Goal: Information Seeking & Learning: Learn about a topic

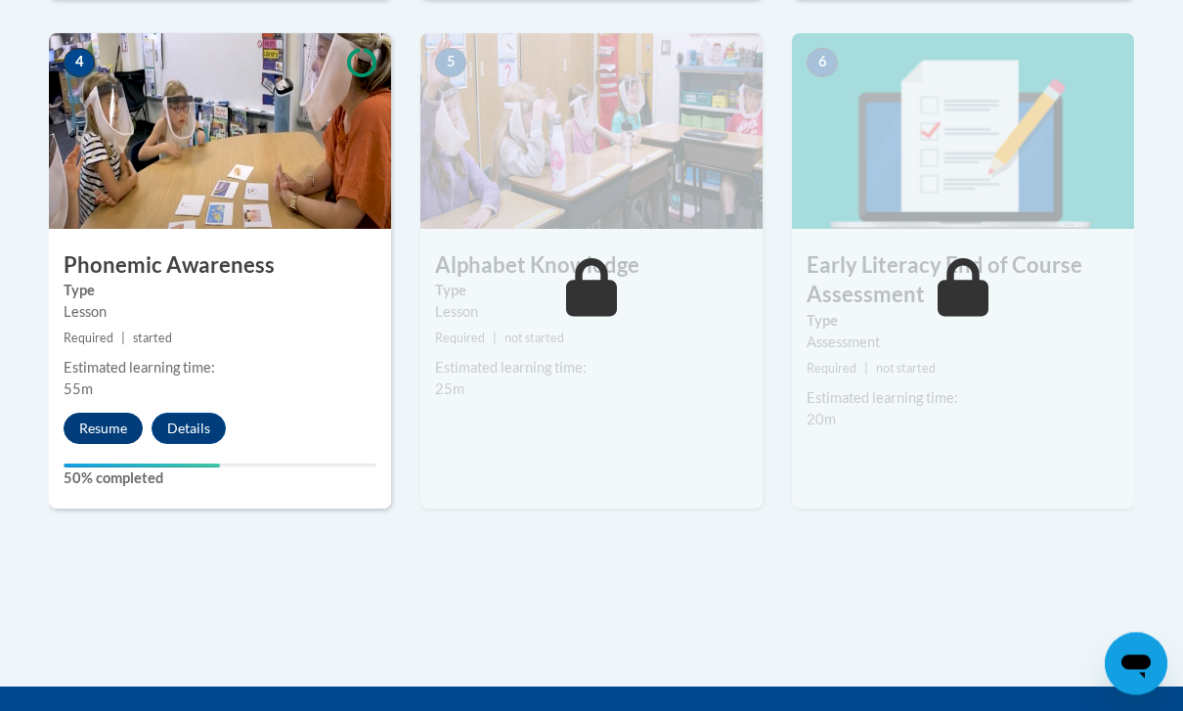
scroll to position [1164, 0]
click at [102, 434] on button "Resume" at bounding box center [103, 428] width 79 height 31
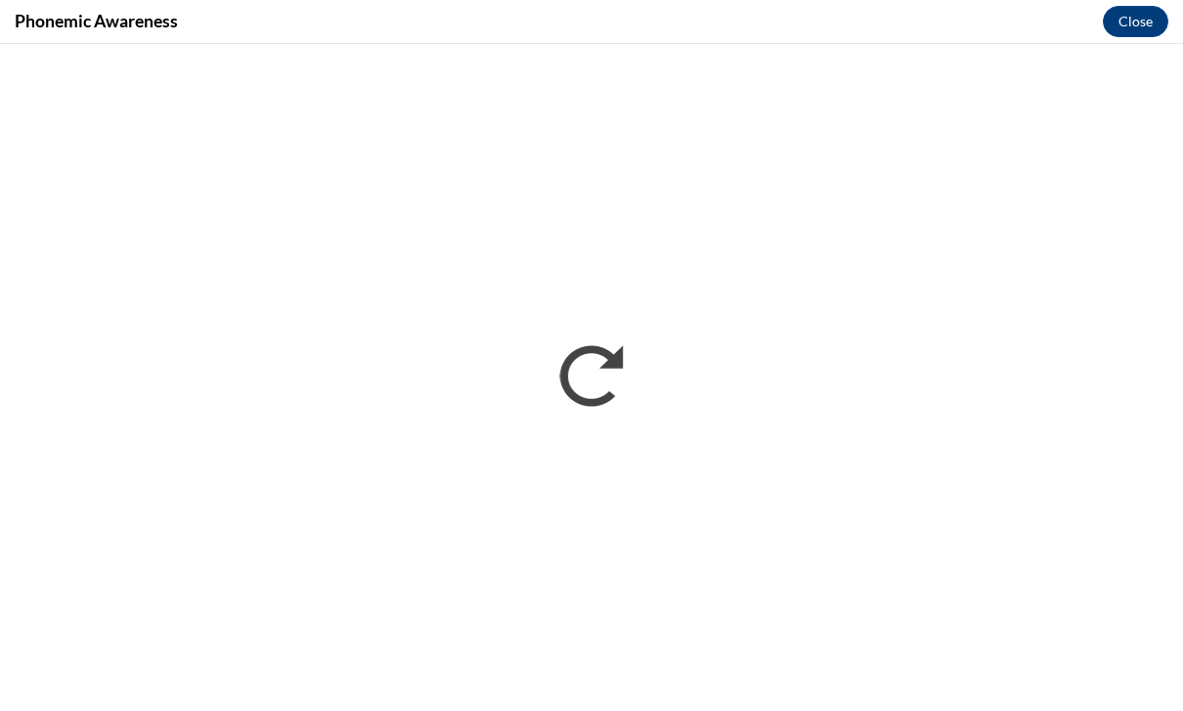
scroll to position [636, 0]
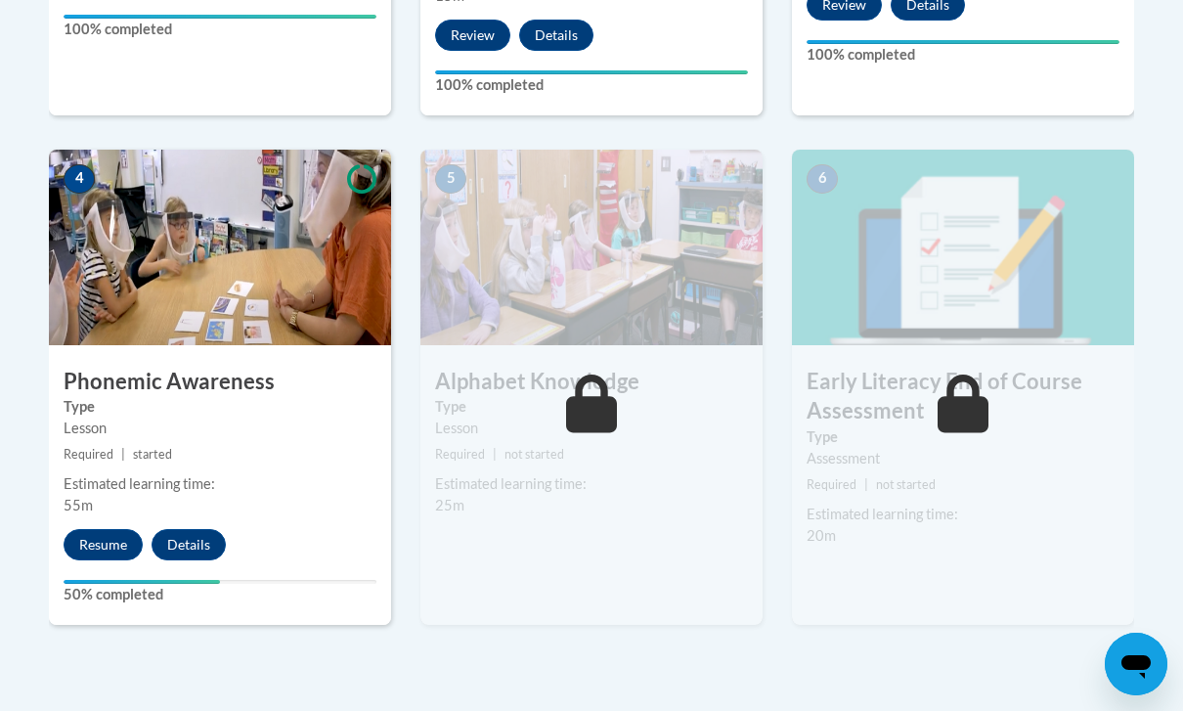
scroll to position [1048, 0]
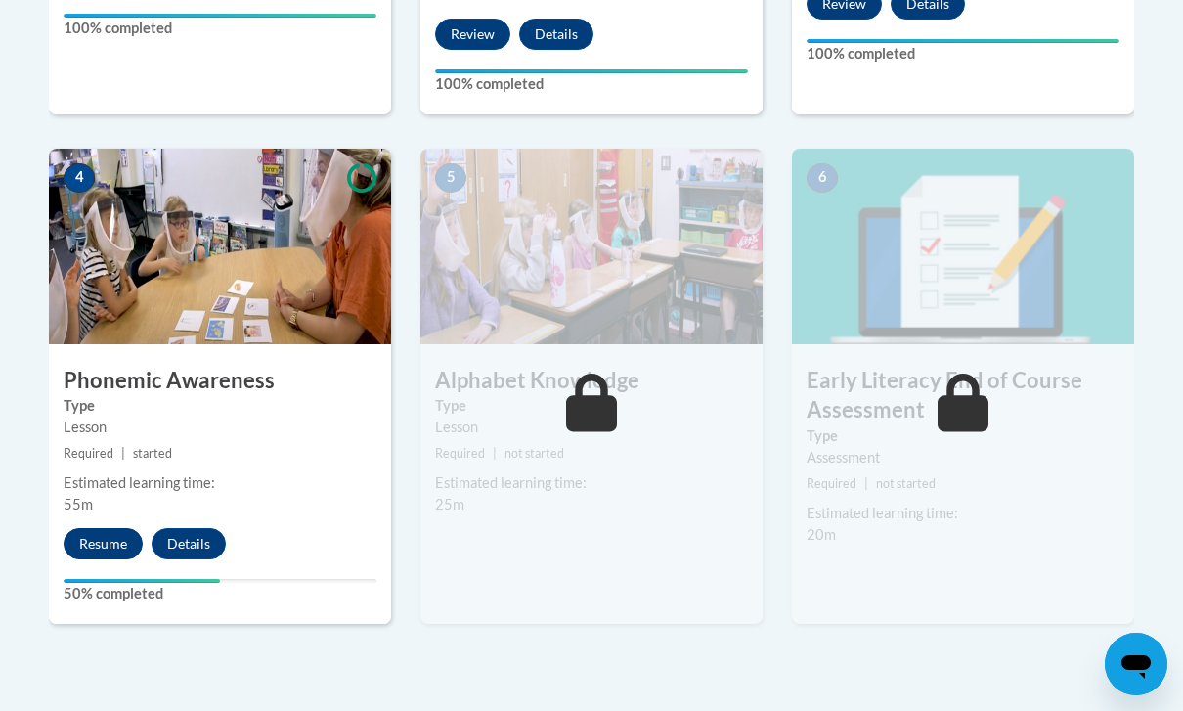
click at [109, 532] on button "Resume" at bounding box center [103, 543] width 79 height 31
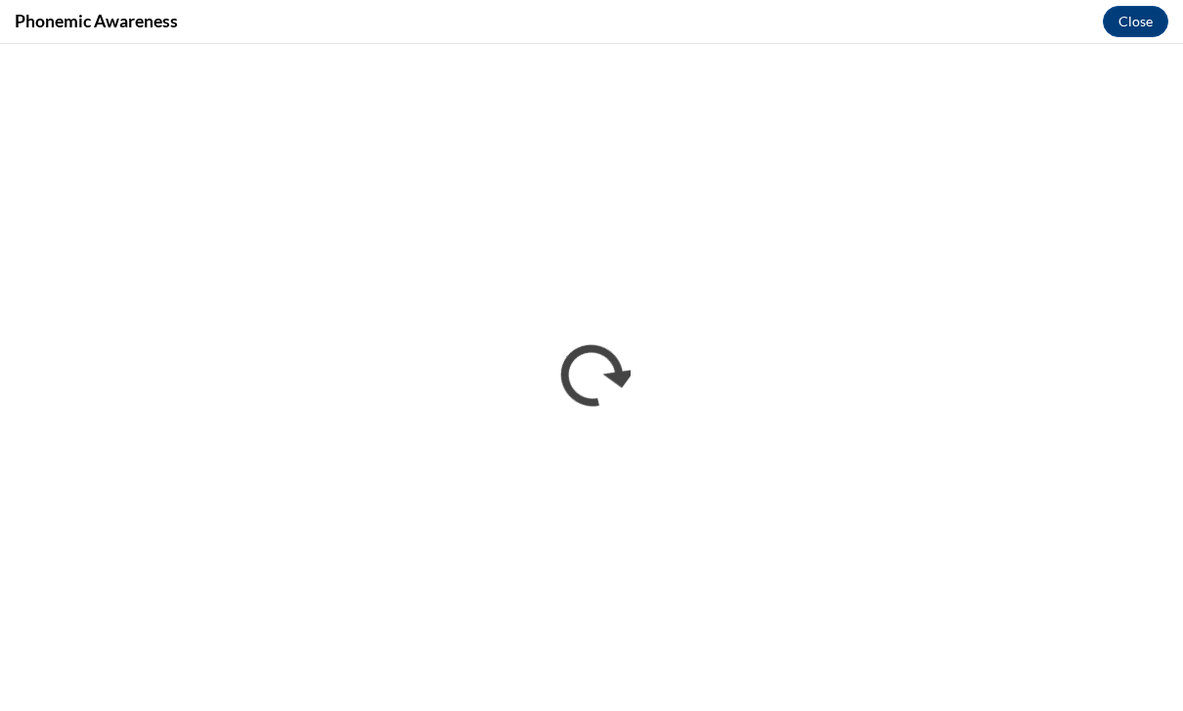
scroll to position [0, 0]
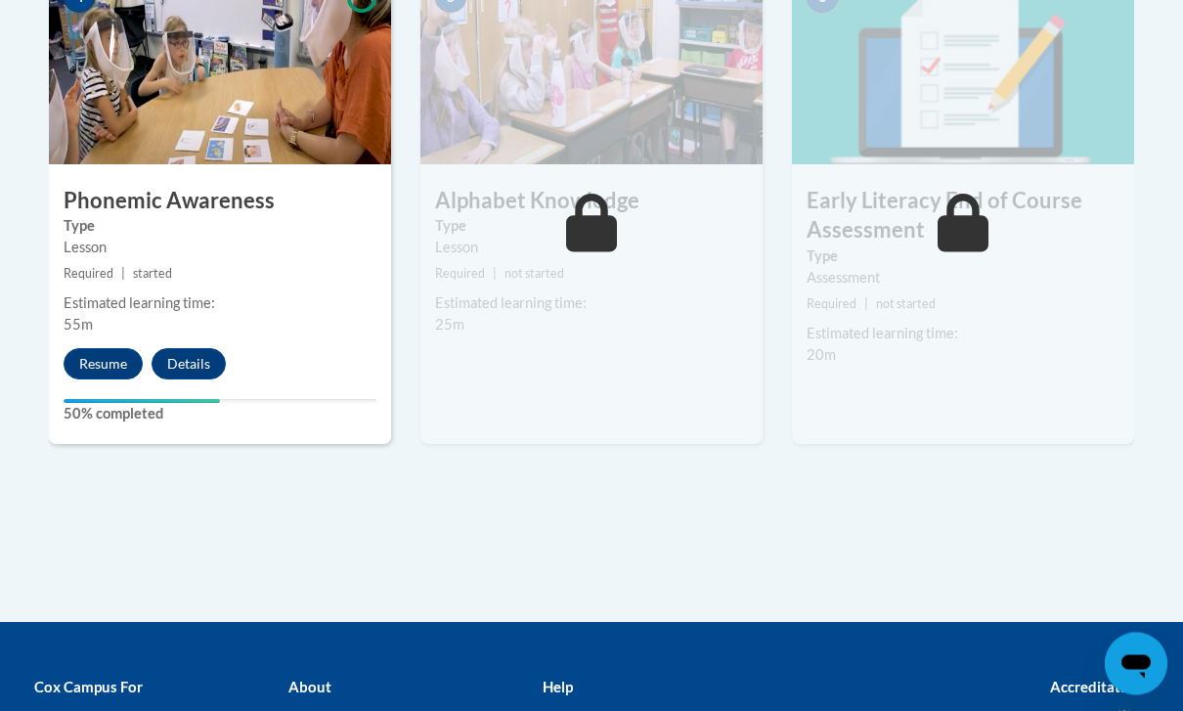
scroll to position [1228, 0]
click at [104, 365] on button "Resume" at bounding box center [103, 363] width 79 height 31
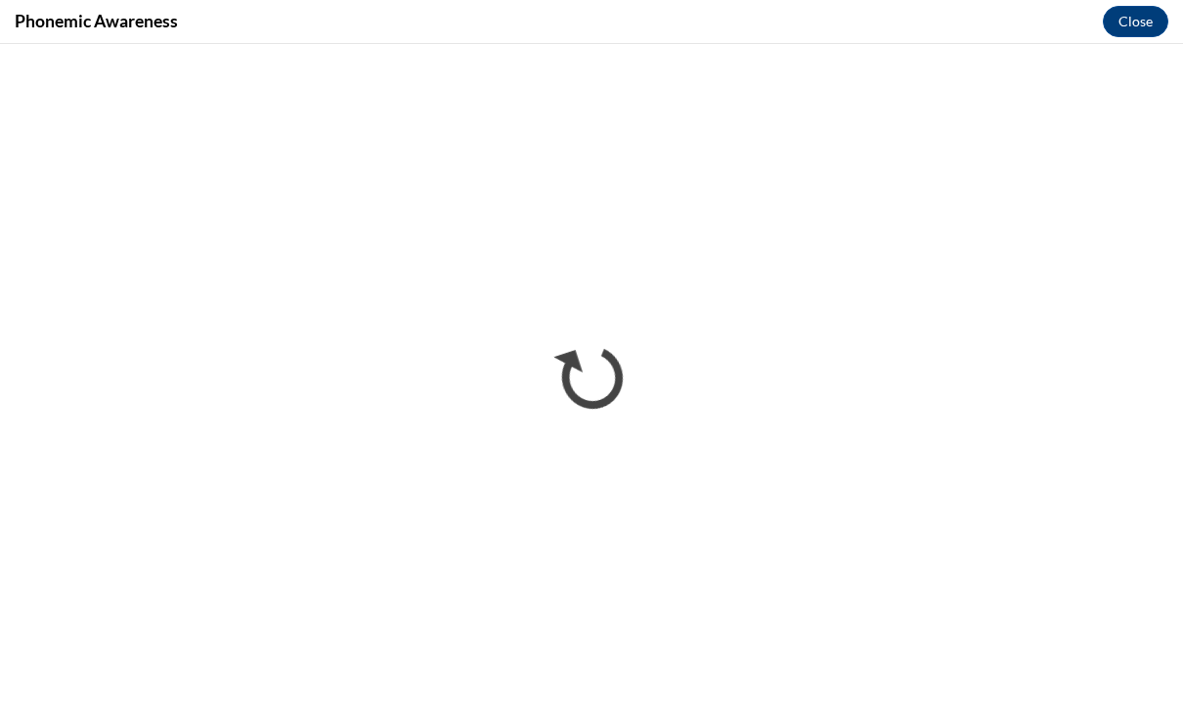
scroll to position [1396, 0]
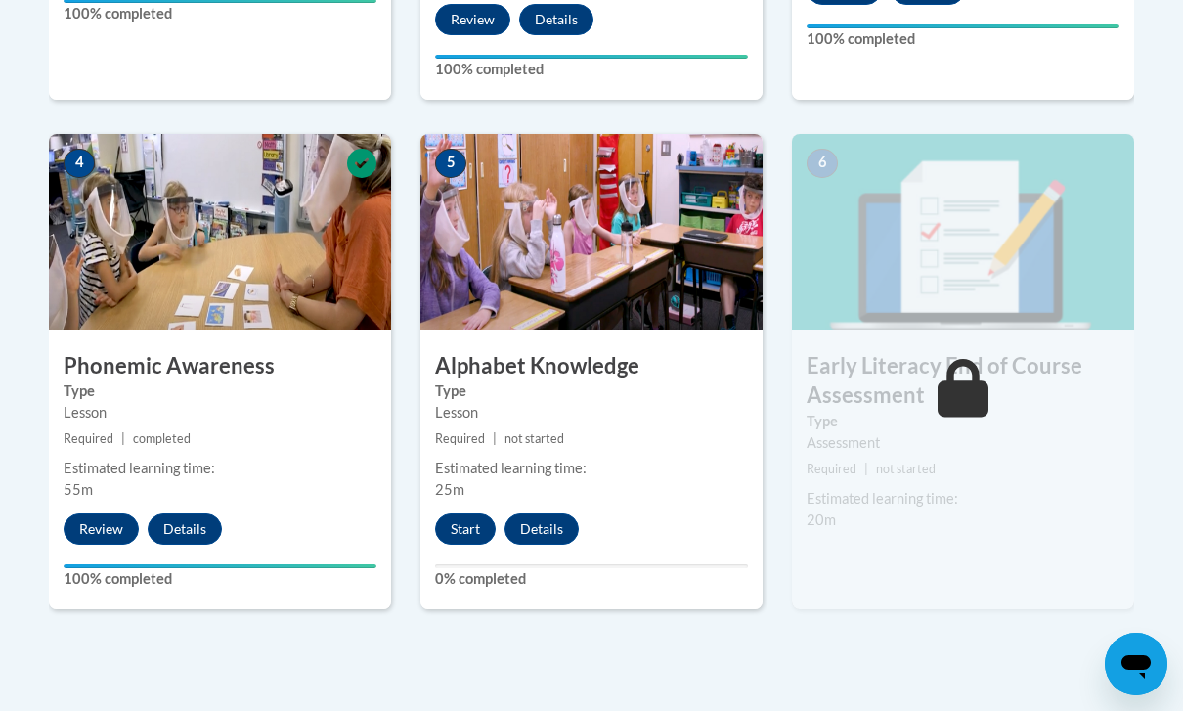
scroll to position [1068, 0]
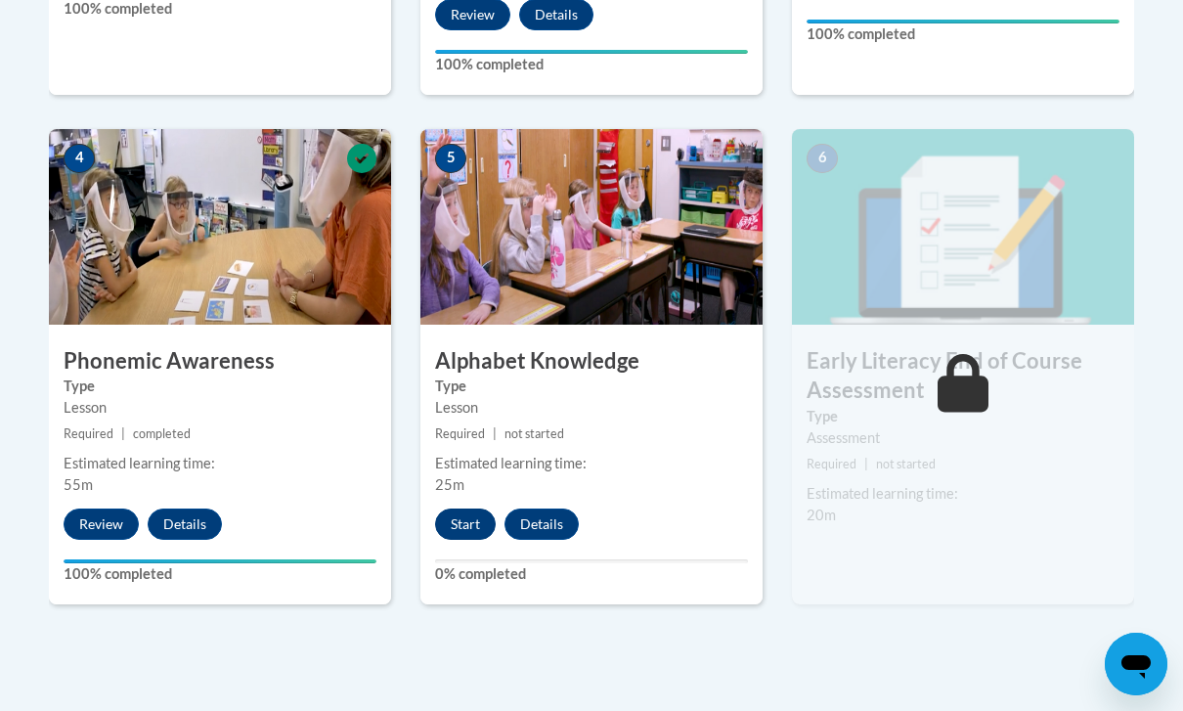
click at [469, 528] on button "Start" at bounding box center [465, 523] width 61 height 31
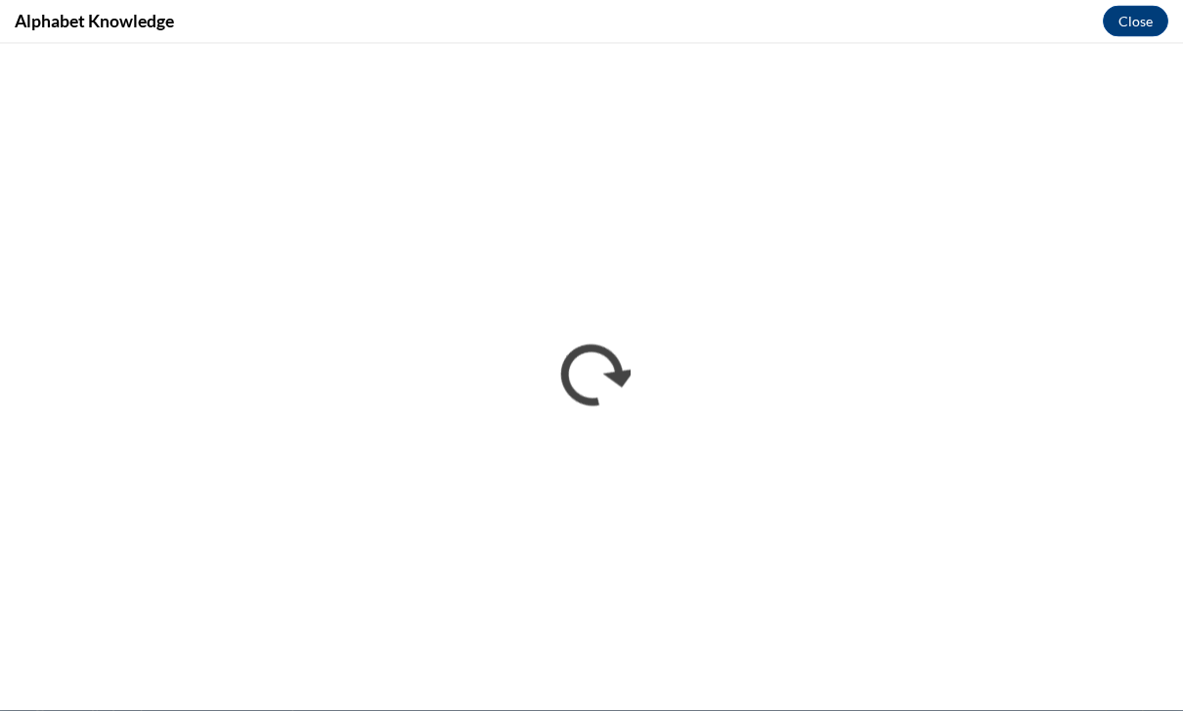
scroll to position [1396, 0]
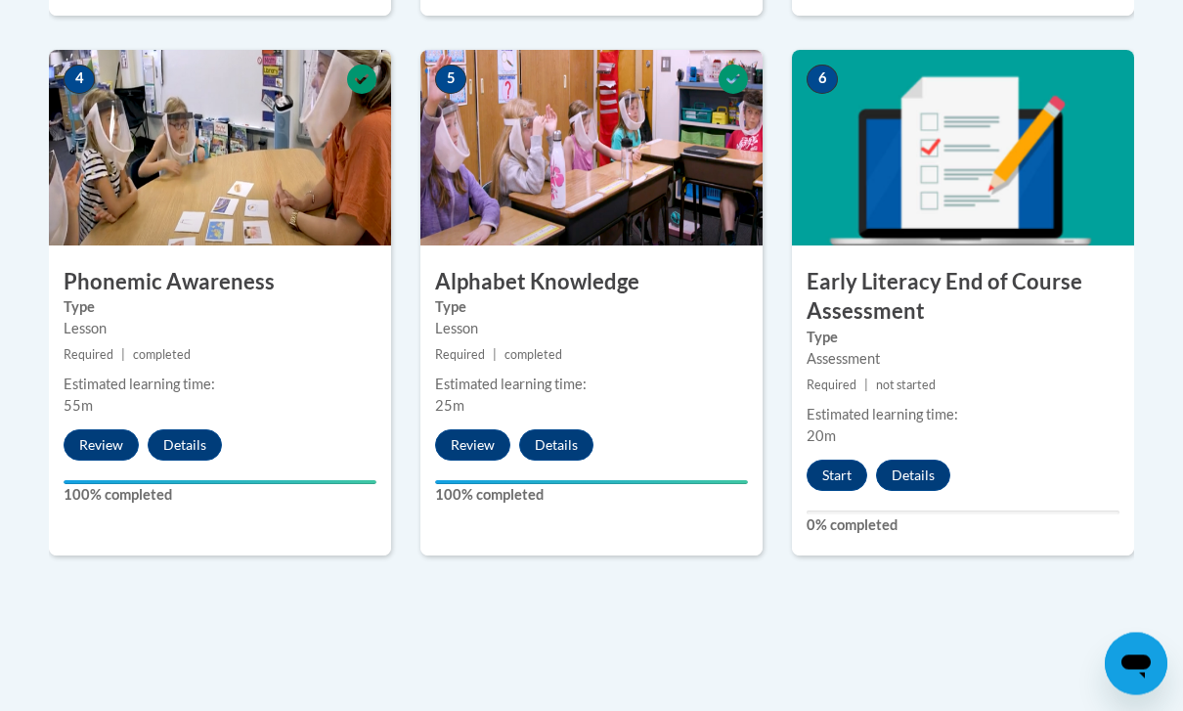
scroll to position [1147, 0]
click at [841, 464] on button "Start" at bounding box center [837, 475] width 61 height 31
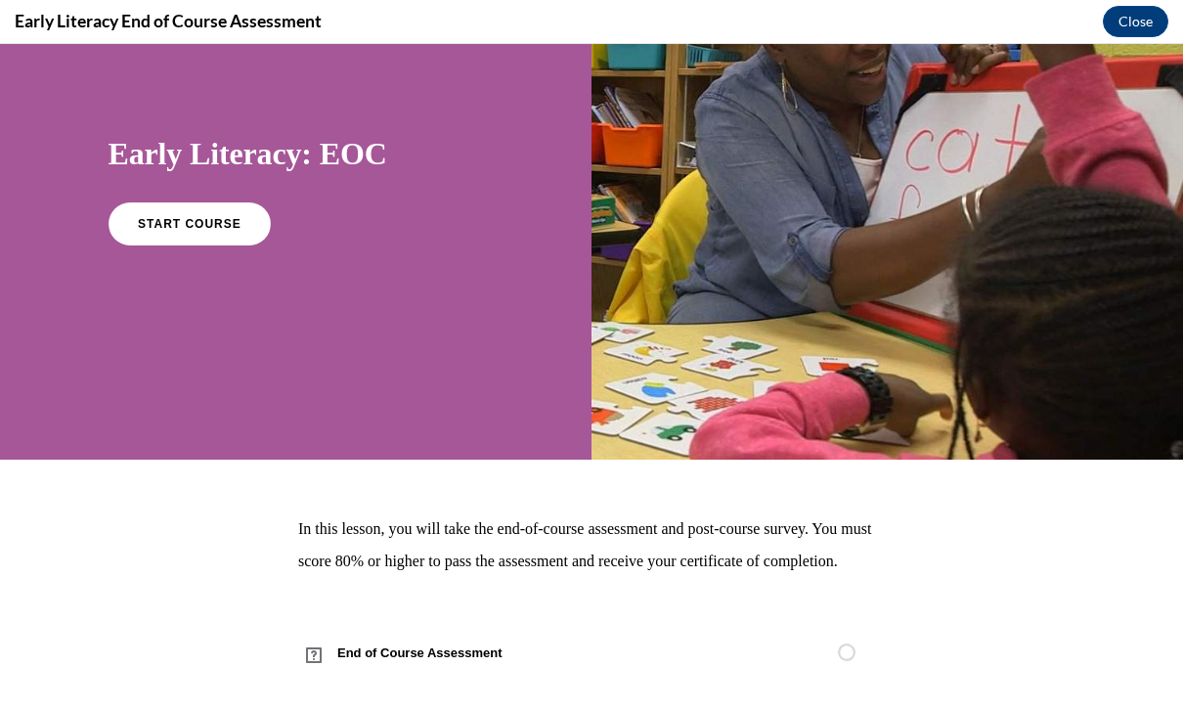
scroll to position [114, 0]
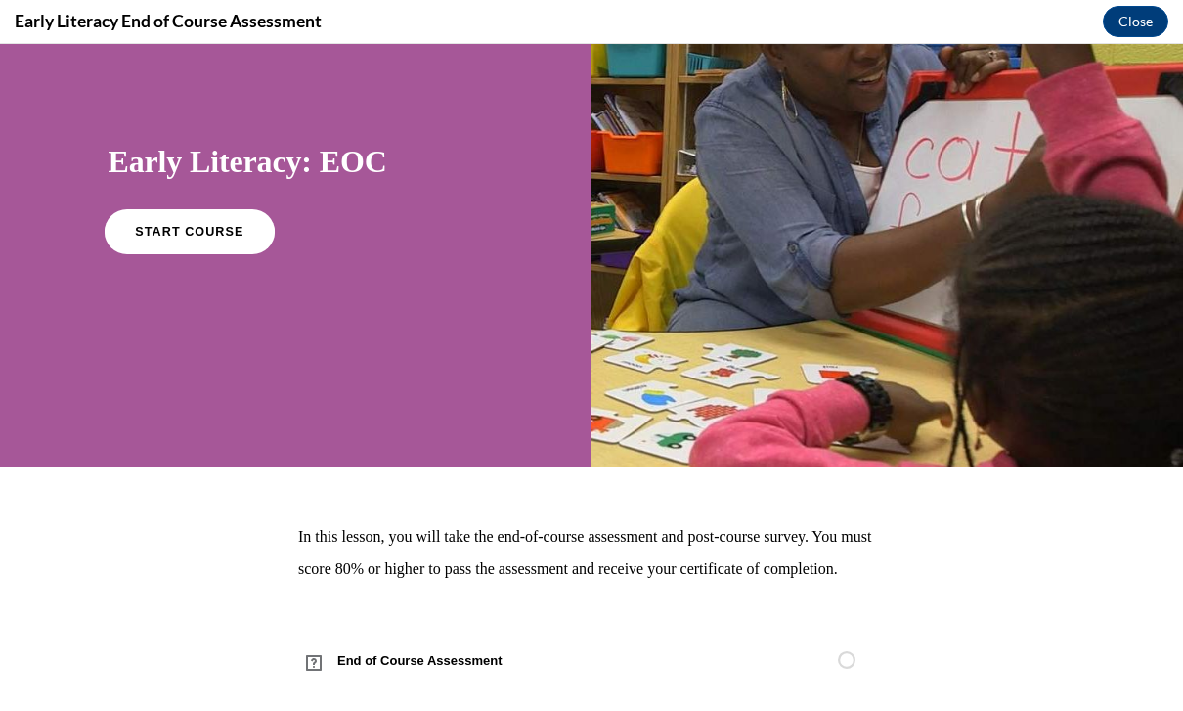
click at [193, 231] on span "START COURSE" at bounding box center [189, 232] width 109 height 15
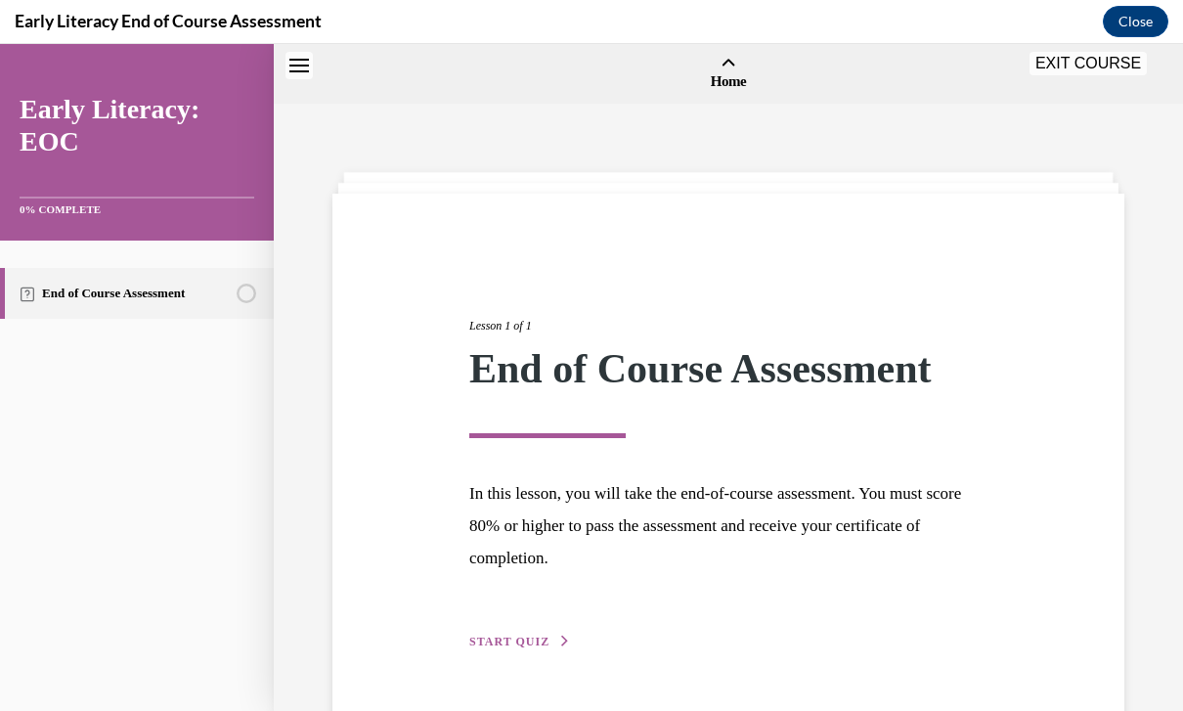
scroll to position [61, 0]
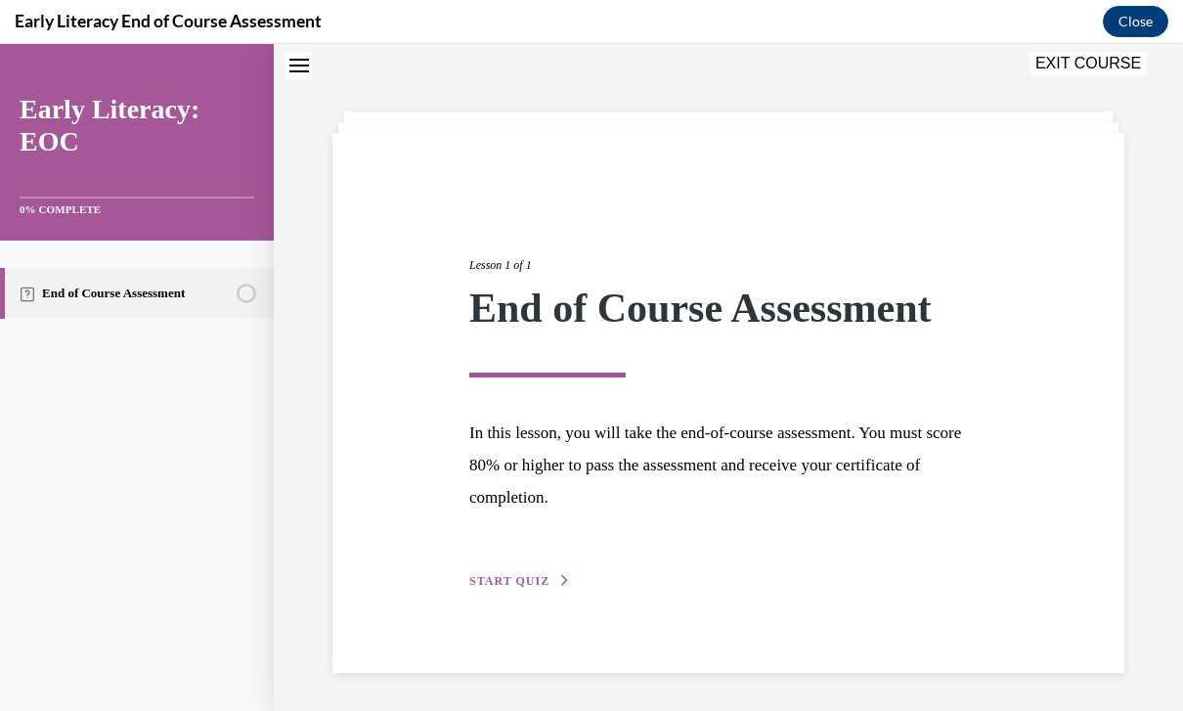
click at [529, 589] on button "START QUIZ" at bounding box center [520, 581] width 102 height 18
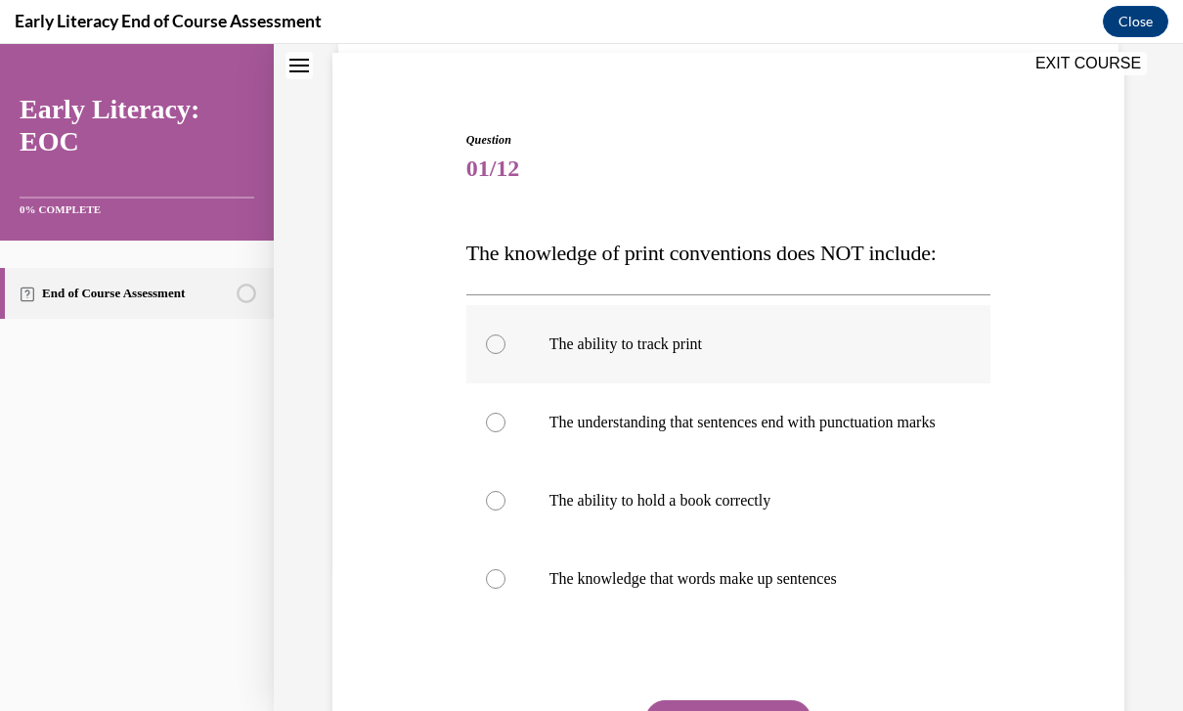
scroll to position [141, 0]
click at [709, 510] on p "The ability to hold a book correctly" at bounding box center [746, 501] width 393 height 20
click at [779, 710] on button "SUBMIT" at bounding box center [728, 719] width 166 height 39
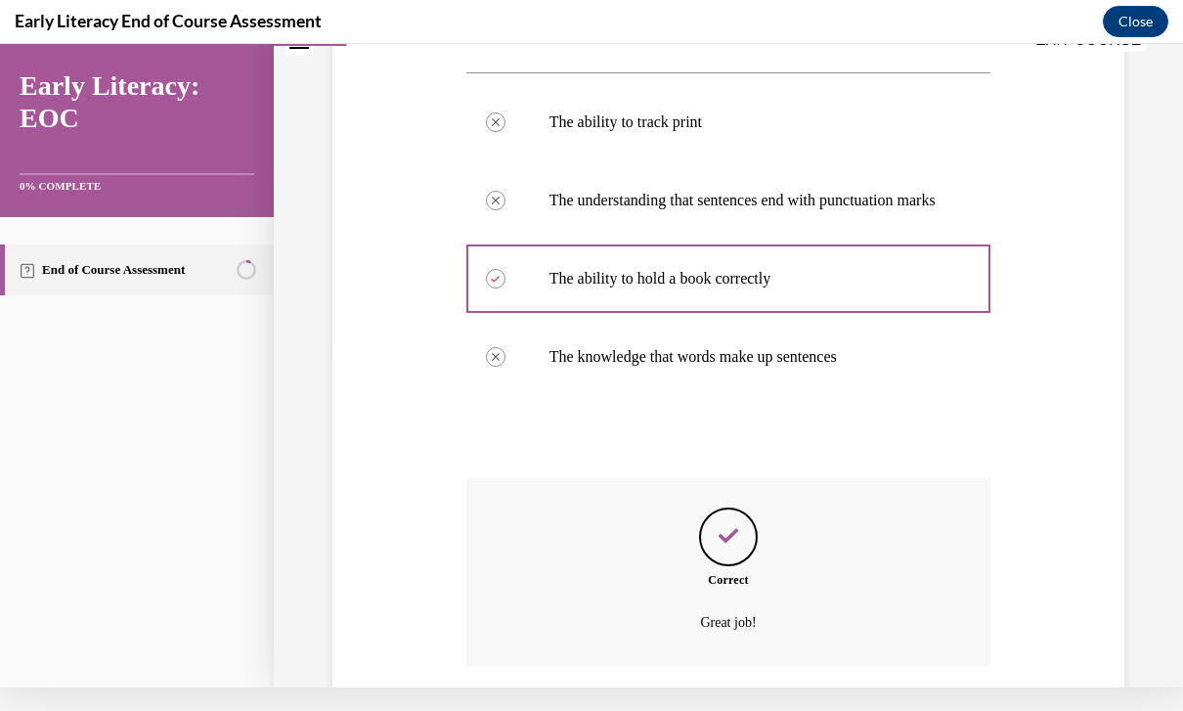
scroll to position [420, 0]
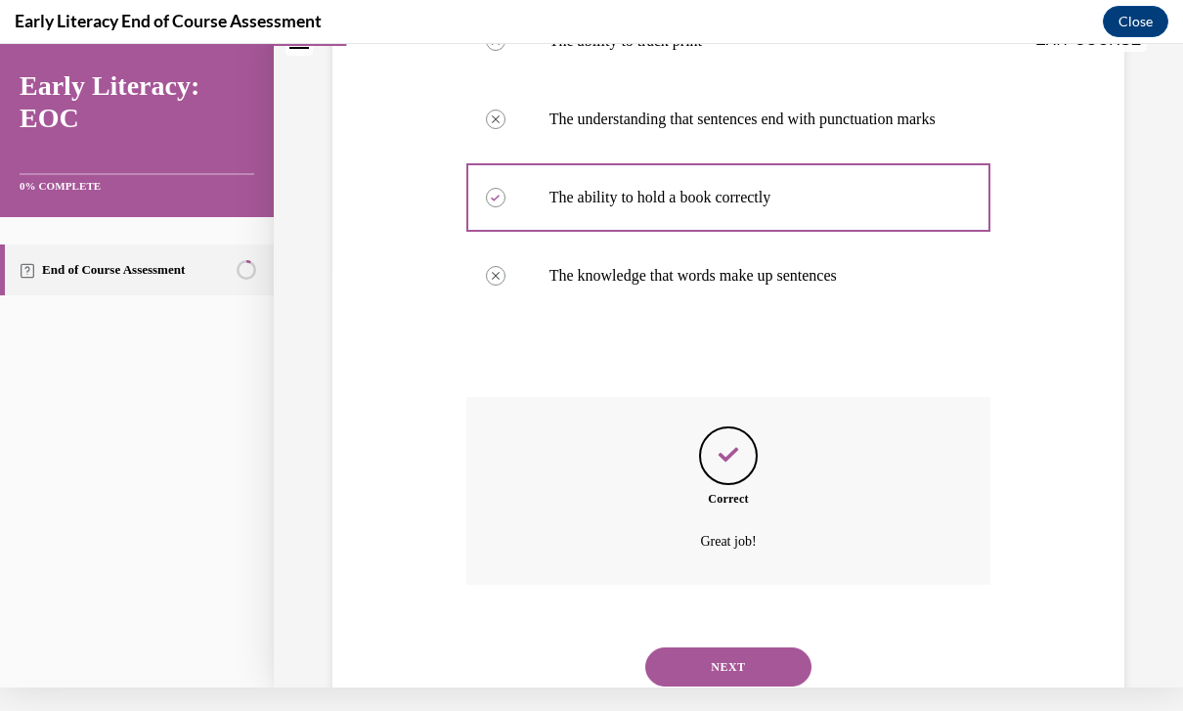
click at [757, 668] on button "NEXT" at bounding box center [728, 666] width 166 height 39
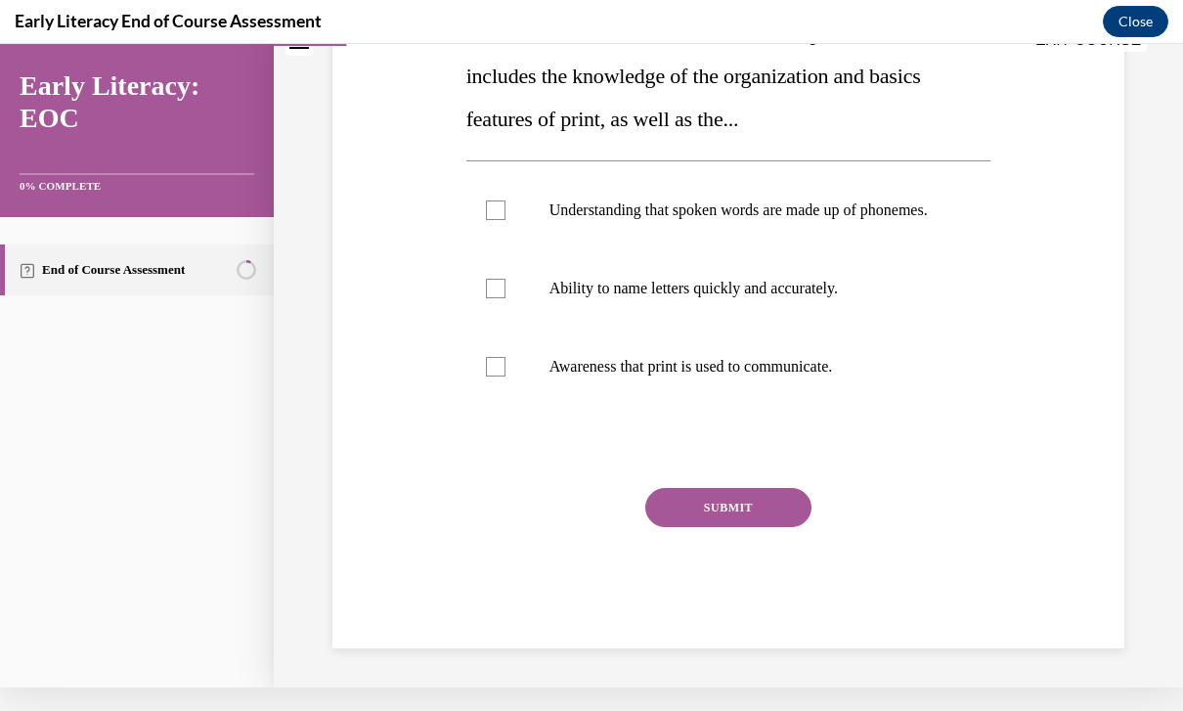
scroll to position [0, 0]
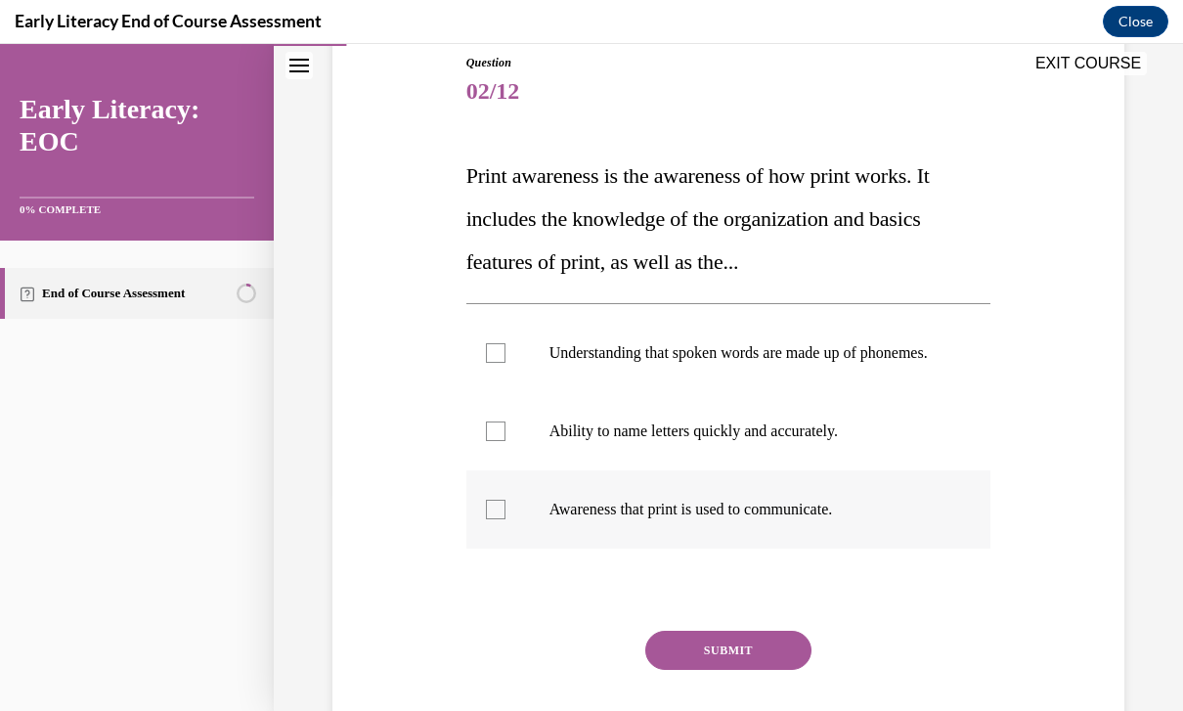
click at [734, 547] on div at bounding box center [728, 509] width 525 height 78
click at [733, 670] on button "SUBMIT" at bounding box center [728, 650] width 166 height 39
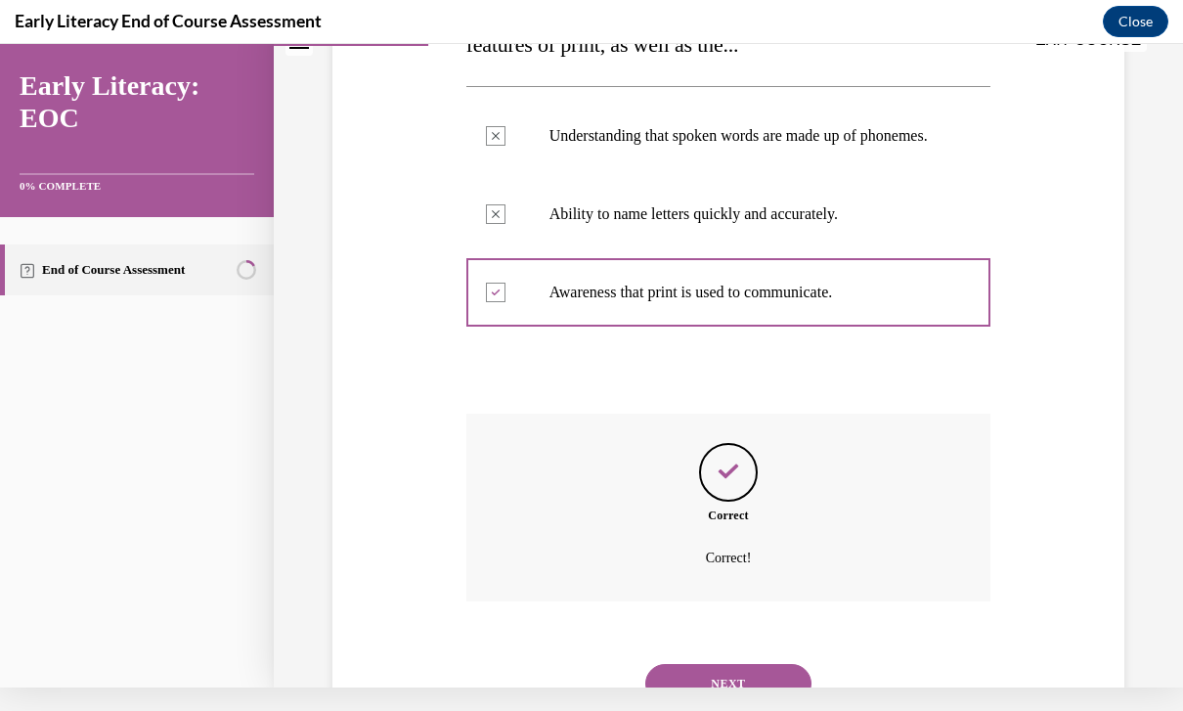
scroll to position [428, 0]
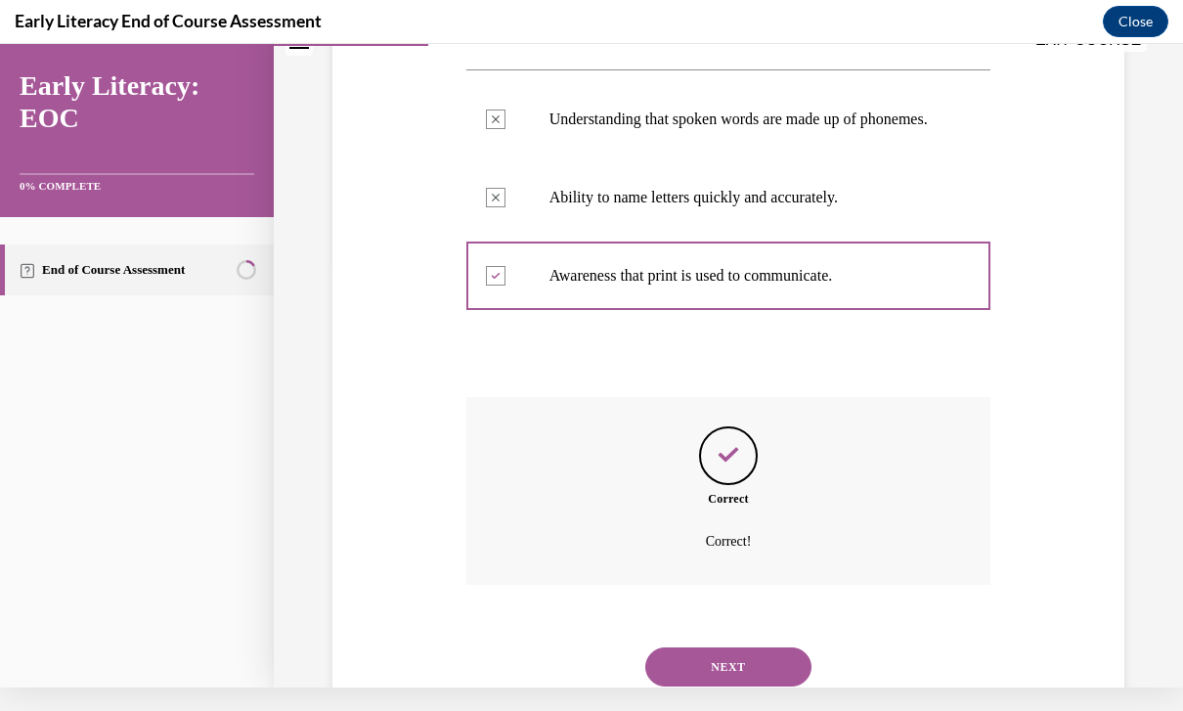
click at [741, 662] on button "NEXT" at bounding box center [728, 666] width 166 height 39
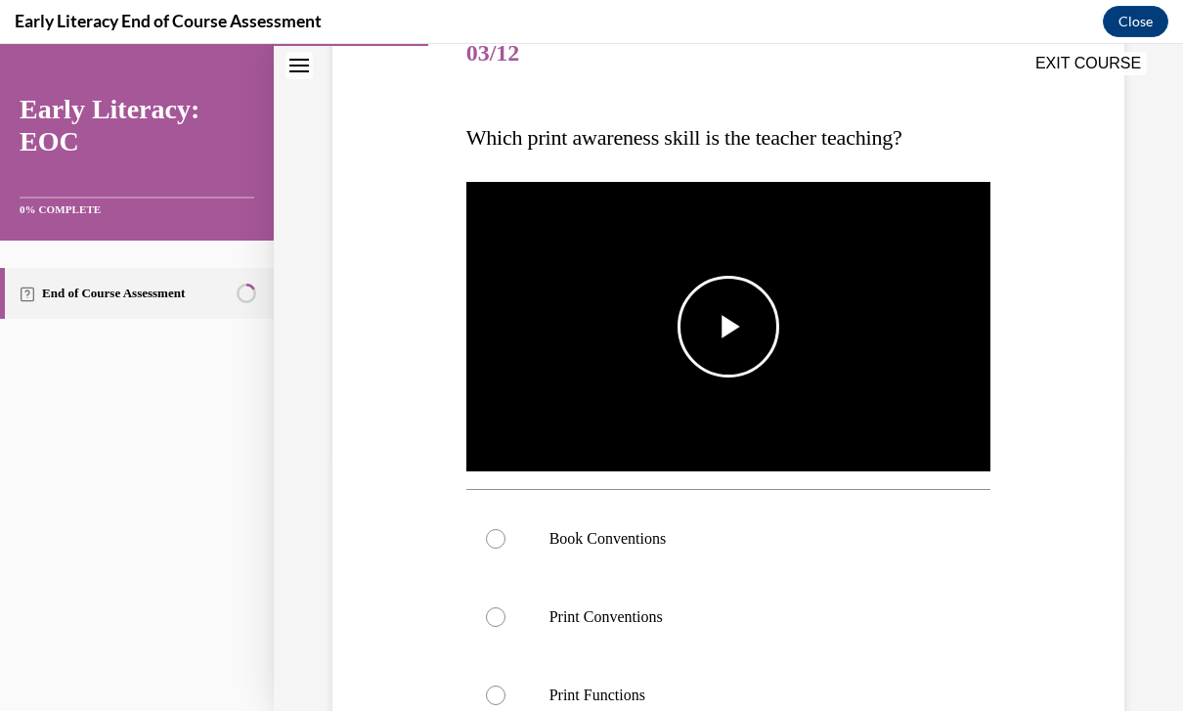
scroll to position [256, 0]
click at [681, 624] on p "Print Conventions" at bounding box center [746, 617] width 393 height 20
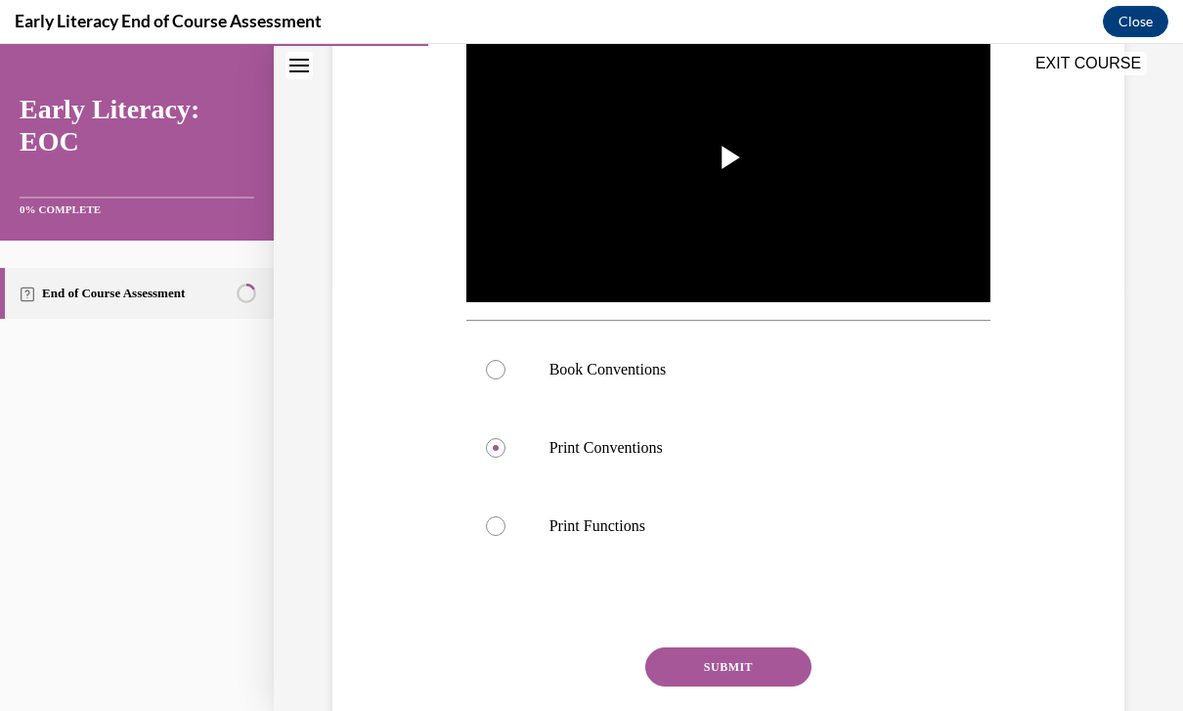
click at [721, 681] on button "SUBMIT" at bounding box center [728, 666] width 166 height 39
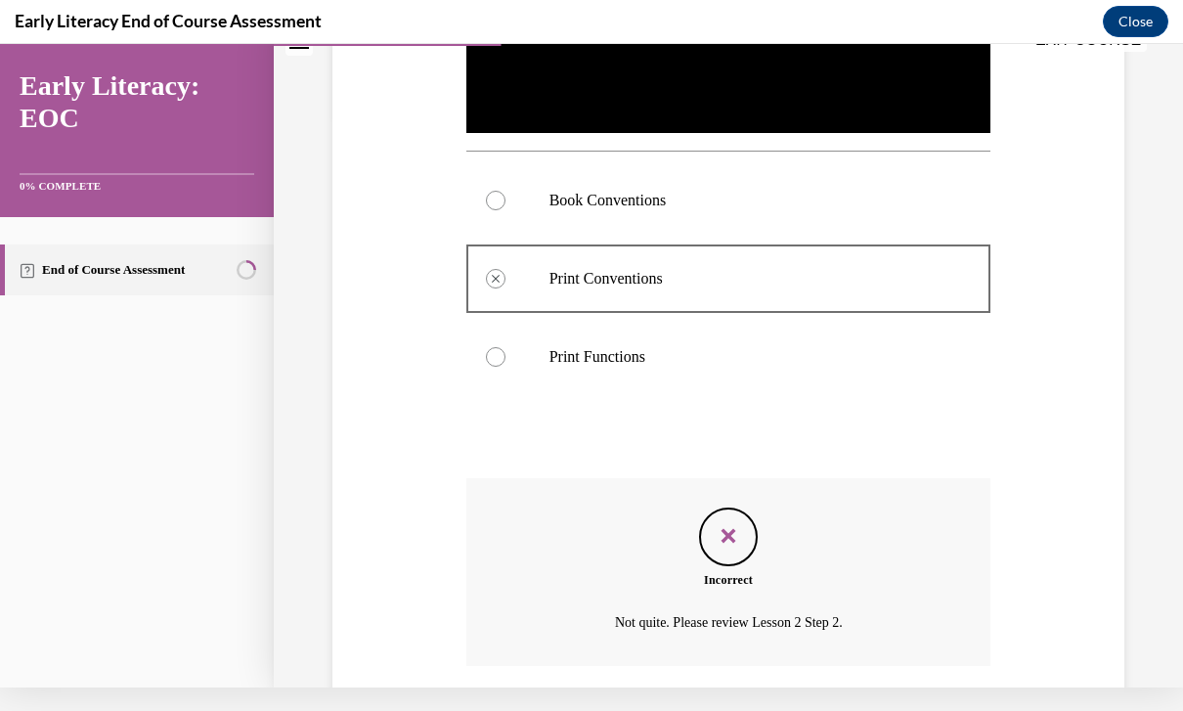
scroll to position [633, 0]
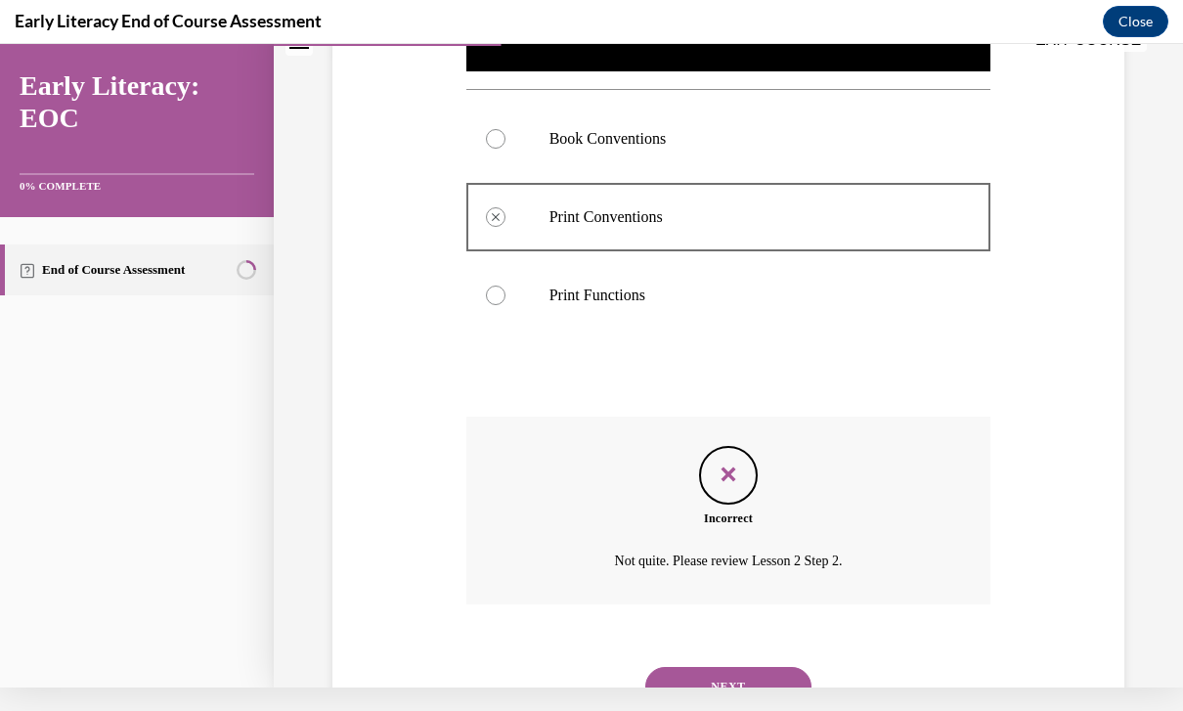
click at [740, 671] on button "NEXT" at bounding box center [728, 686] width 166 height 39
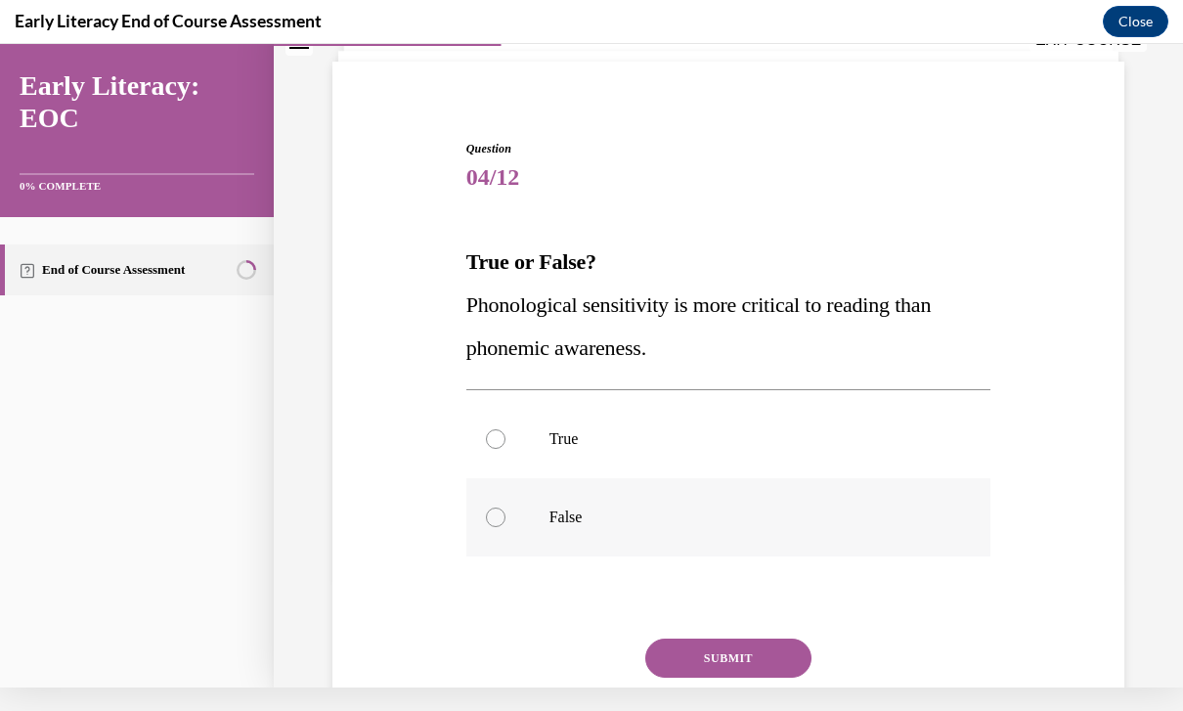
scroll to position [109, 0]
click at [675, 516] on p "False" at bounding box center [746, 517] width 393 height 20
click at [716, 668] on button "SUBMIT" at bounding box center [728, 657] width 166 height 39
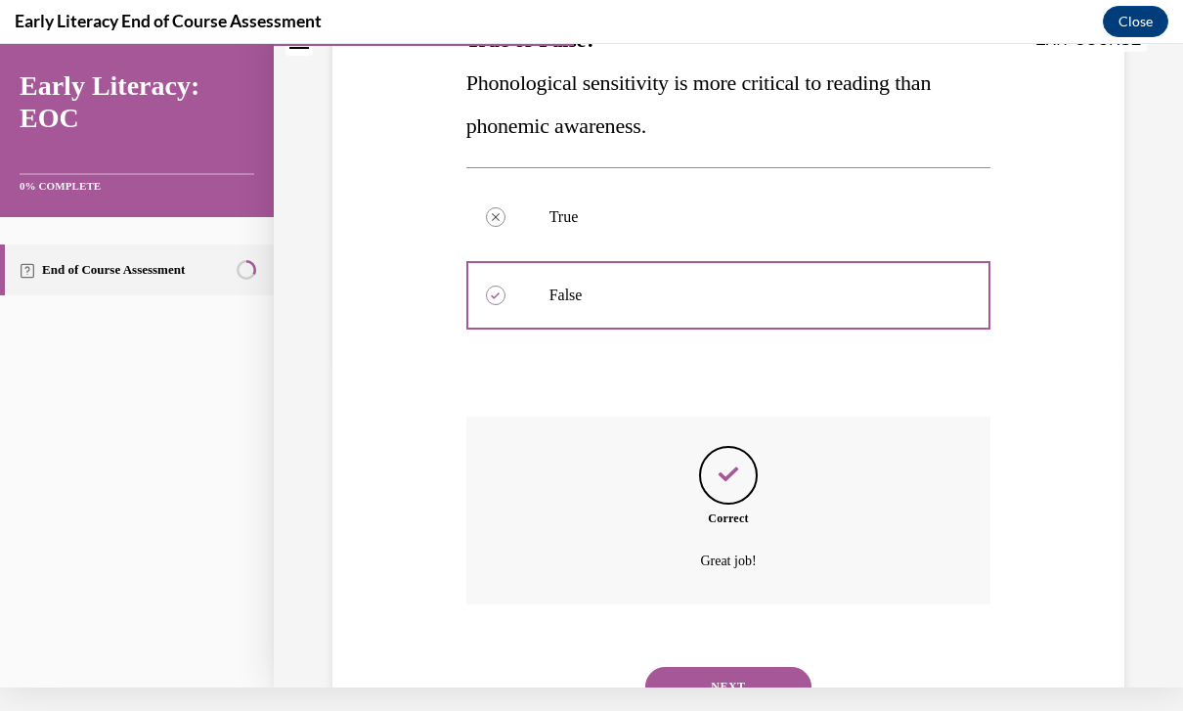
click at [758, 667] on button "NEXT" at bounding box center [728, 686] width 166 height 39
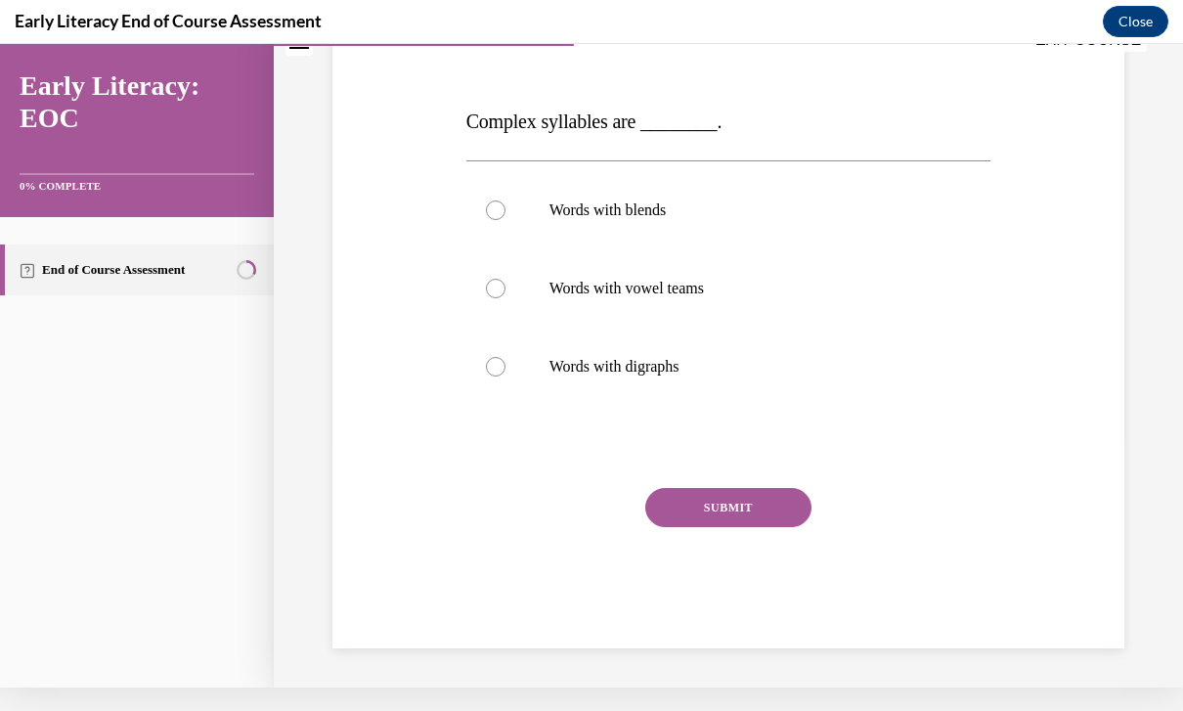
scroll to position [161, 0]
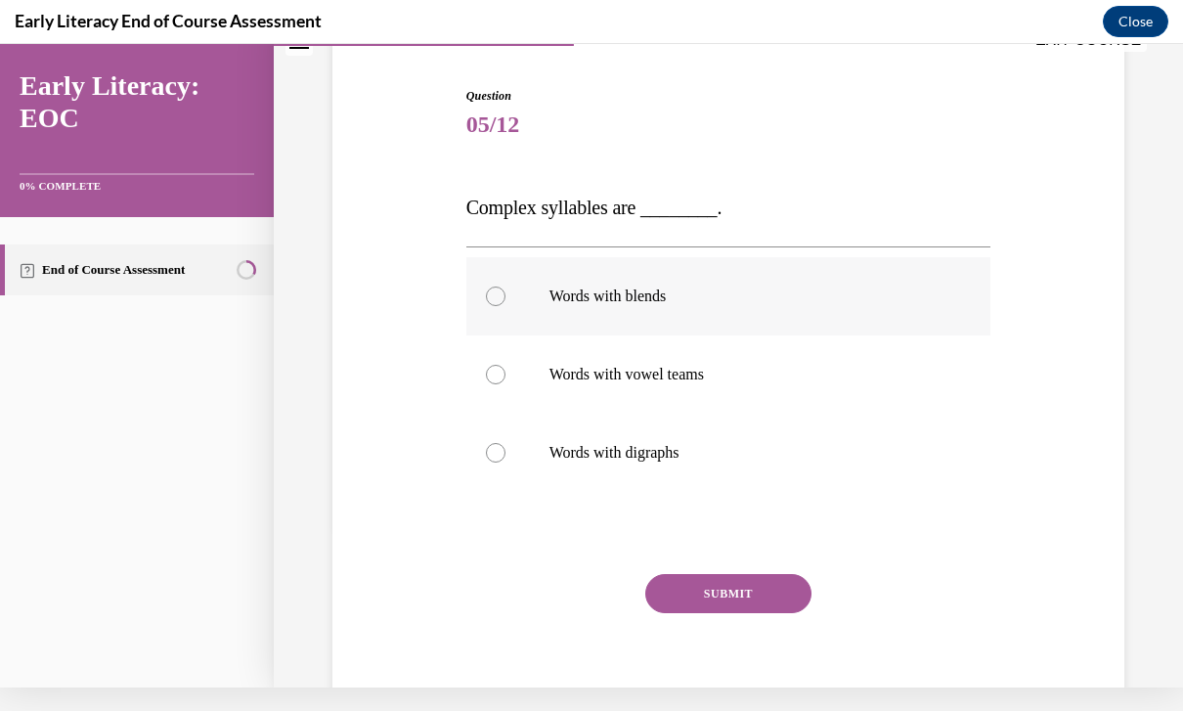
click at [708, 306] on div at bounding box center [728, 296] width 525 height 78
click at [753, 593] on button "SUBMIT" at bounding box center [728, 593] width 166 height 39
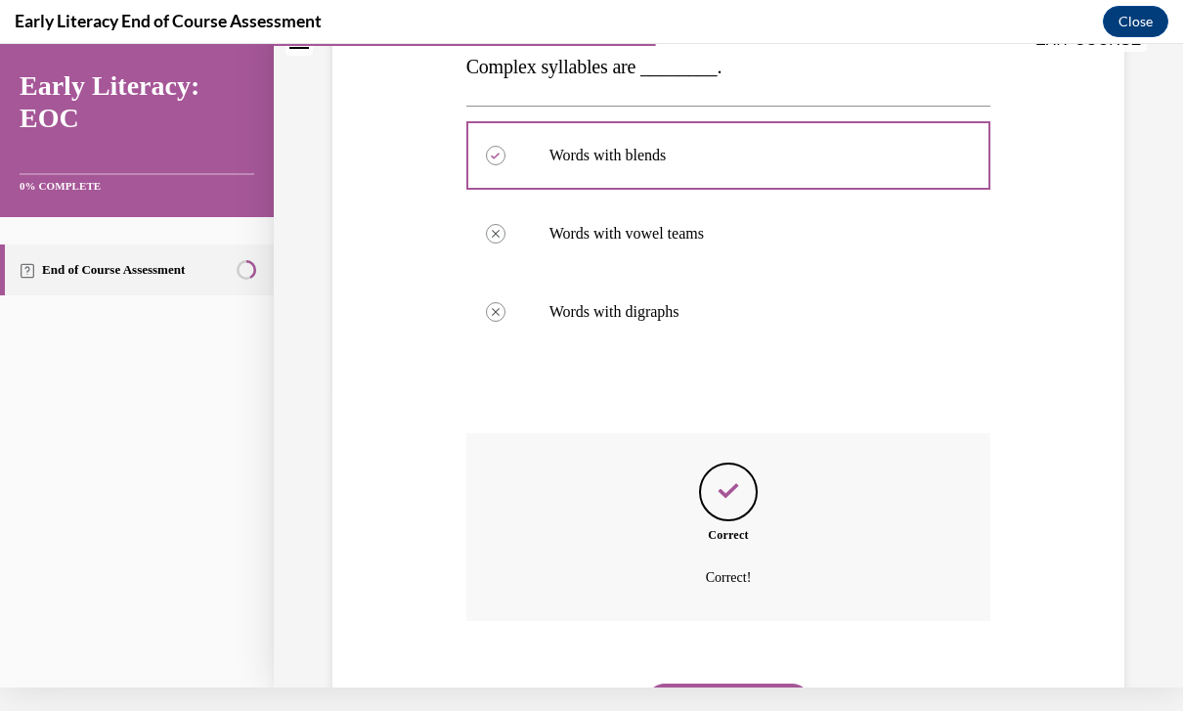
scroll to position [319, 0]
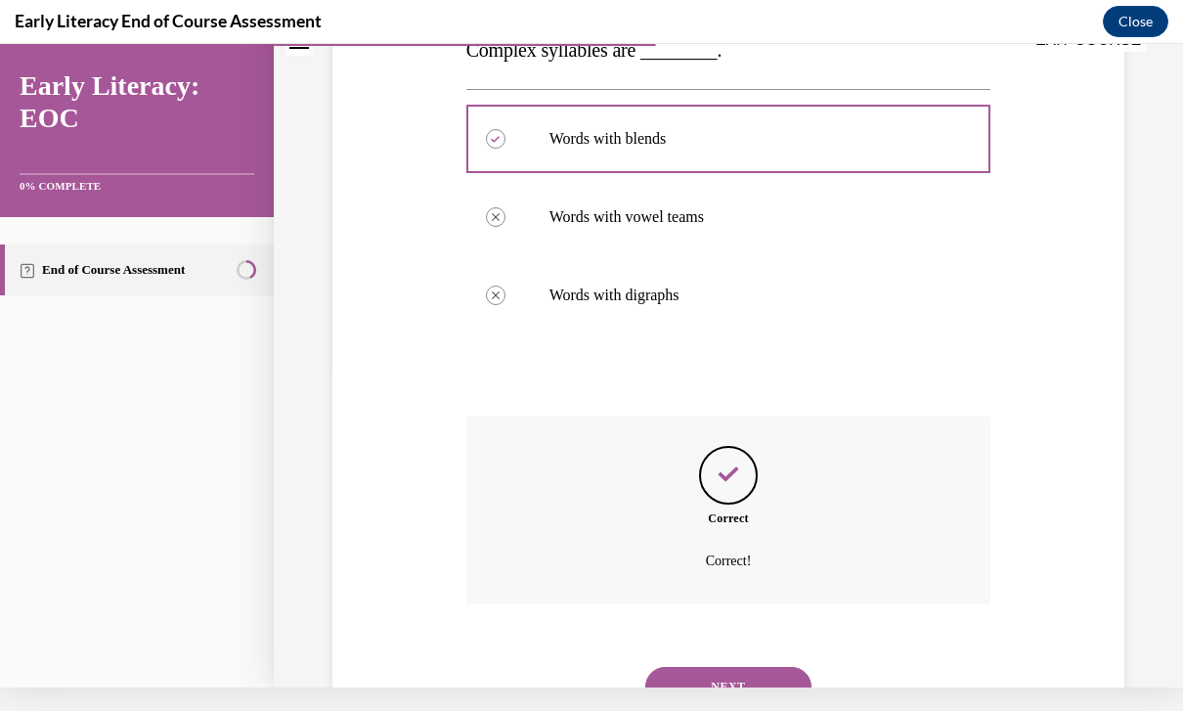
click at [738, 680] on button "NEXT" at bounding box center [728, 686] width 166 height 39
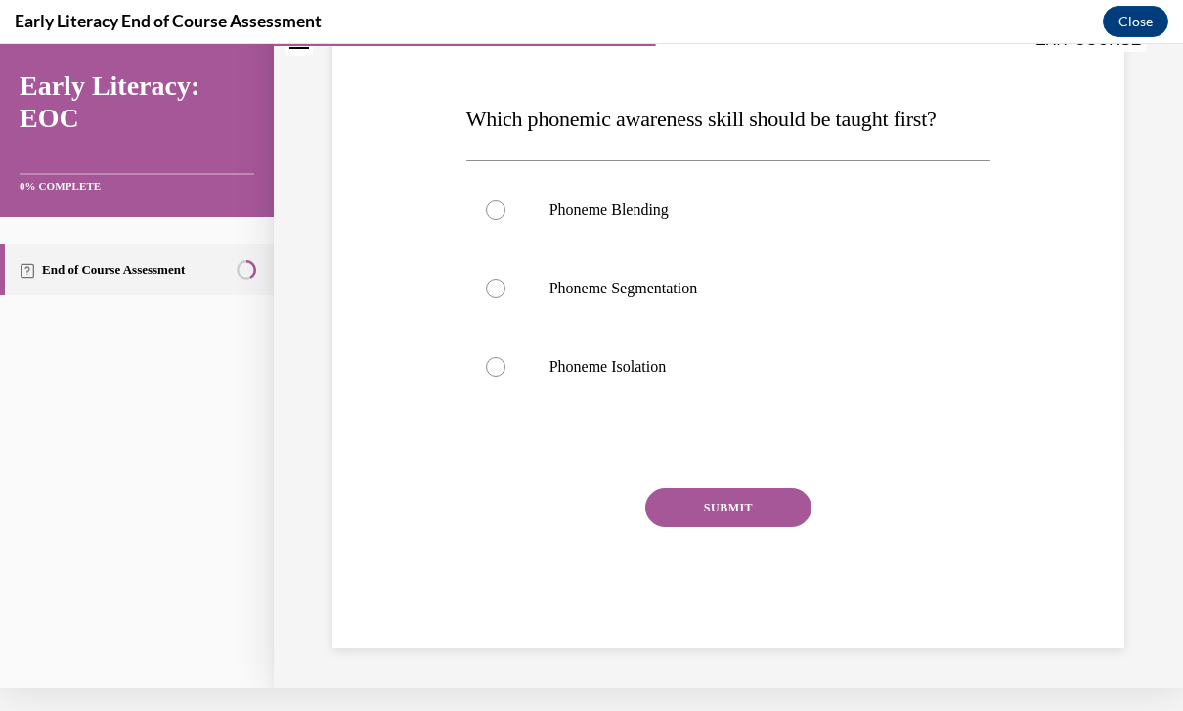
scroll to position [165, 0]
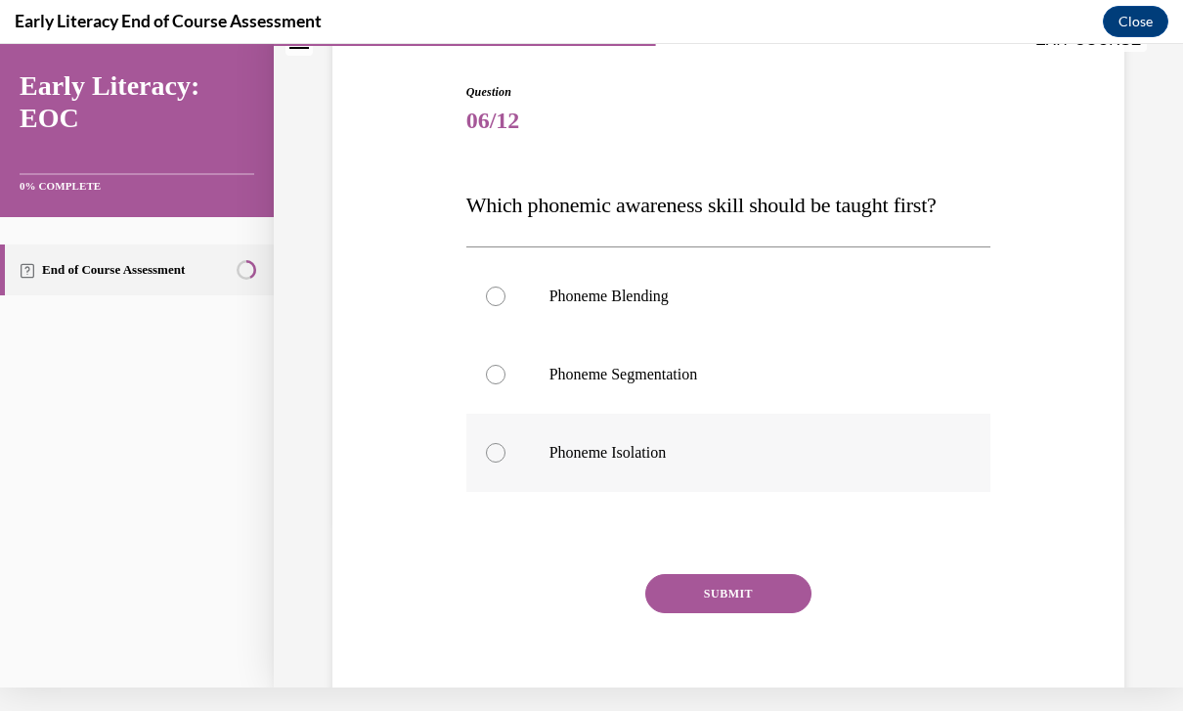
click at [672, 485] on div at bounding box center [728, 453] width 525 height 78
click at [724, 607] on button "SUBMIT" at bounding box center [728, 593] width 166 height 39
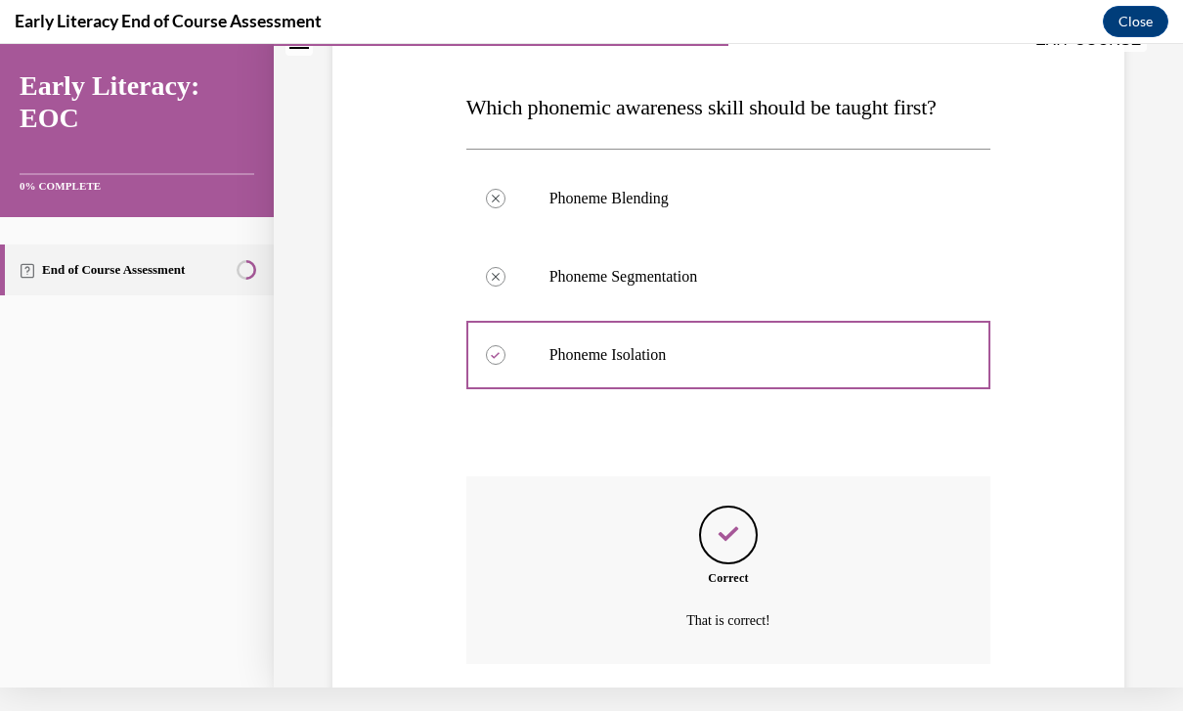
scroll to position [323, 0]
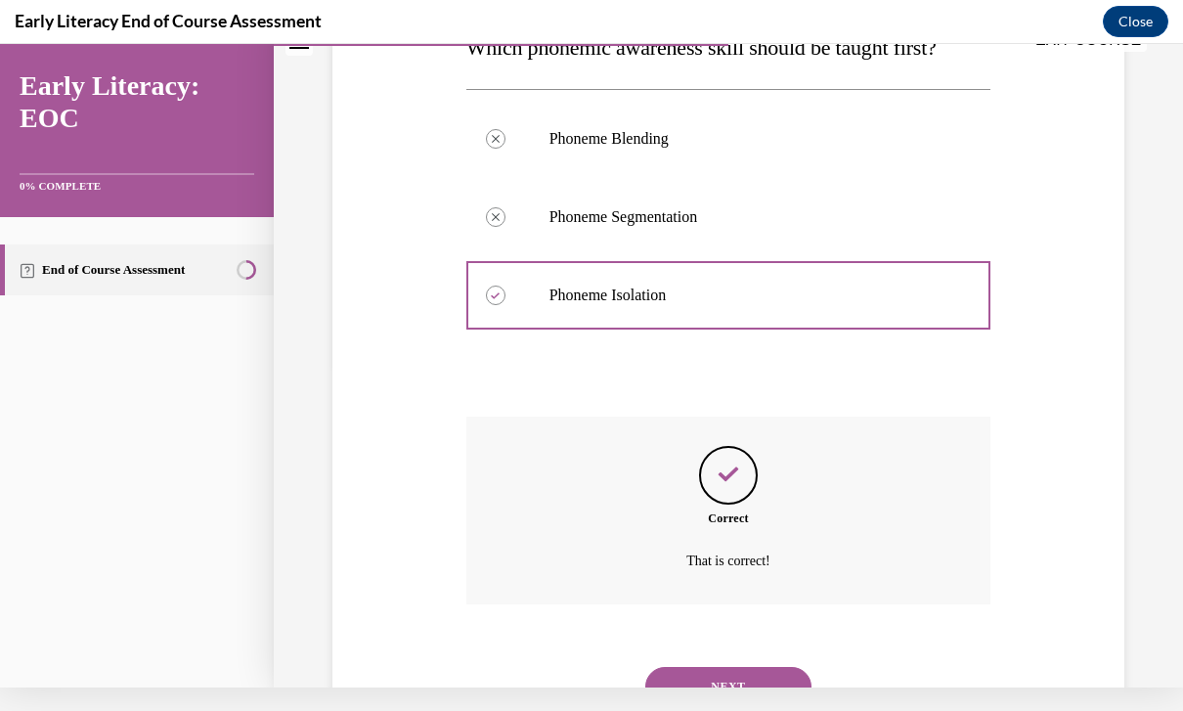
click at [740, 667] on button "NEXT" at bounding box center [728, 686] width 166 height 39
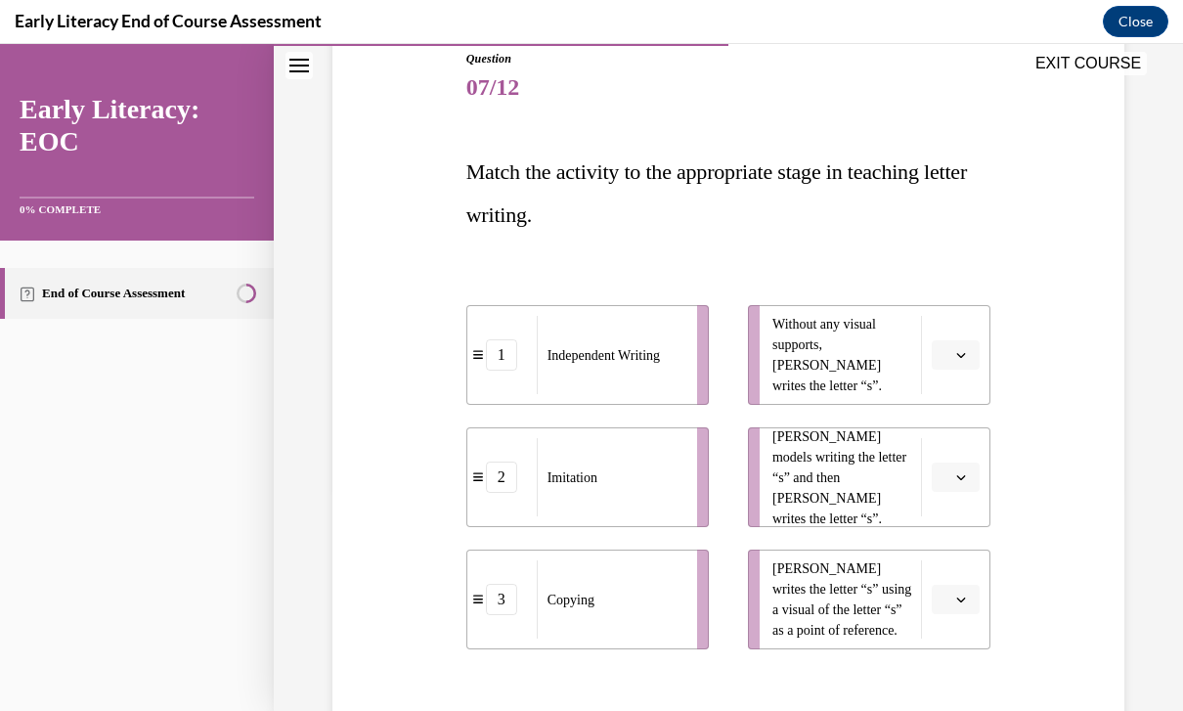
scroll to position [222, 0]
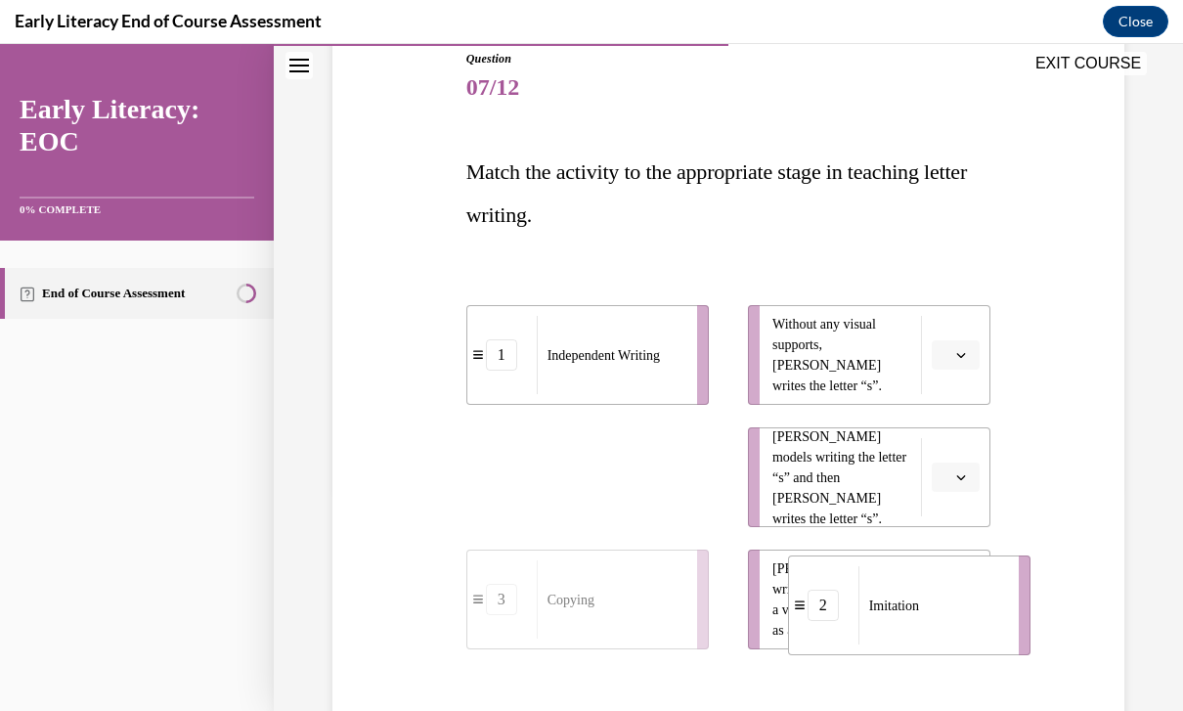
drag, startPoint x: 620, startPoint y: 480, endPoint x: 942, endPoint y: 608, distance: 346.2
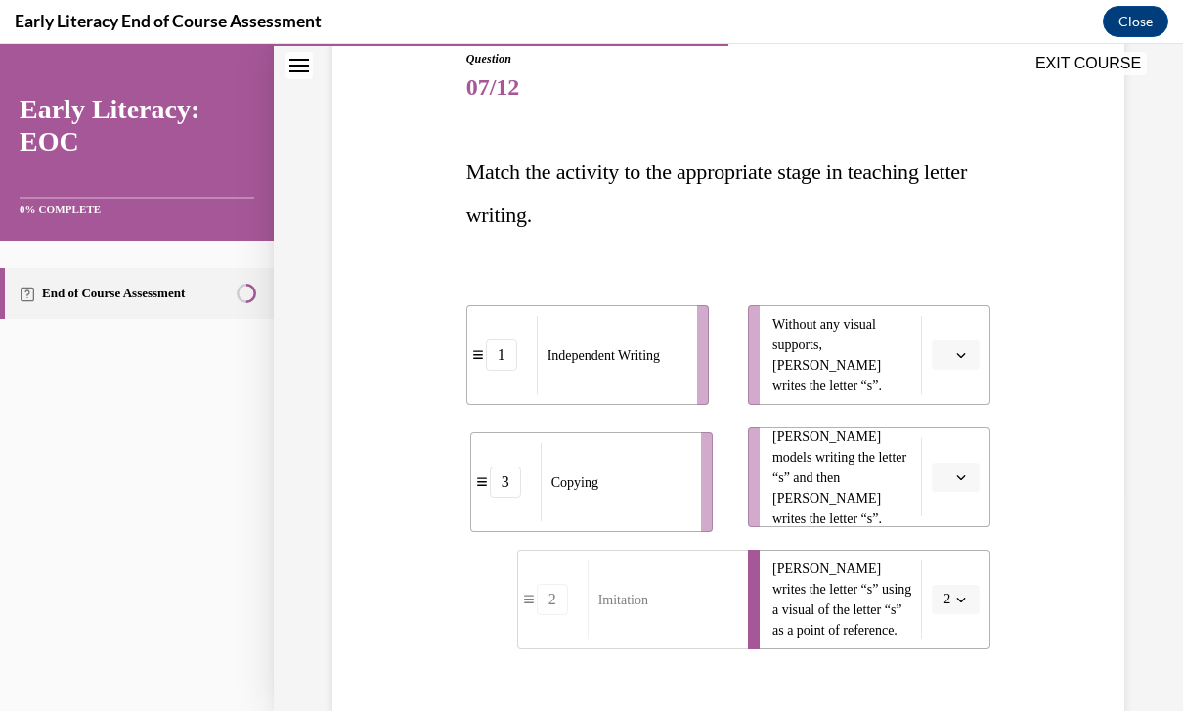
click at [630, 472] on div "Copying" at bounding box center [615, 482] width 148 height 78
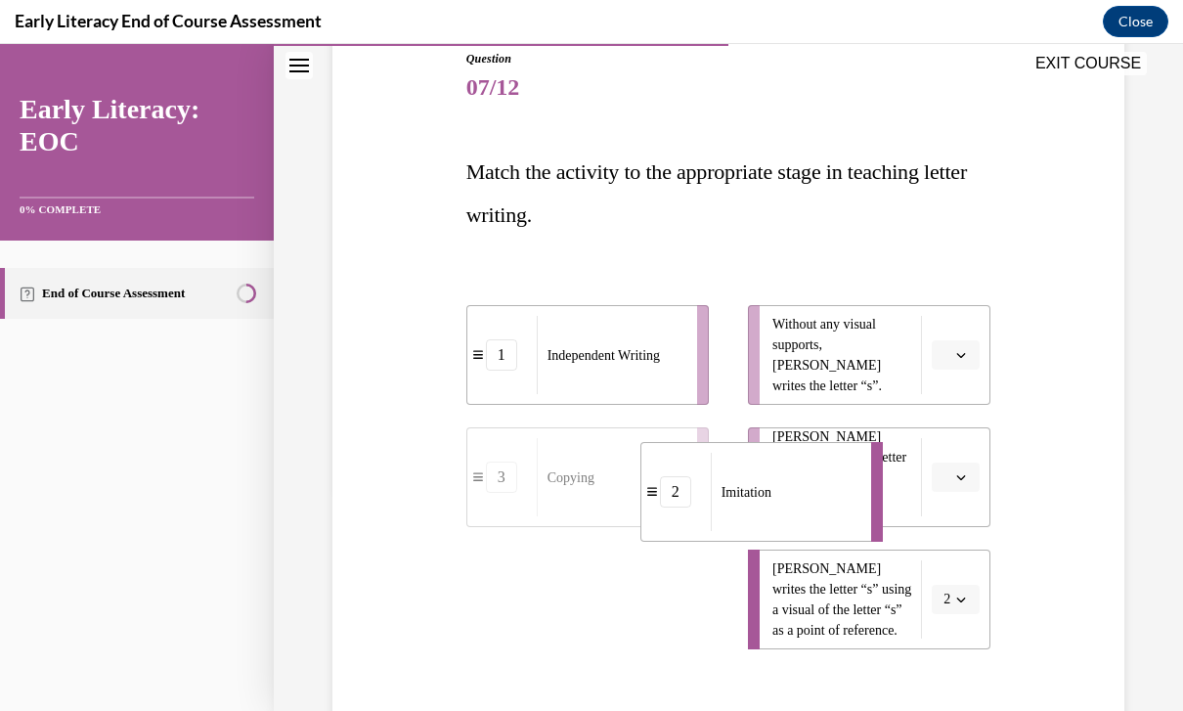
drag, startPoint x: 655, startPoint y: 599, endPoint x: 782, endPoint y: 488, distance: 169.1
click at [780, 488] on div "Imitation" at bounding box center [785, 492] width 148 height 78
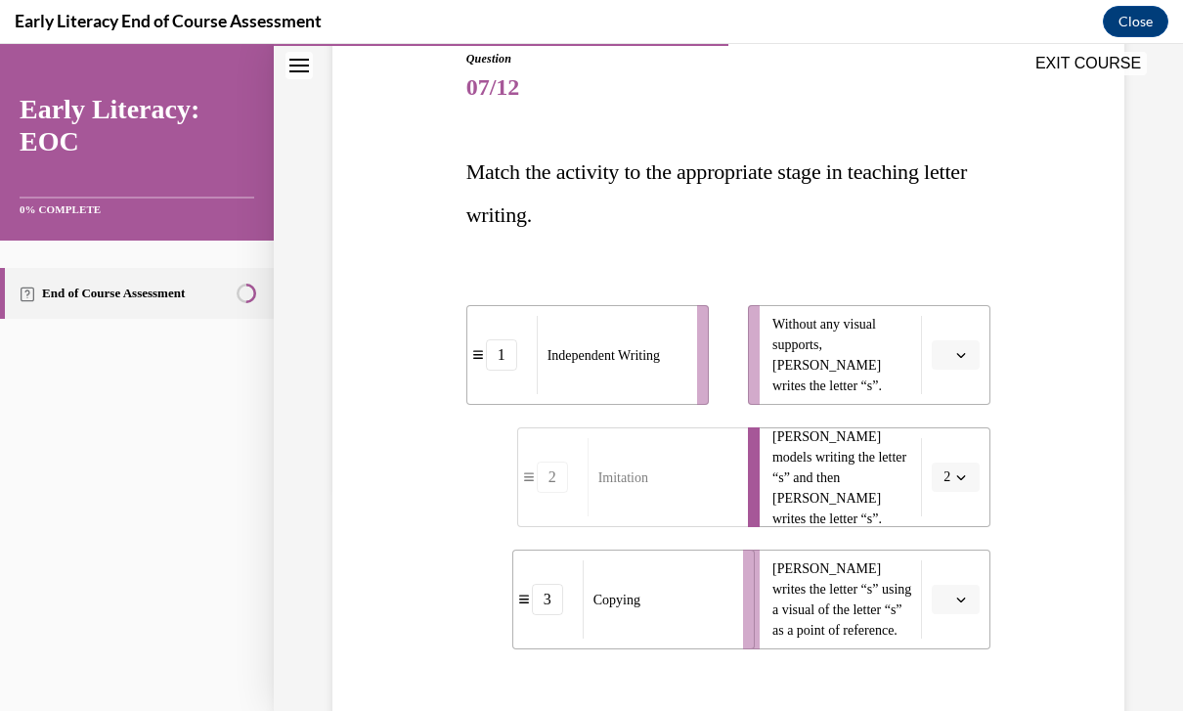
drag, startPoint x: 608, startPoint y: 593, endPoint x: 732, endPoint y: 591, distance: 124.2
click at [729, 590] on div "Copying" at bounding box center [657, 599] width 148 height 78
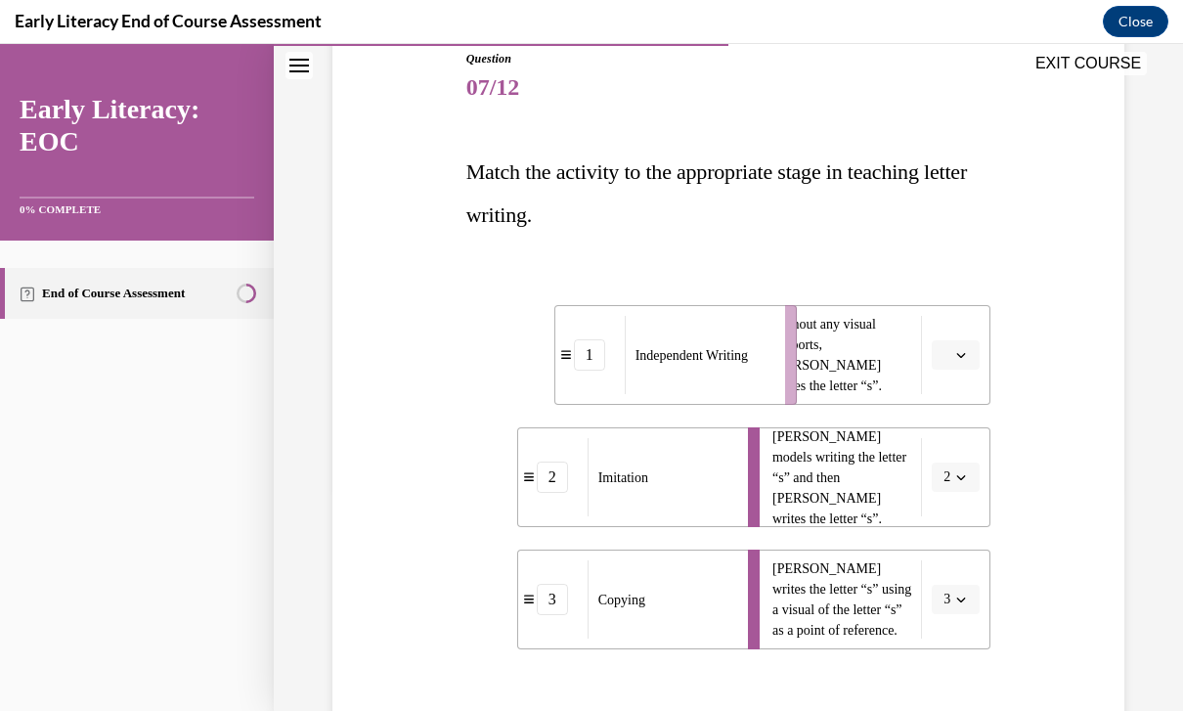
drag, startPoint x: 625, startPoint y: 354, endPoint x: 710, endPoint y: 351, distance: 85.1
click at [710, 351] on span "Independent Writing" at bounding box center [692, 355] width 112 height 21
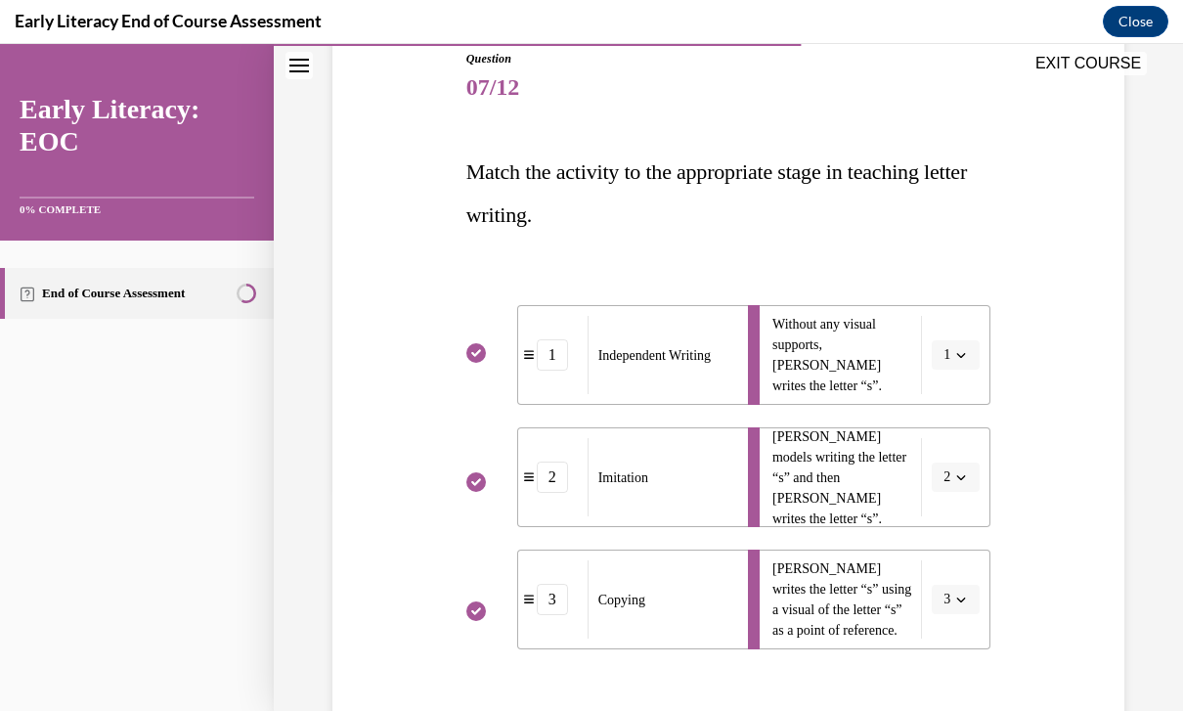
scroll to position [23, 0]
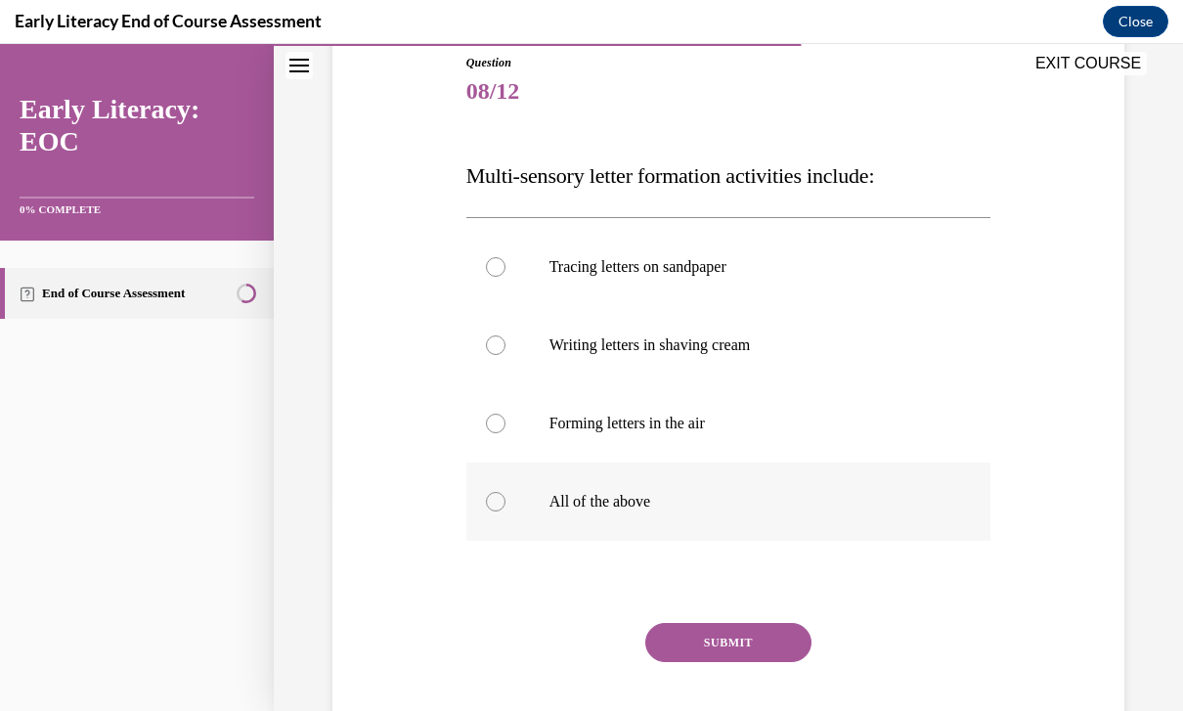
click at [635, 509] on p "All of the above" at bounding box center [746, 502] width 393 height 20
click at [690, 658] on button "SUBMIT" at bounding box center [728, 642] width 166 height 39
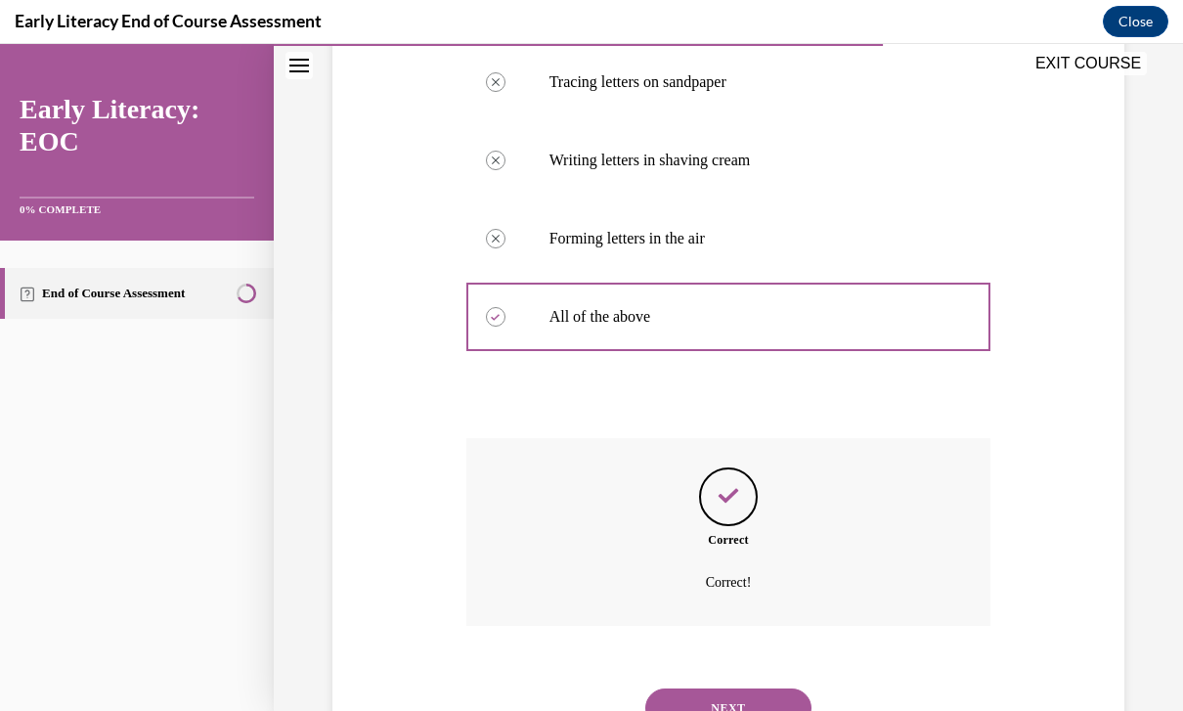
click at [717, 688] on button "NEXT" at bounding box center [728, 707] width 166 height 39
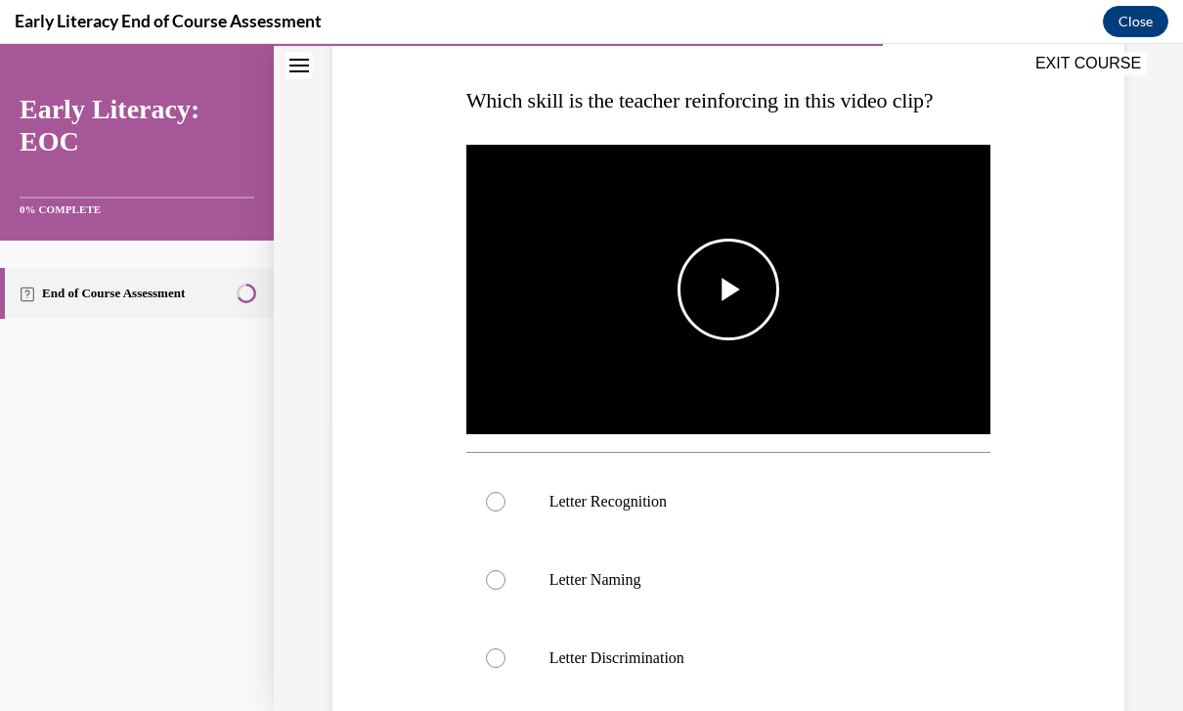
scroll to position [293, 0]
click at [728, 289] on span "Video player" at bounding box center [728, 289] width 0 height 0
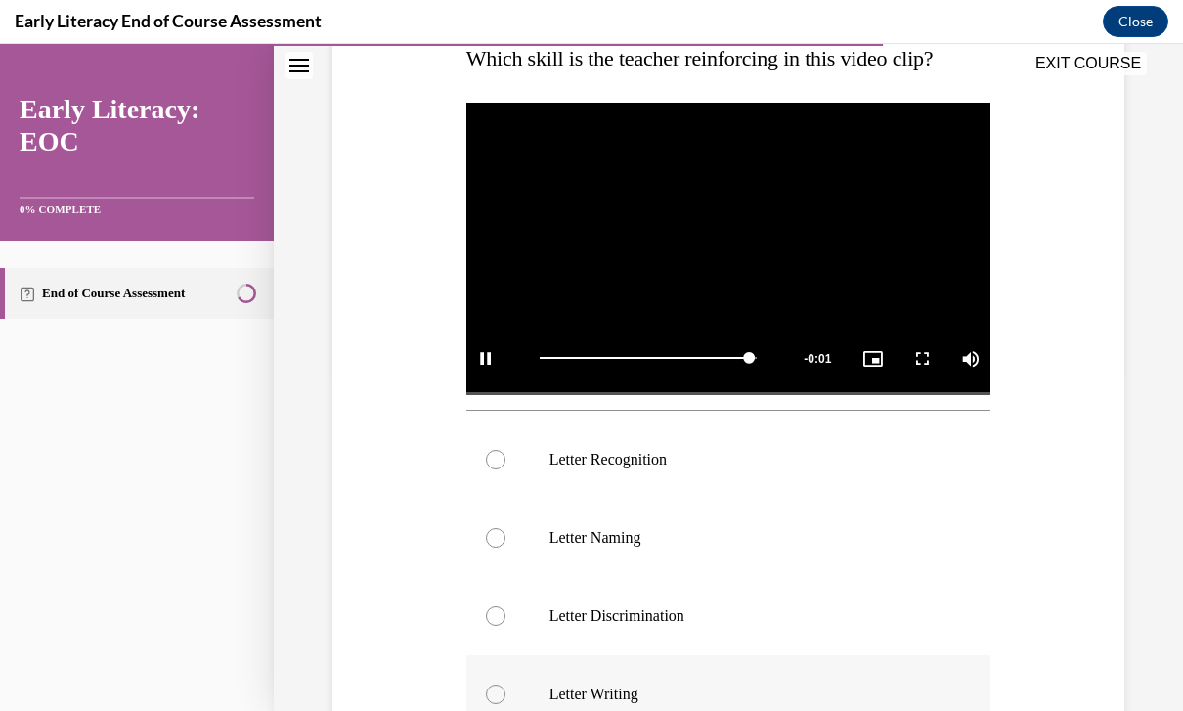
scroll to position [360, 0]
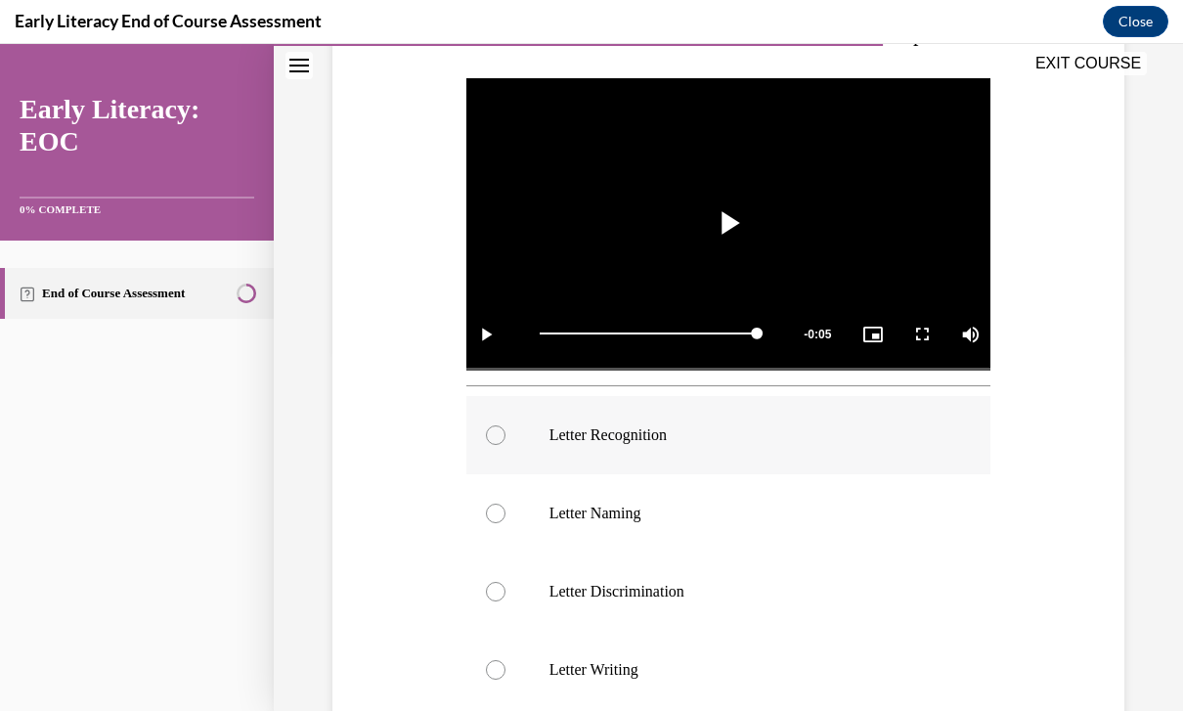
click at [646, 447] on div at bounding box center [728, 435] width 525 height 78
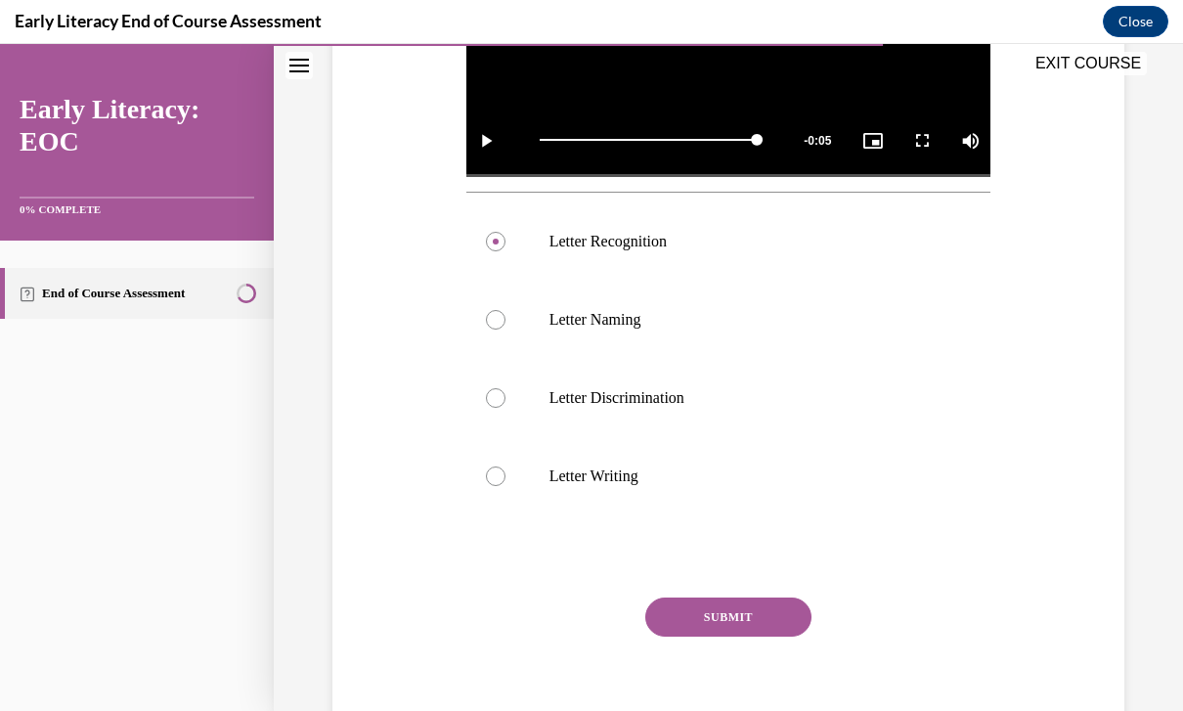
click at [758, 623] on button "SUBMIT" at bounding box center [728, 616] width 166 height 39
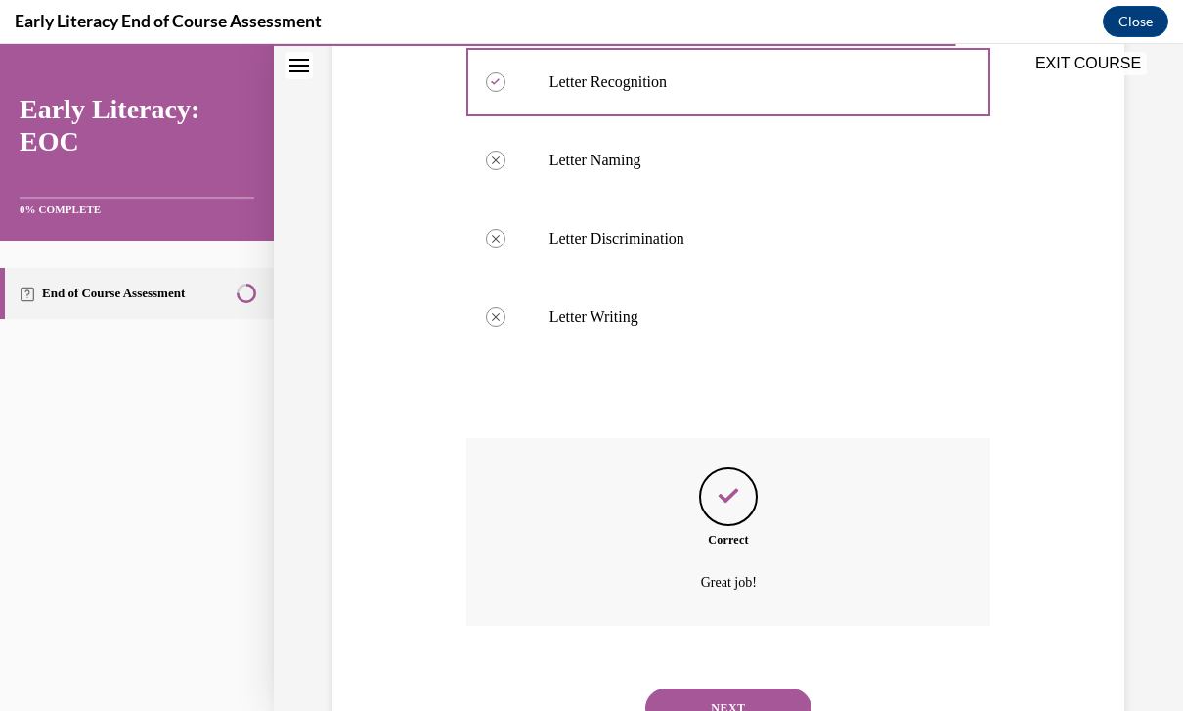
scroll to position [711, 0]
click at [755, 695] on button "NEXT" at bounding box center [728, 709] width 166 height 39
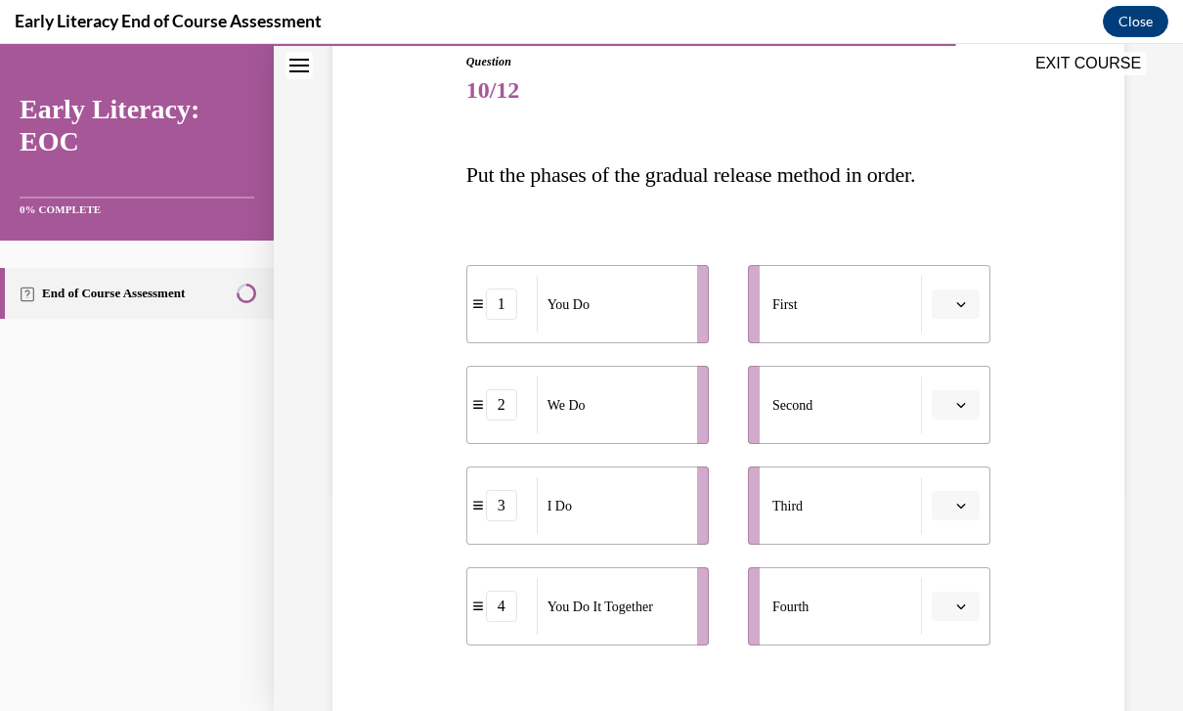
scroll to position [219, 0]
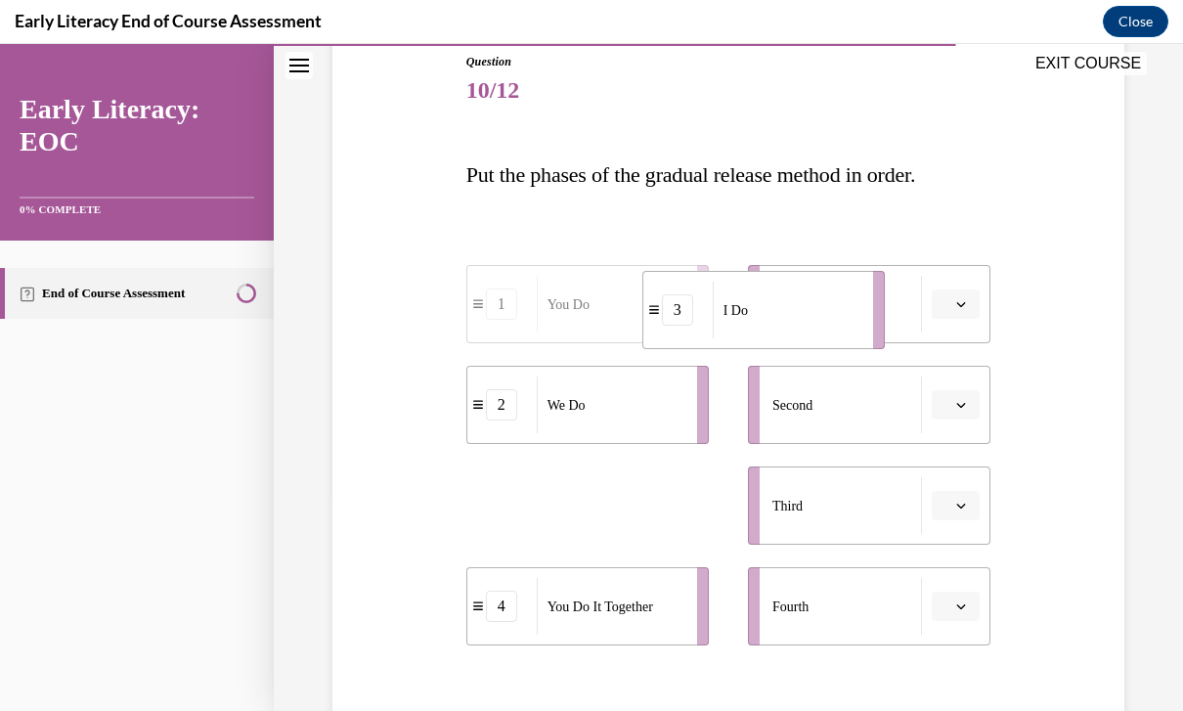
drag, startPoint x: 632, startPoint y: 506, endPoint x: 808, endPoint y: 310, distance: 263.8
click at [807, 310] on div "I Do" at bounding box center [787, 310] width 148 height 57
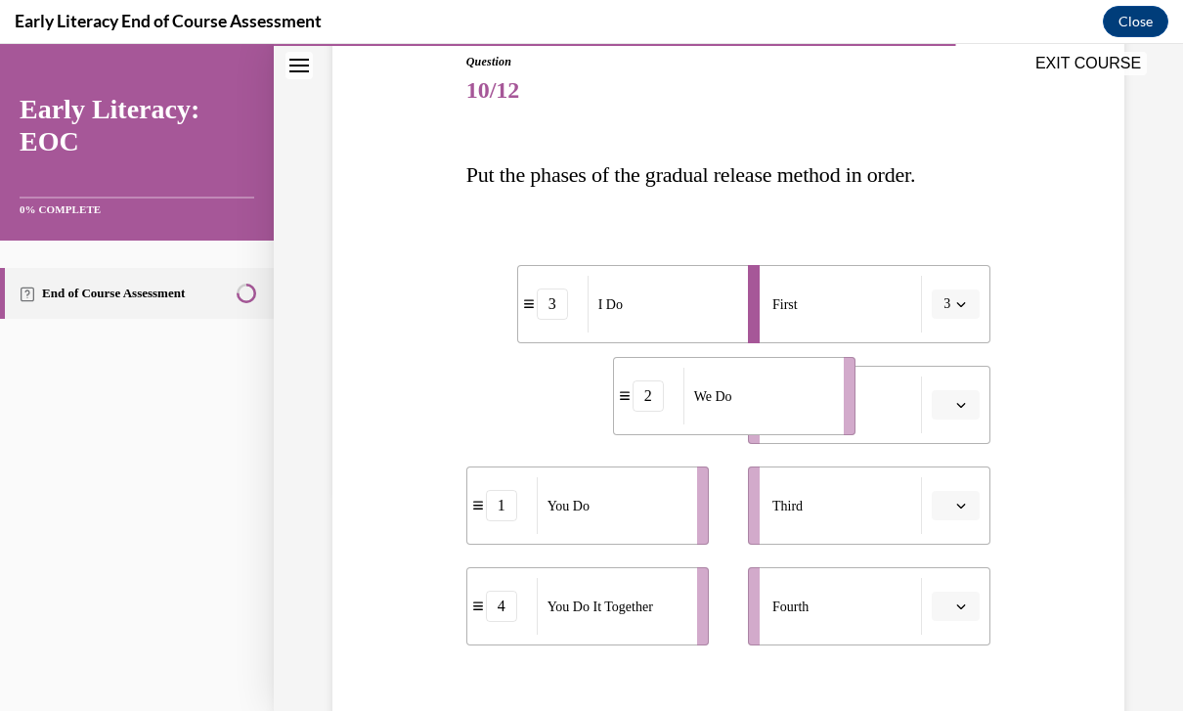
drag, startPoint x: 594, startPoint y: 427, endPoint x: 749, endPoint y: 415, distance: 156.0
click at [749, 415] on div "We Do" at bounding box center [757, 396] width 148 height 57
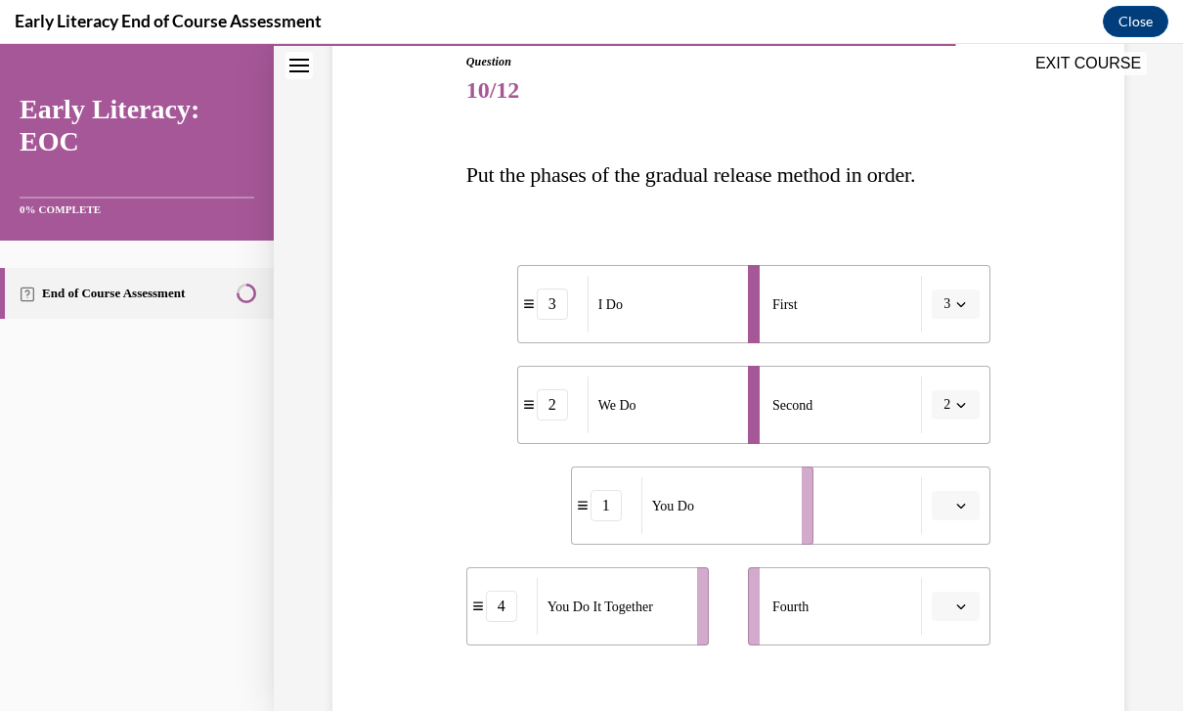
drag, startPoint x: 594, startPoint y: 506, endPoint x: 707, endPoint y: 500, distance: 112.6
click at [707, 500] on div "You Do" at bounding box center [715, 505] width 148 height 57
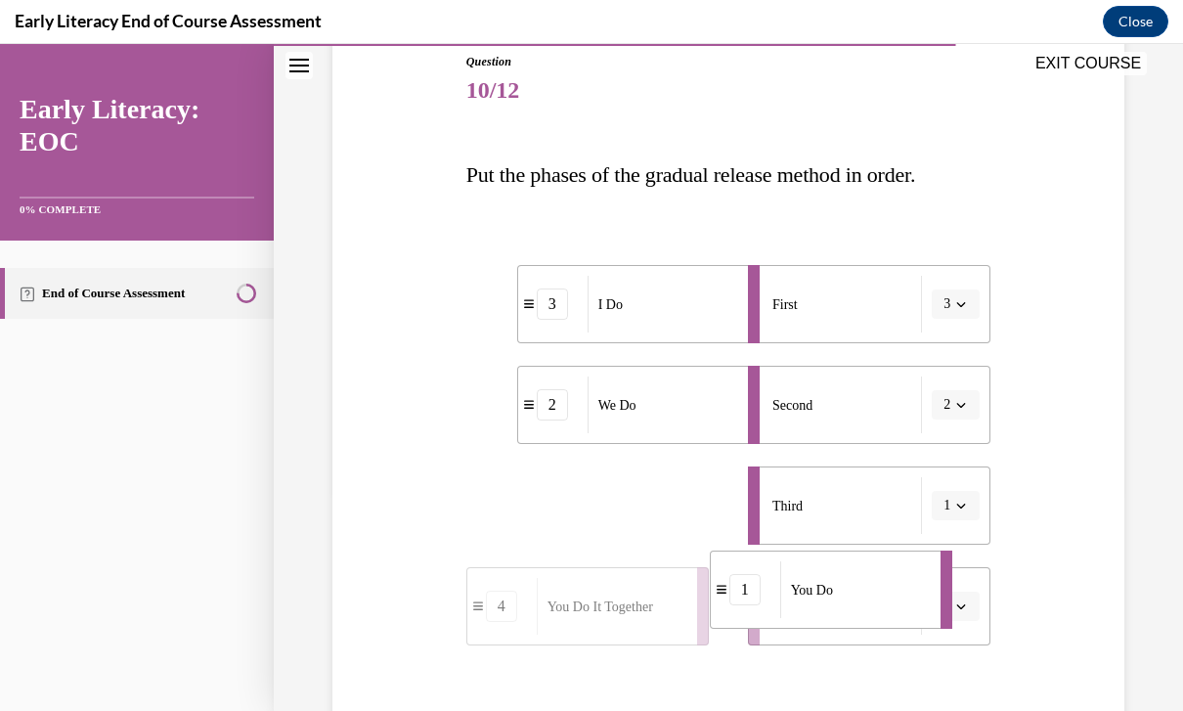
drag, startPoint x: 646, startPoint y: 515, endPoint x: 839, endPoint y: 598, distance: 209.8
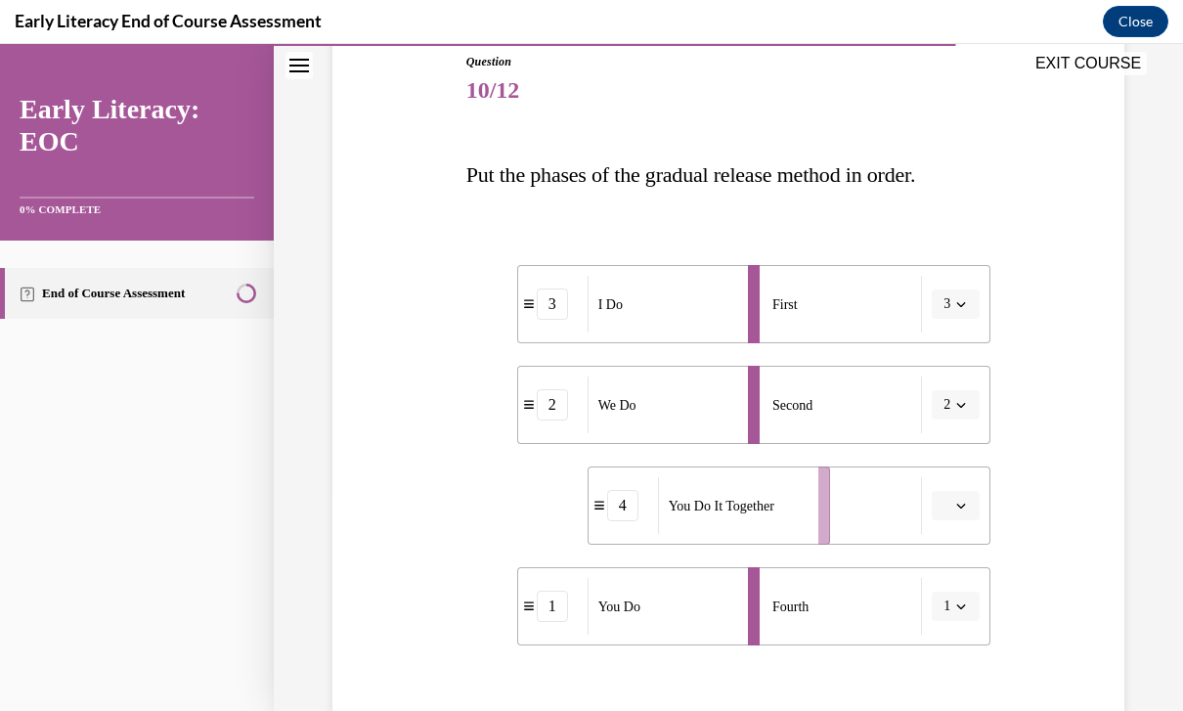
drag, startPoint x: 604, startPoint y: 509, endPoint x: 729, endPoint y: 508, distance: 125.2
click at [729, 508] on span "You Do It Together" at bounding box center [722, 506] width 106 height 21
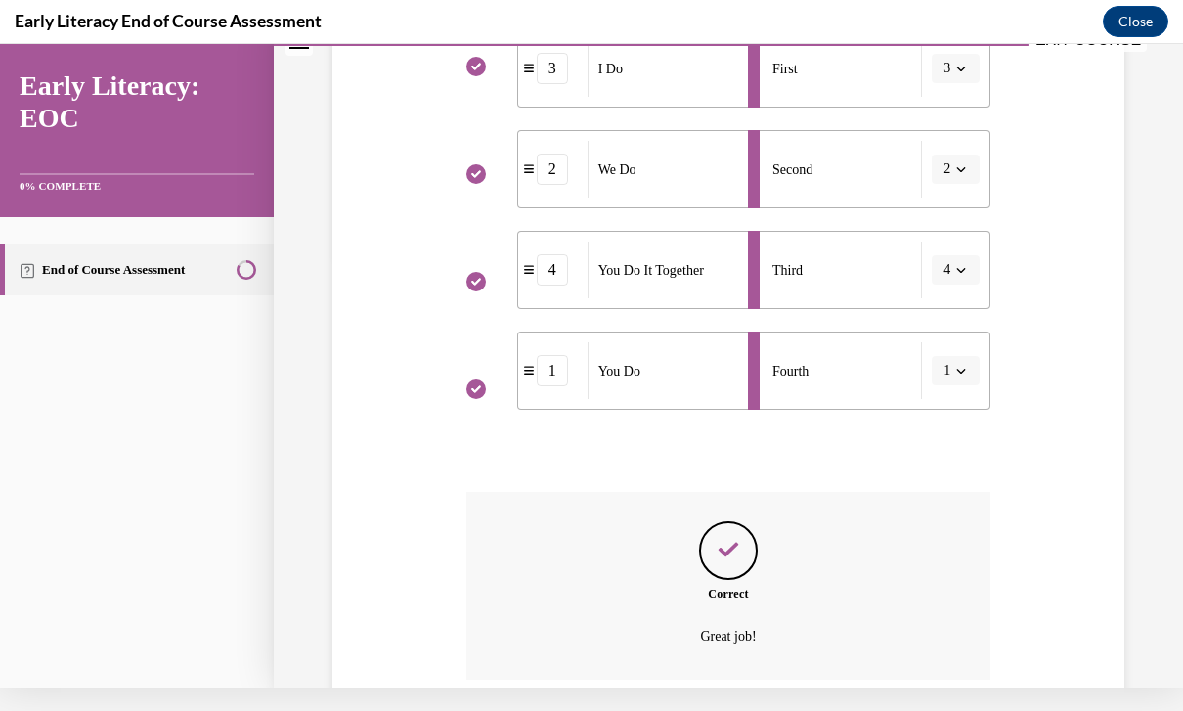
scroll to position [506, 0]
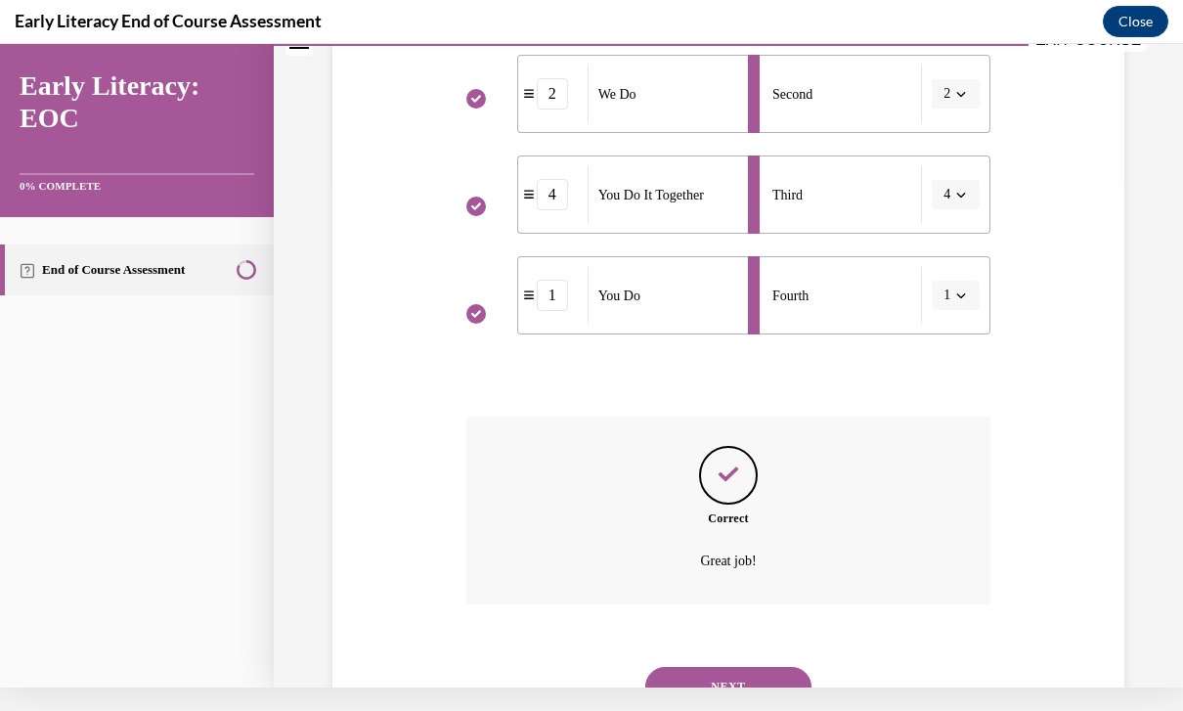
click at [753, 667] on button "NEXT" at bounding box center [728, 686] width 166 height 39
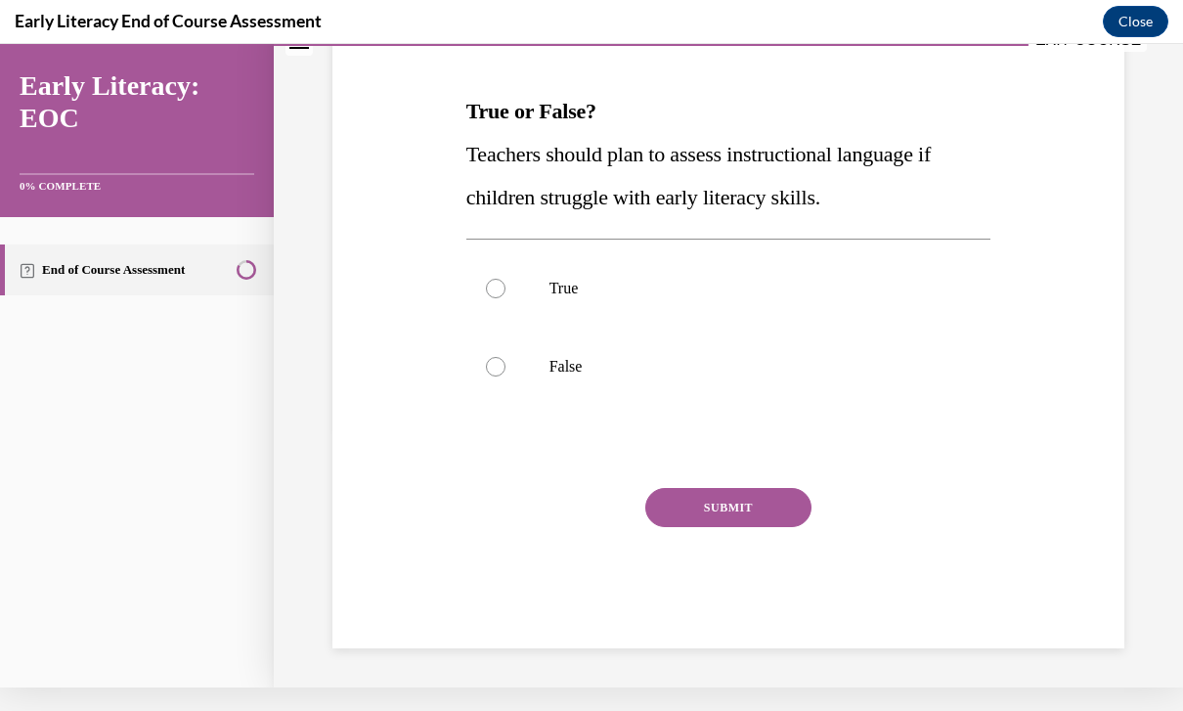
scroll to position [173, 0]
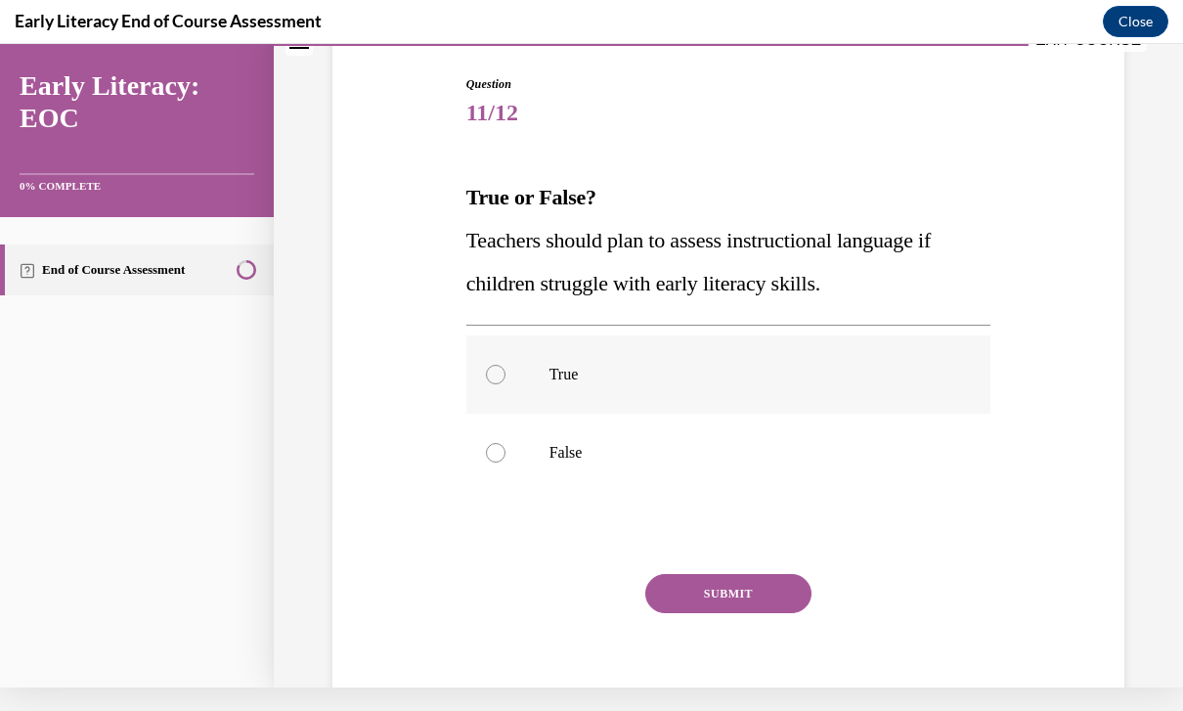
click at [651, 373] on p "True" at bounding box center [746, 375] width 393 height 20
click at [714, 591] on button "SUBMIT" at bounding box center [728, 593] width 166 height 39
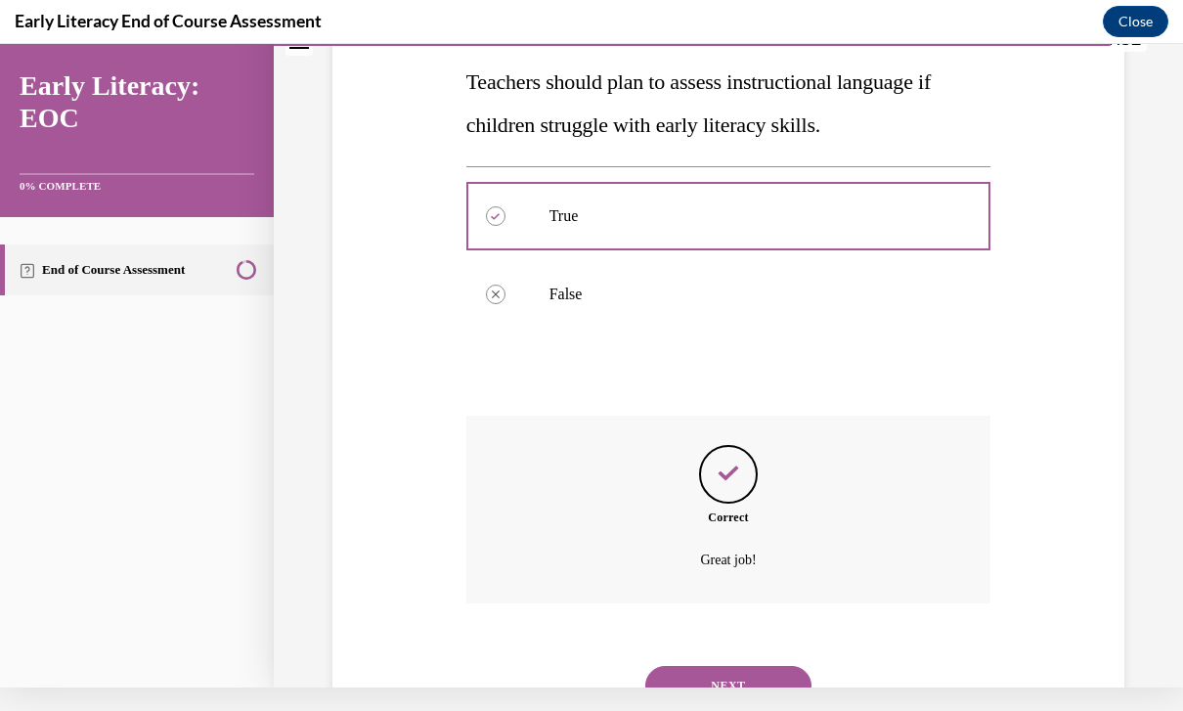
scroll to position [330, 0]
click at [735, 667] on button "NEXT" at bounding box center [728, 686] width 166 height 39
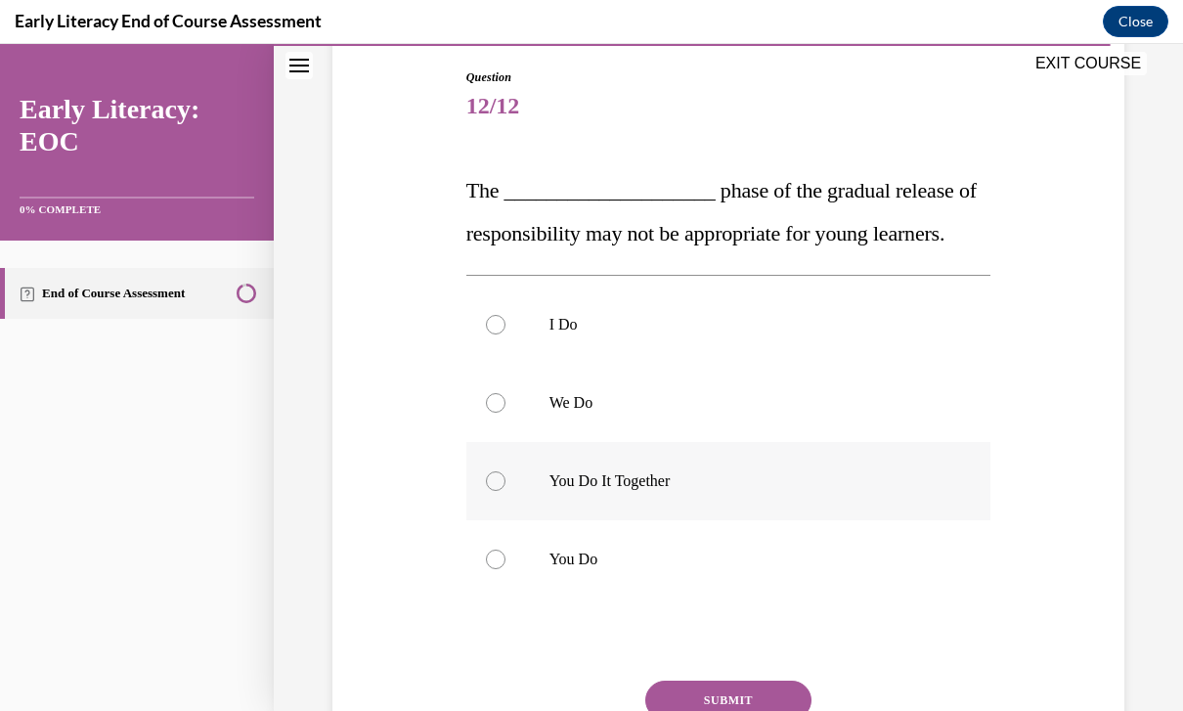
scroll to position [203, 0]
click at [618, 557] on p "You Do" at bounding box center [746, 560] width 393 height 20
click at [725, 710] on button "SUBMIT" at bounding box center [728, 700] width 166 height 39
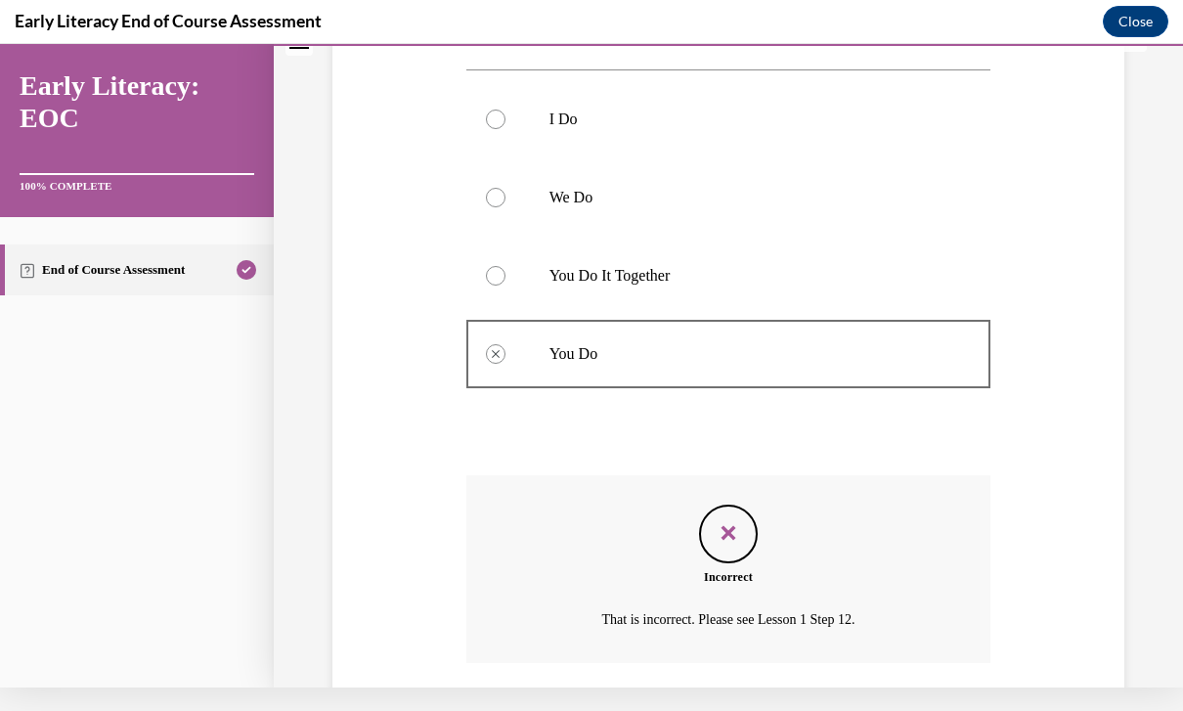
scroll to position [444, 0]
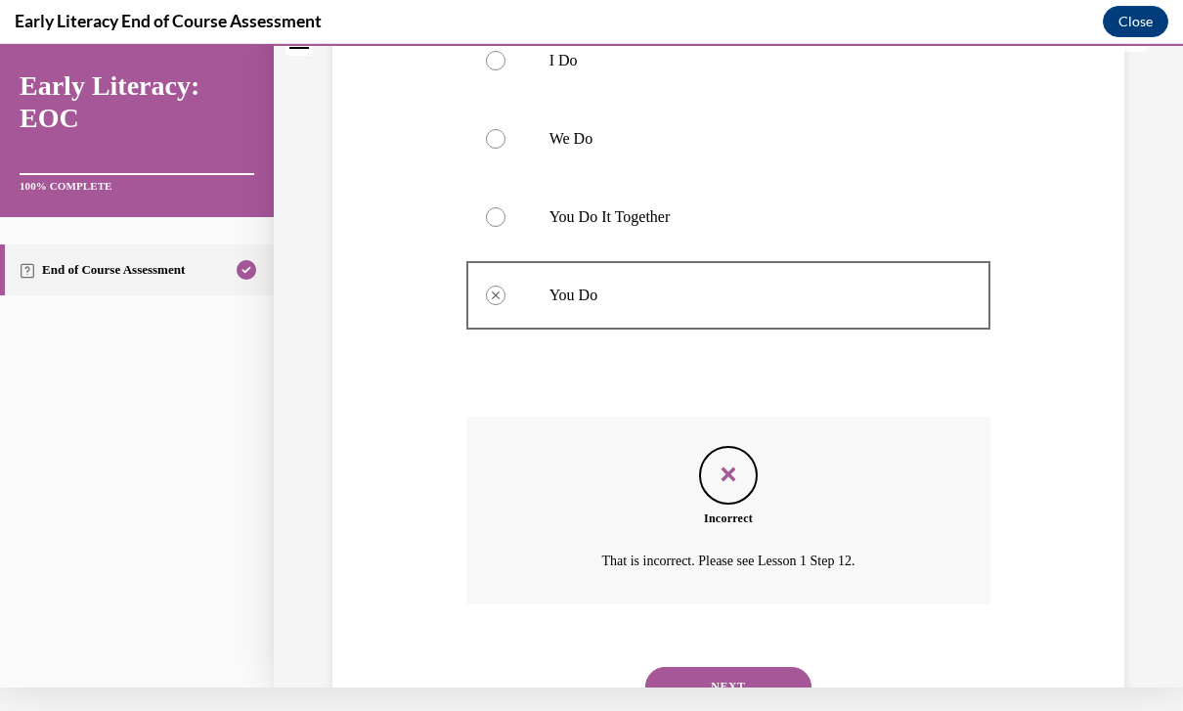
click at [727, 670] on button "NEXT" at bounding box center [728, 686] width 166 height 39
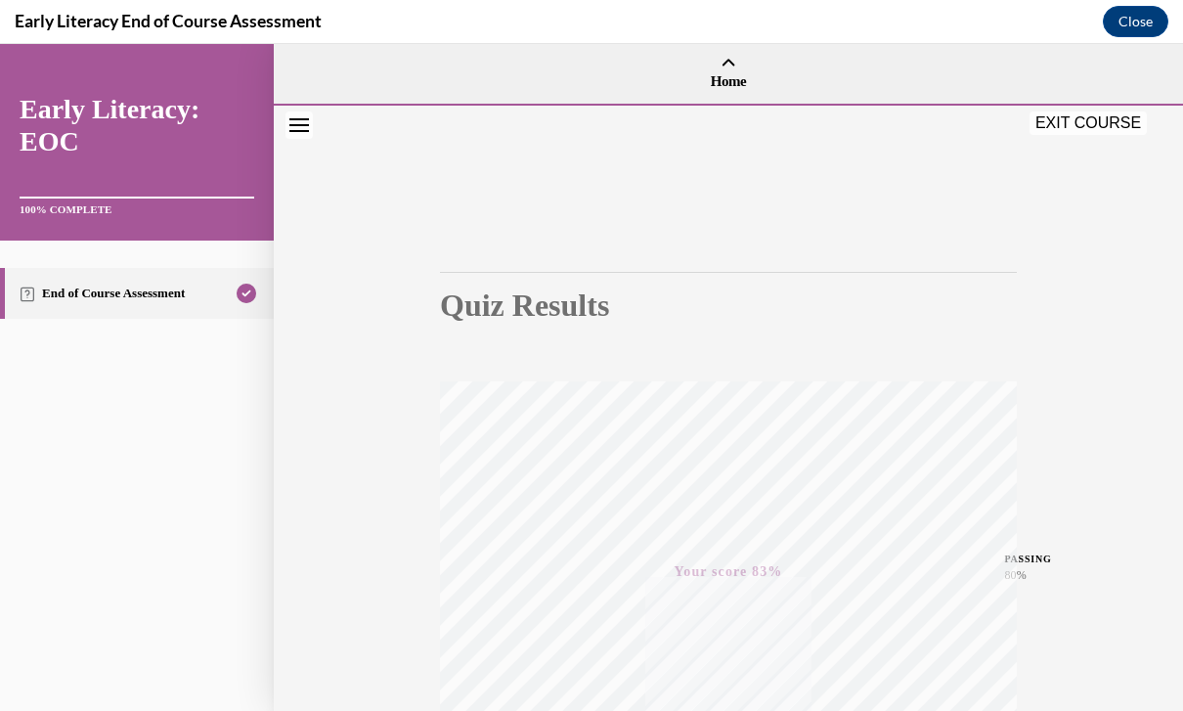
scroll to position [0, 0]
click at [1067, 126] on button "EXIT COURSE" at bounding box center [1088, 122] width 117 height 23
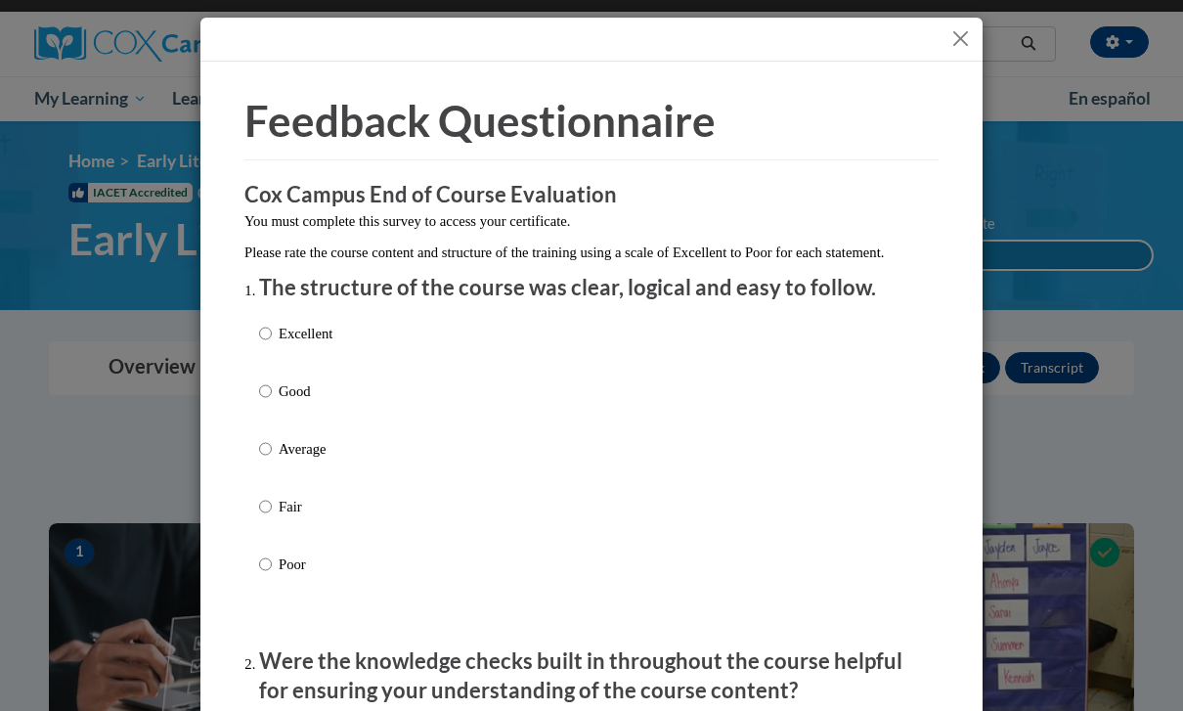
scroll to position [132, 0]
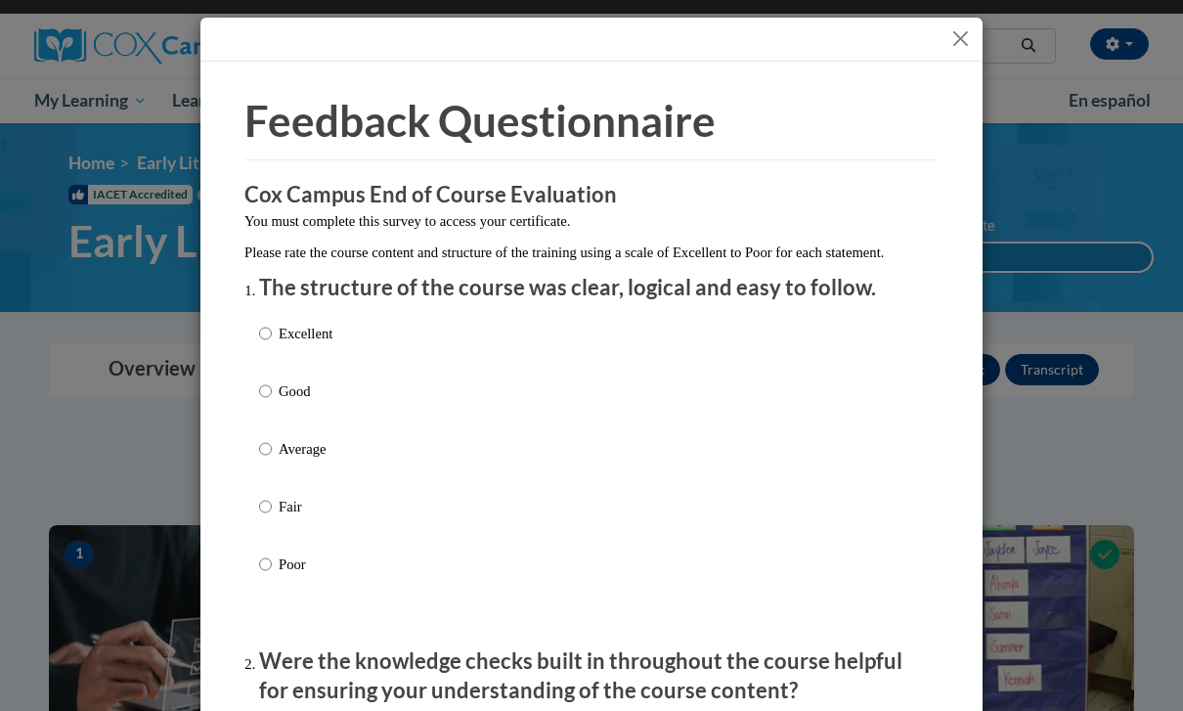
click at [392, 337] on div "Excellent Good Average Fair Poor" at bounding box center [591, 472] width 665 height 319
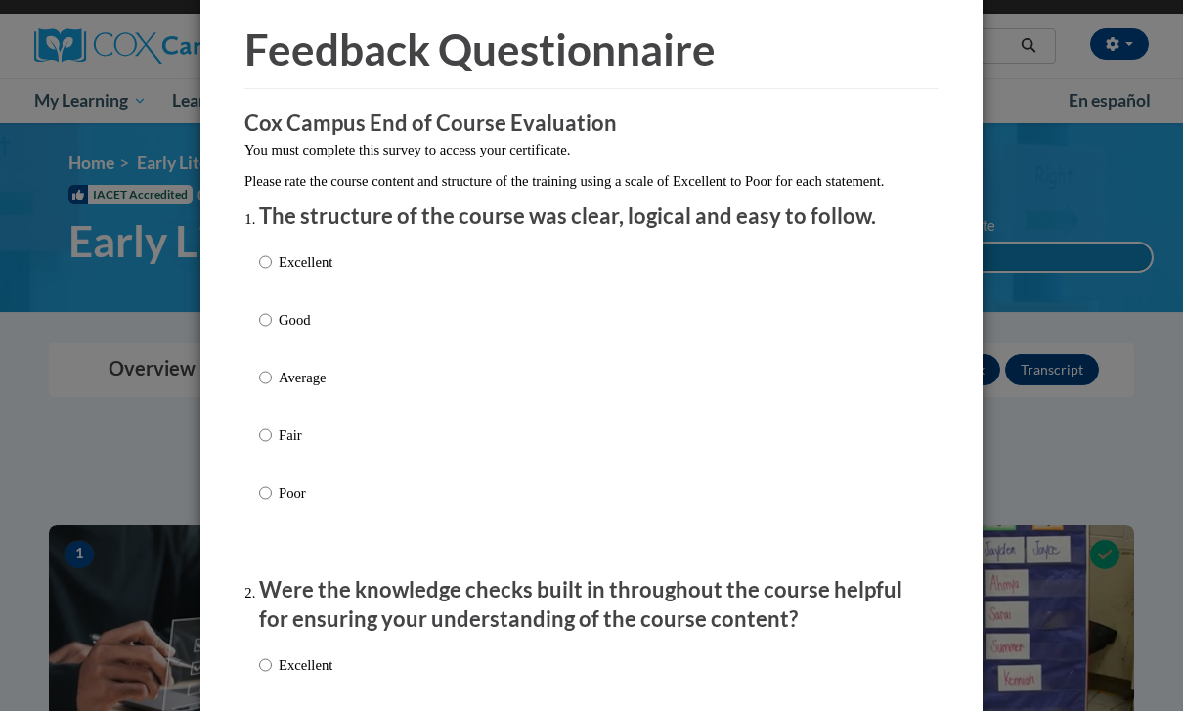
scroll to position [80, 0]
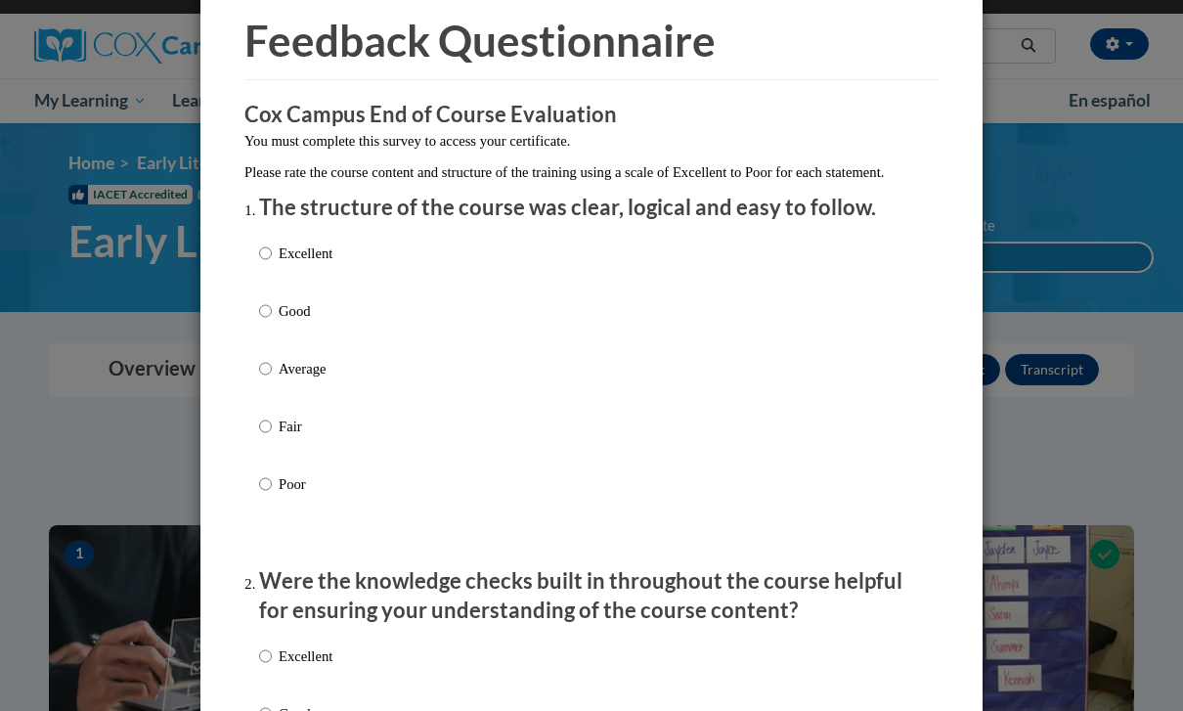
click at [267, 252] on input "Excellent" at bounding box center [265, 253] width 13 height 22
radio input "true"
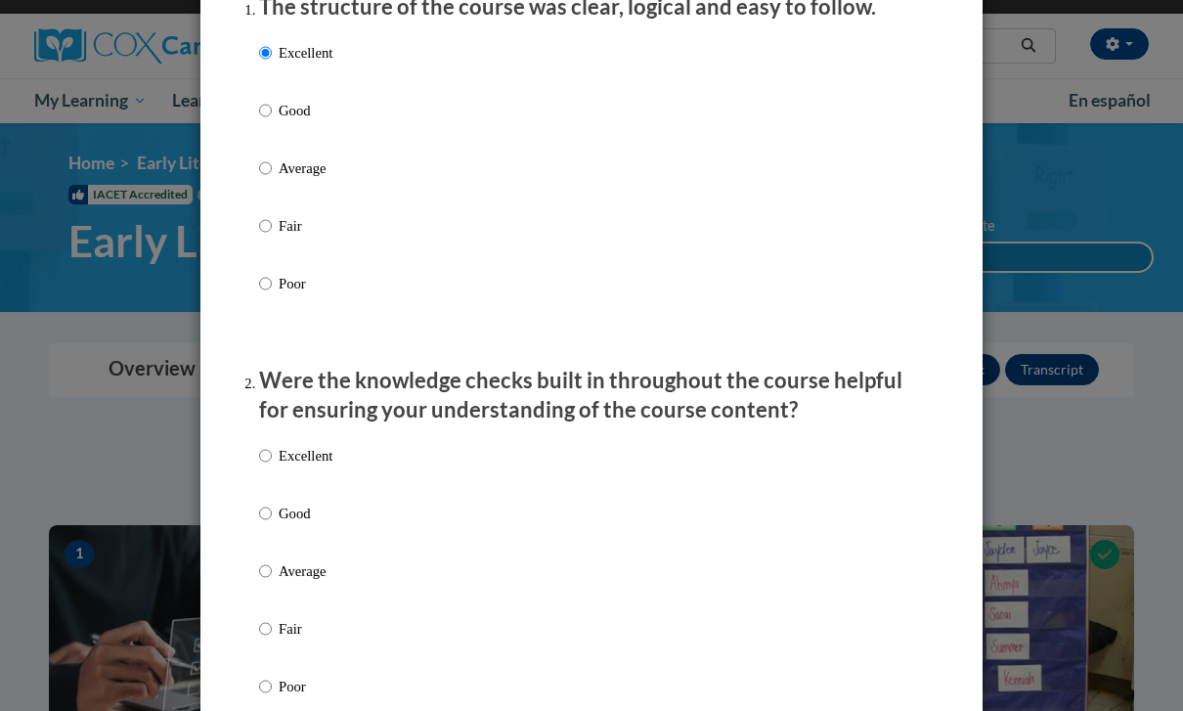
scroll to position [307, 0]
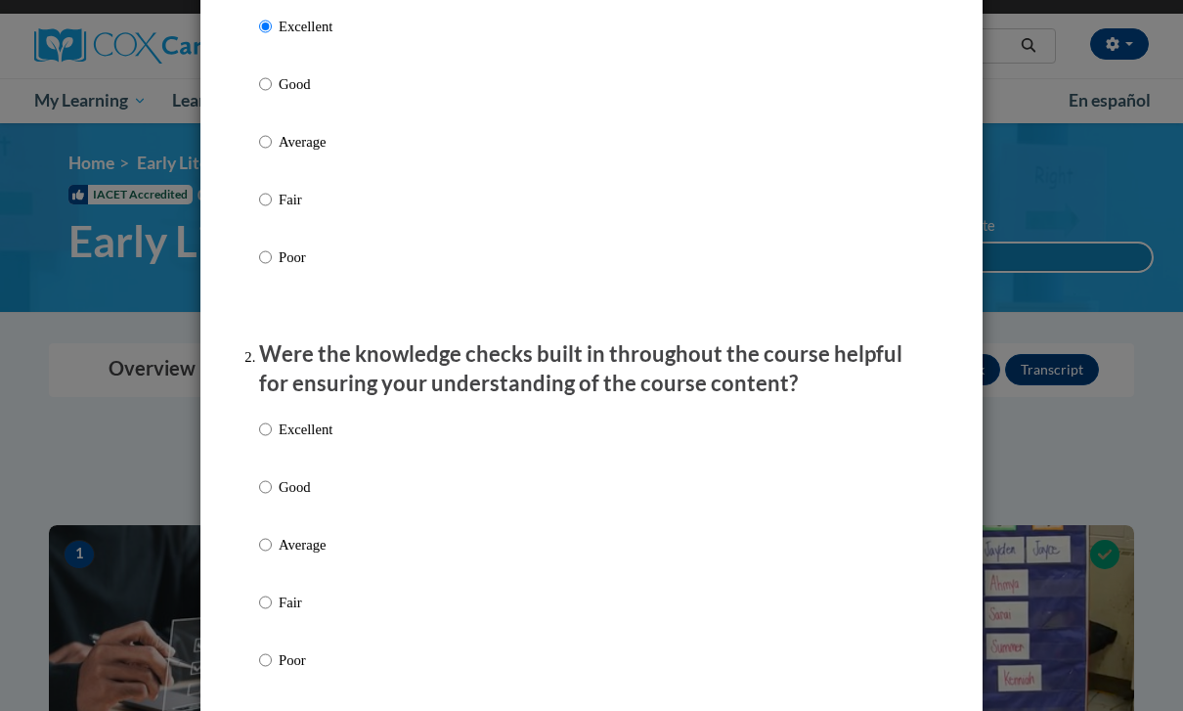
click at [298, 418] on p "Excellent" at bounding box center [306, 429] width 54 height 22
click at [272, 418] on input "Excellent" at bounding box center [265, 429] width 13 height 22
radio input "true"
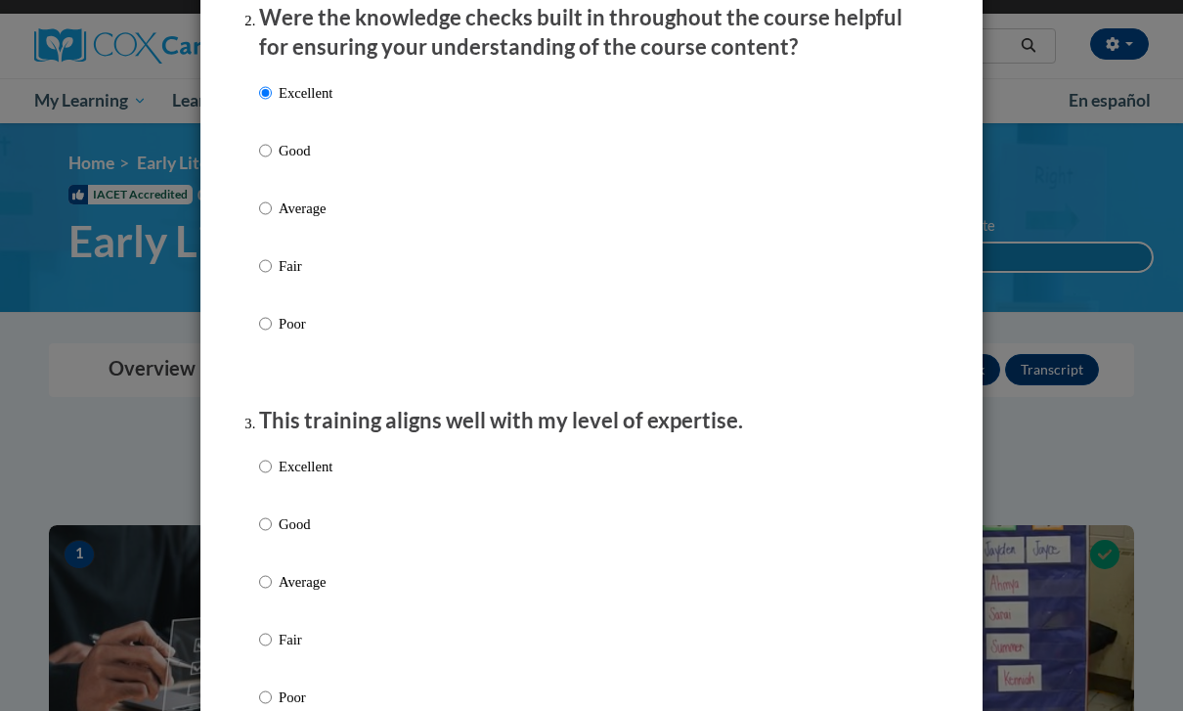
scroll to position [644, 0]
click at [266, 462] on input "Excellent" at bounding box center [265, 466] width 13 height 22
radio input "true"
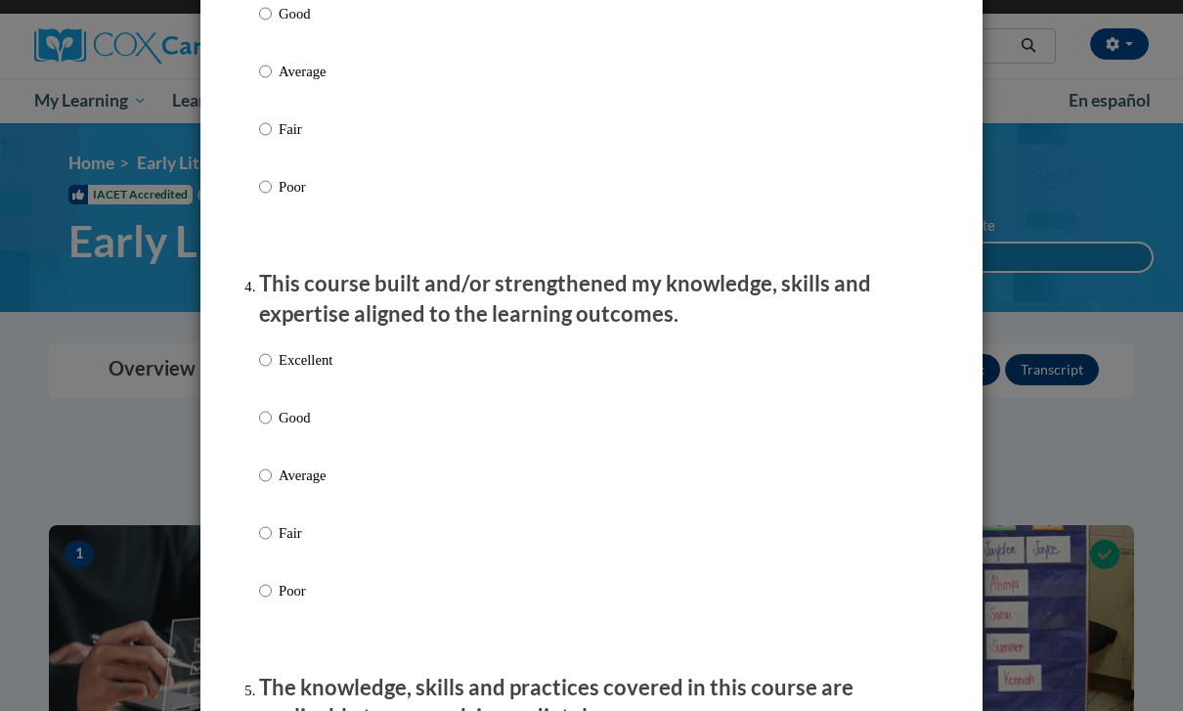
scroll to position [1161, 0]
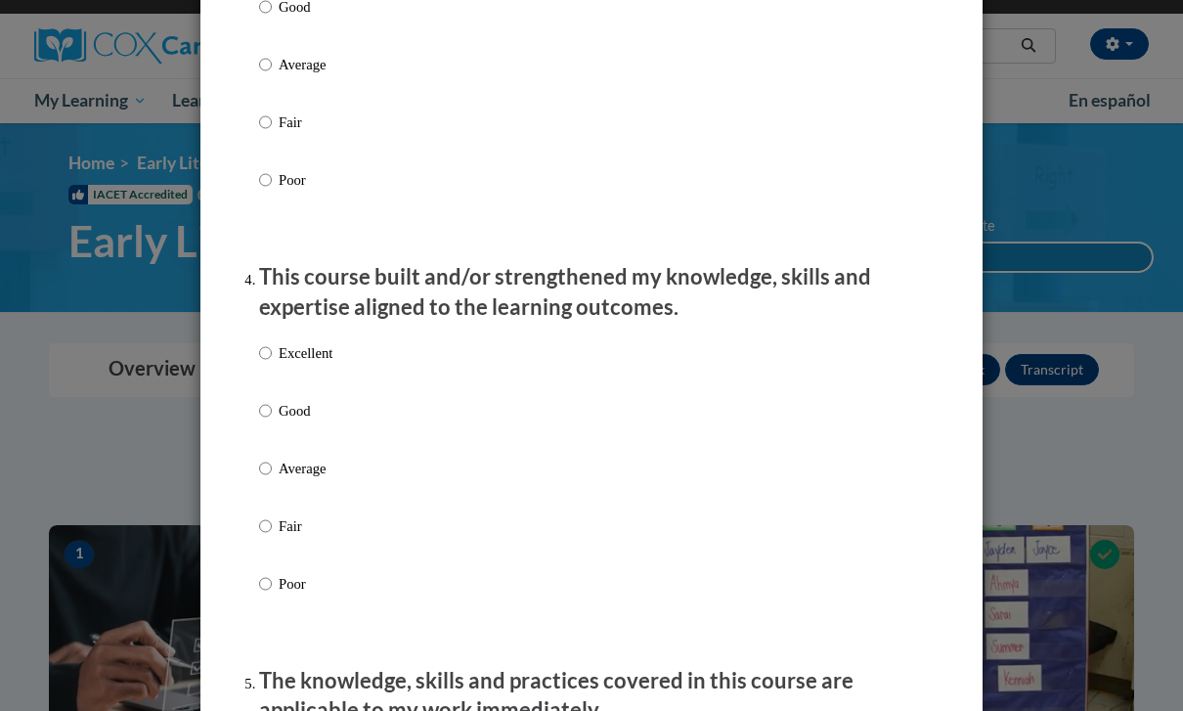
click at [278, 348] on label "Excellent" at bounding box center [295, 368] width 73 height 53
click at [272, 348] on input "Excellent" at bounding box center [265, 353] width 13 height 22
radio input "true"
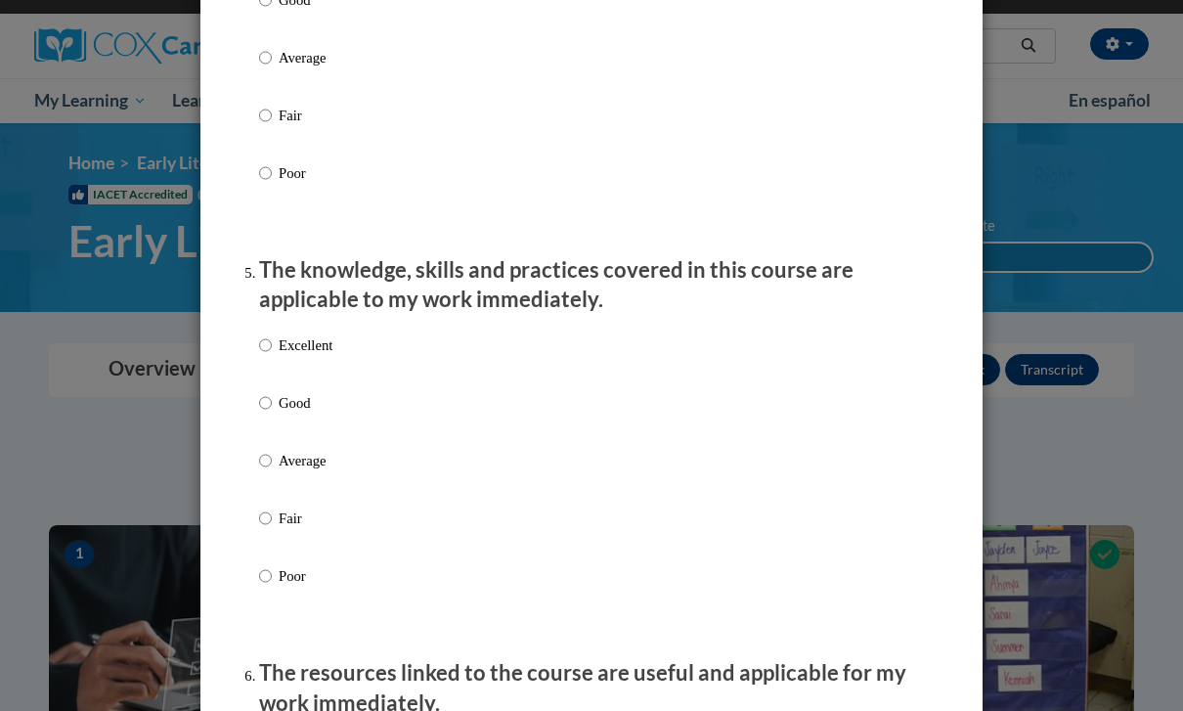
scroll to position [1606, 0]
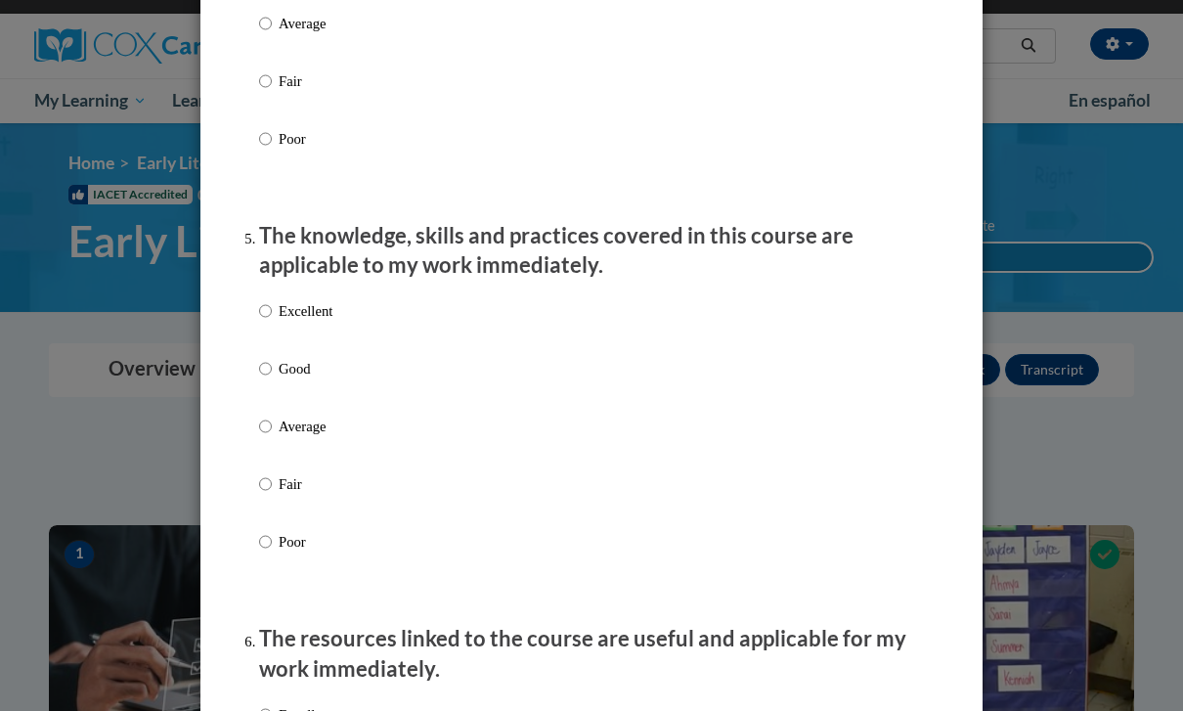
click at [272, 310] on input "Excellent" at bounding box center [265, 311] width 13 height 22
radio input "true"
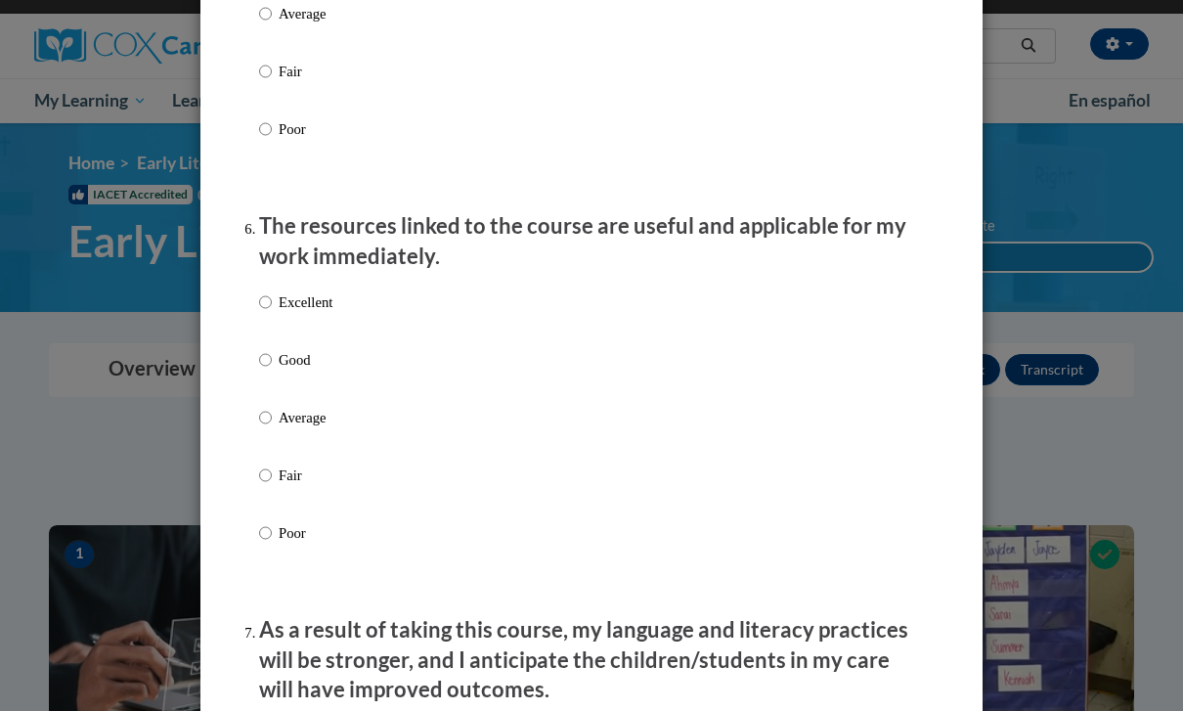
scroll to position [2020, 0]
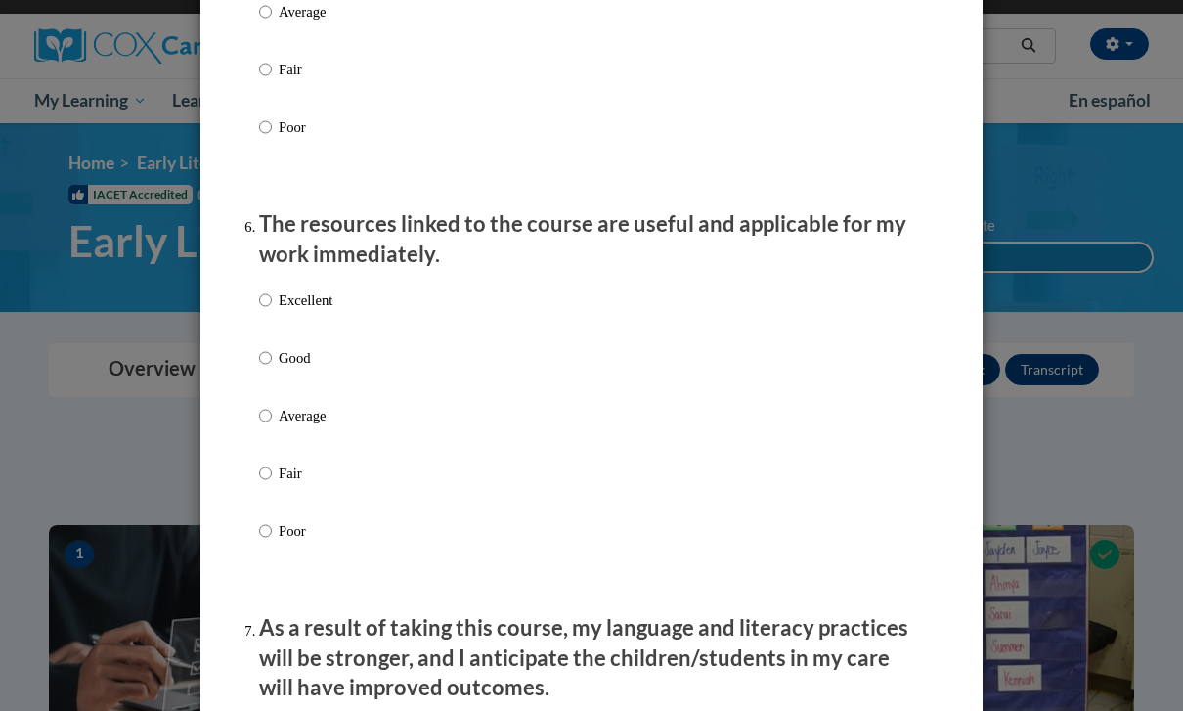
click at [266, 291] on input "Excellent" at bounding box center [265, 300] width 13 height 22
radio input "true"
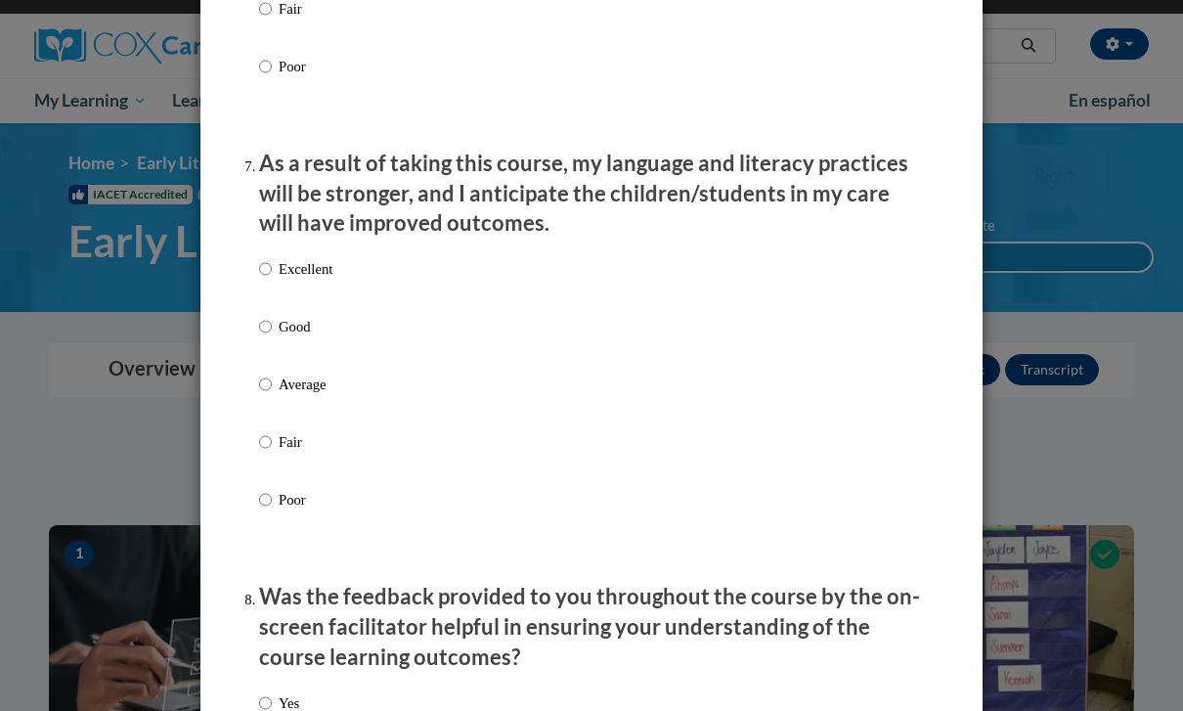
scroll to position [2490, 0]
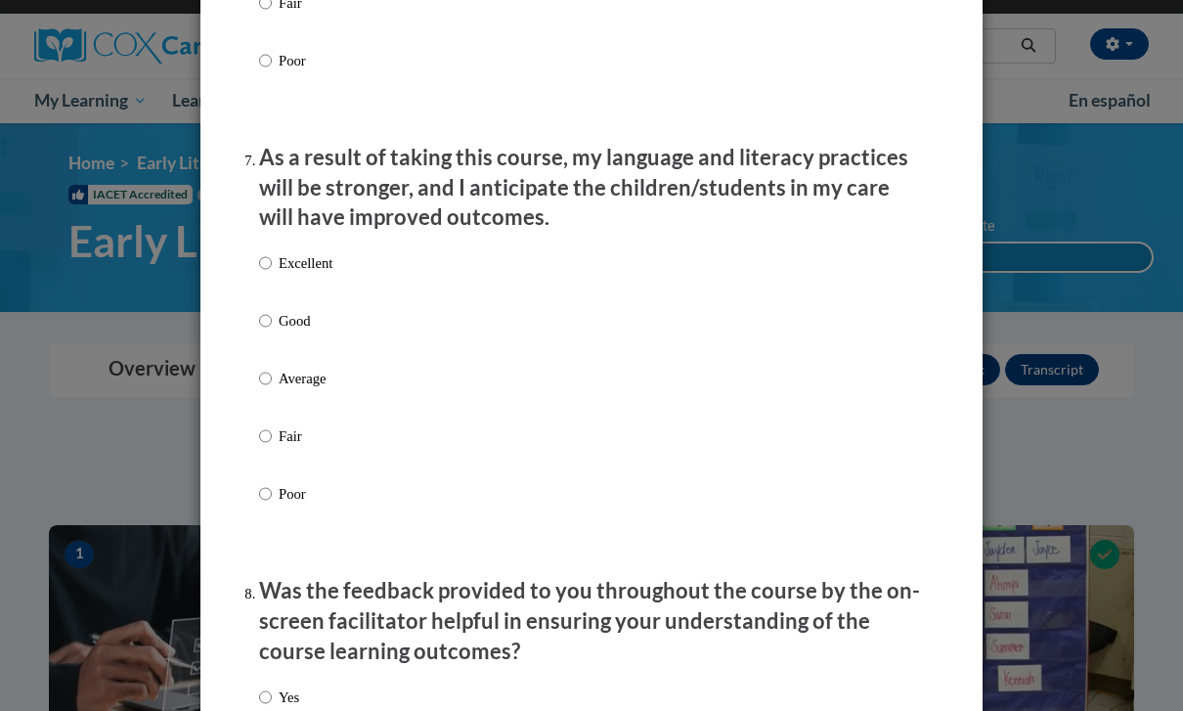
click at [267, 266] on label "Excellent" at bounding box center [295, 278] width 73 height 53
click at [267, 266] on input "Excellent" at bounding box center [265, 263] width 13 height 22
radio input "true"
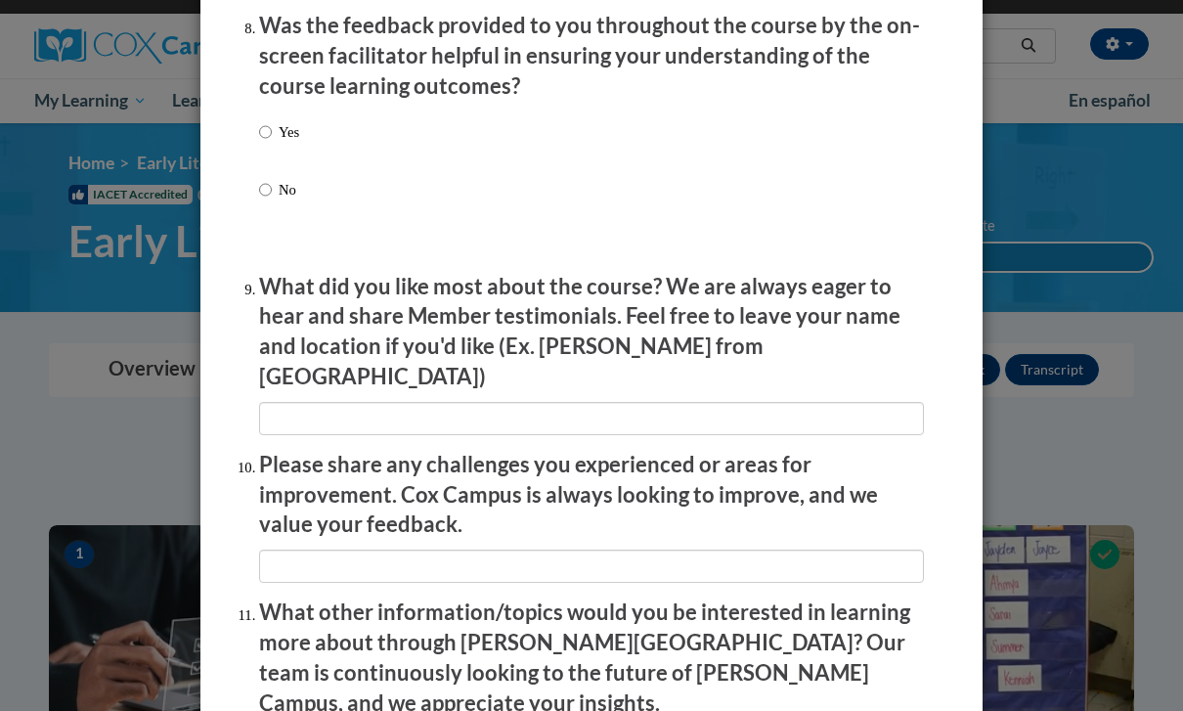
scroll to position [3057, 0]
click at [263, 131] on label "Yes" at bounding box center [279, 146] width 40 height 53
click at [263, 131] on input "Yes" at bounding box center [265, 131] width 13 height 22
radio input "true"
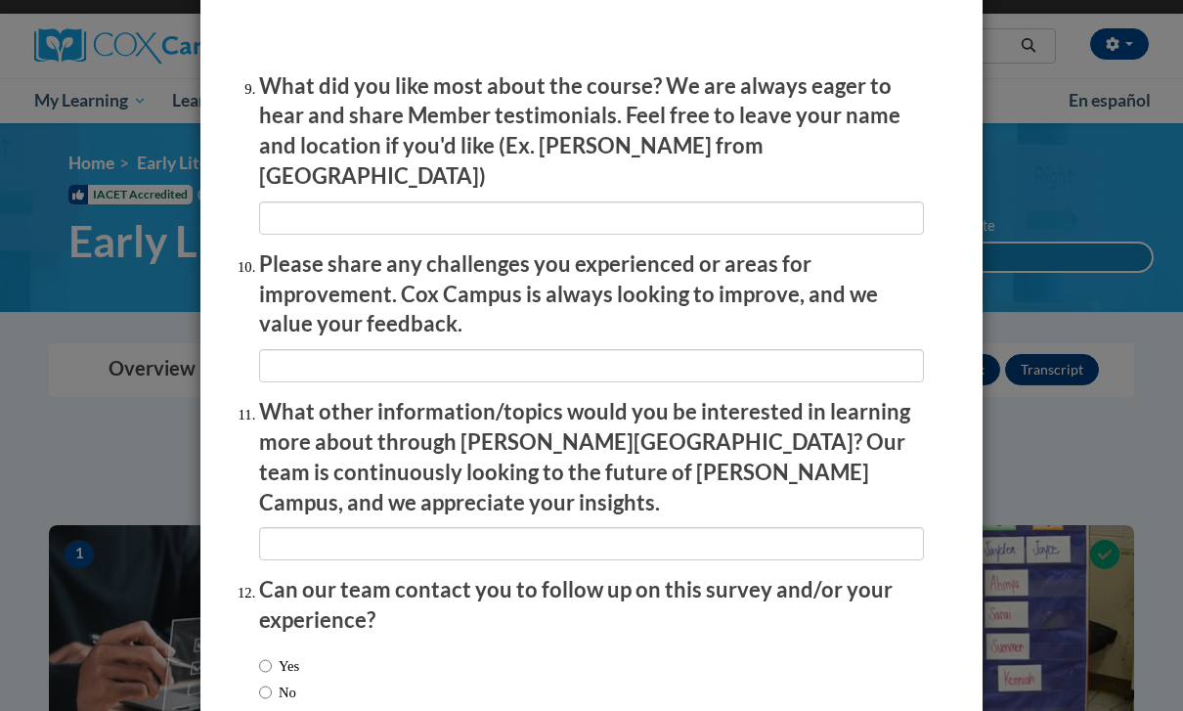
scroll to position [3255, 0]
